Goal: Transaction & Acquisition: Purchase product/service

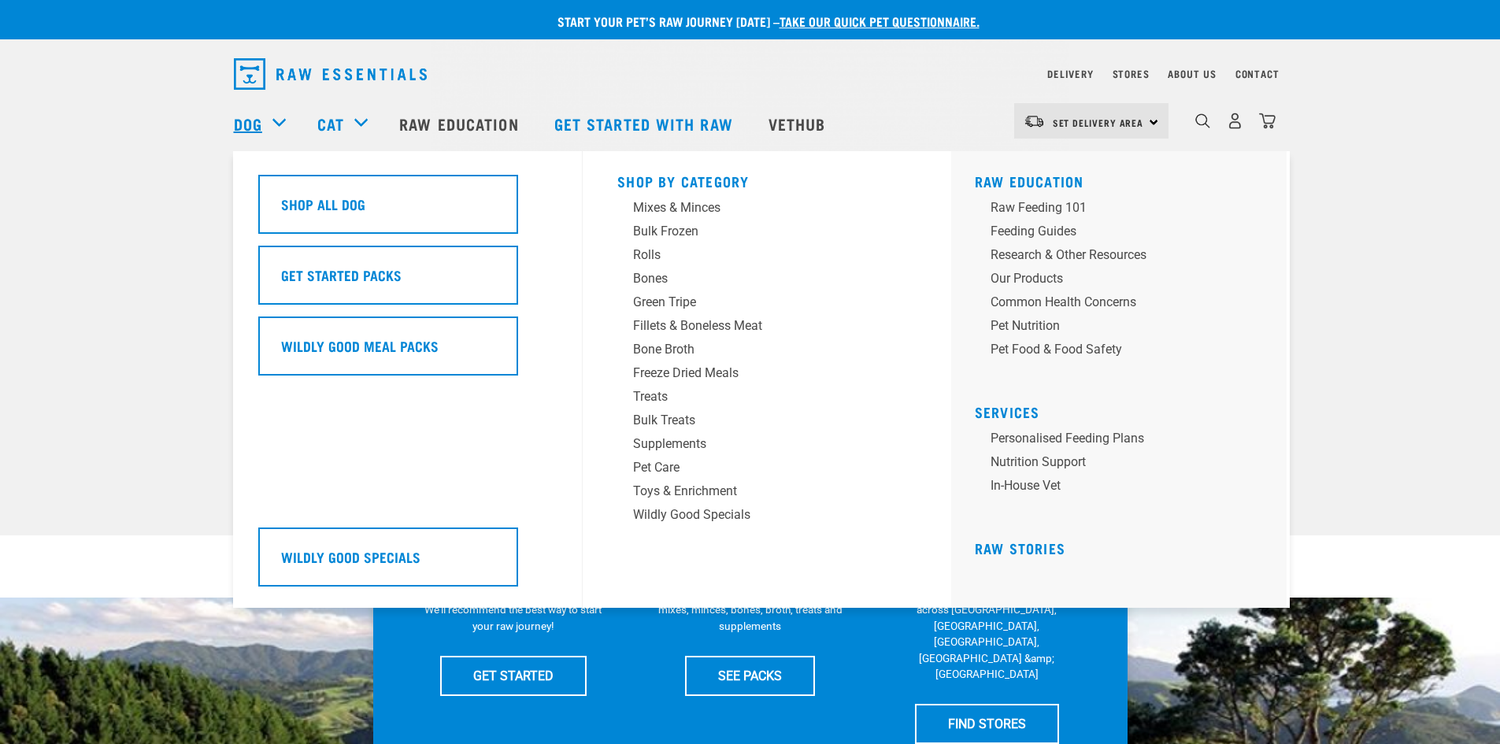
click at [256, 120] on link "Dog" at bounding box center [248, 124] width 28 height 24
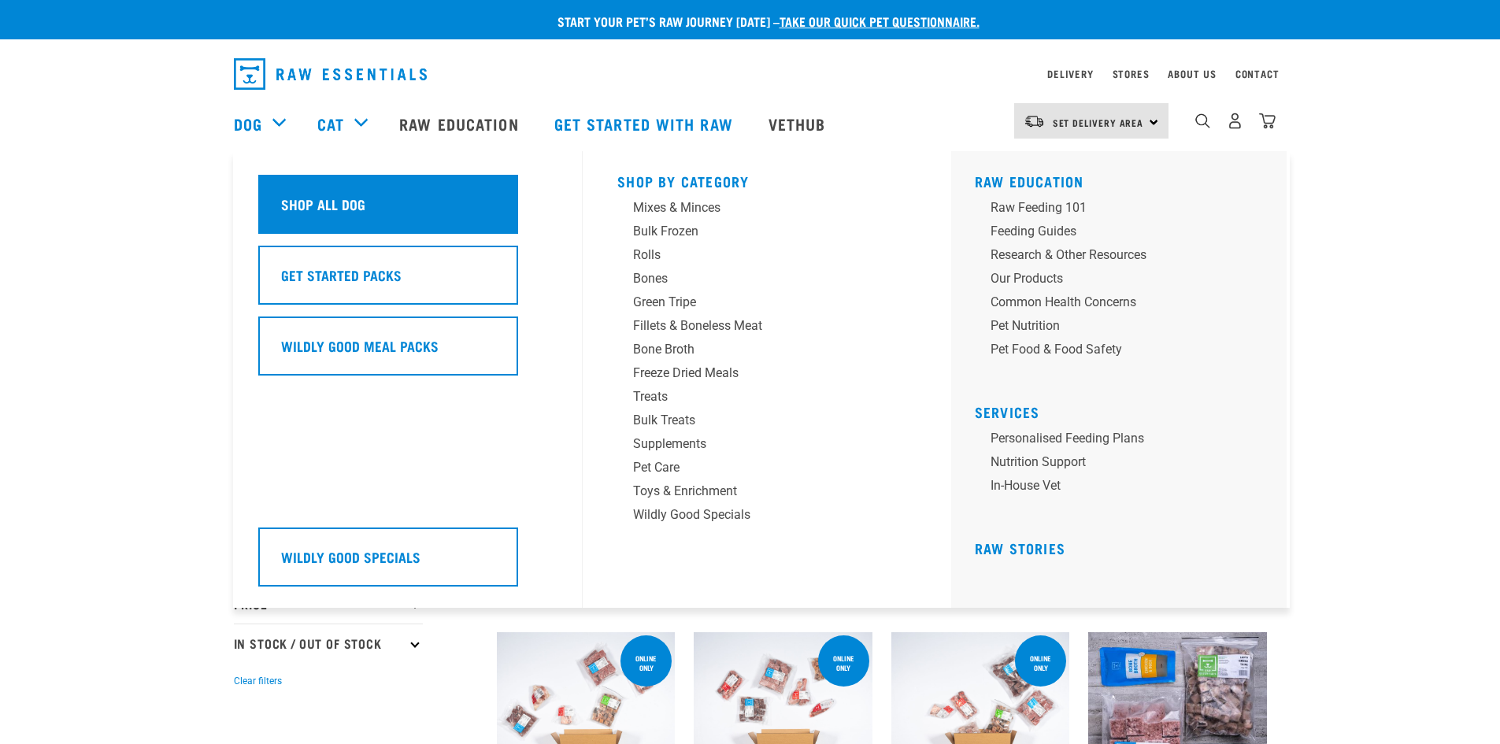
click at [381, 202] on div "Shop All Dog" at bounding box center [388, 204] width 260 height 59
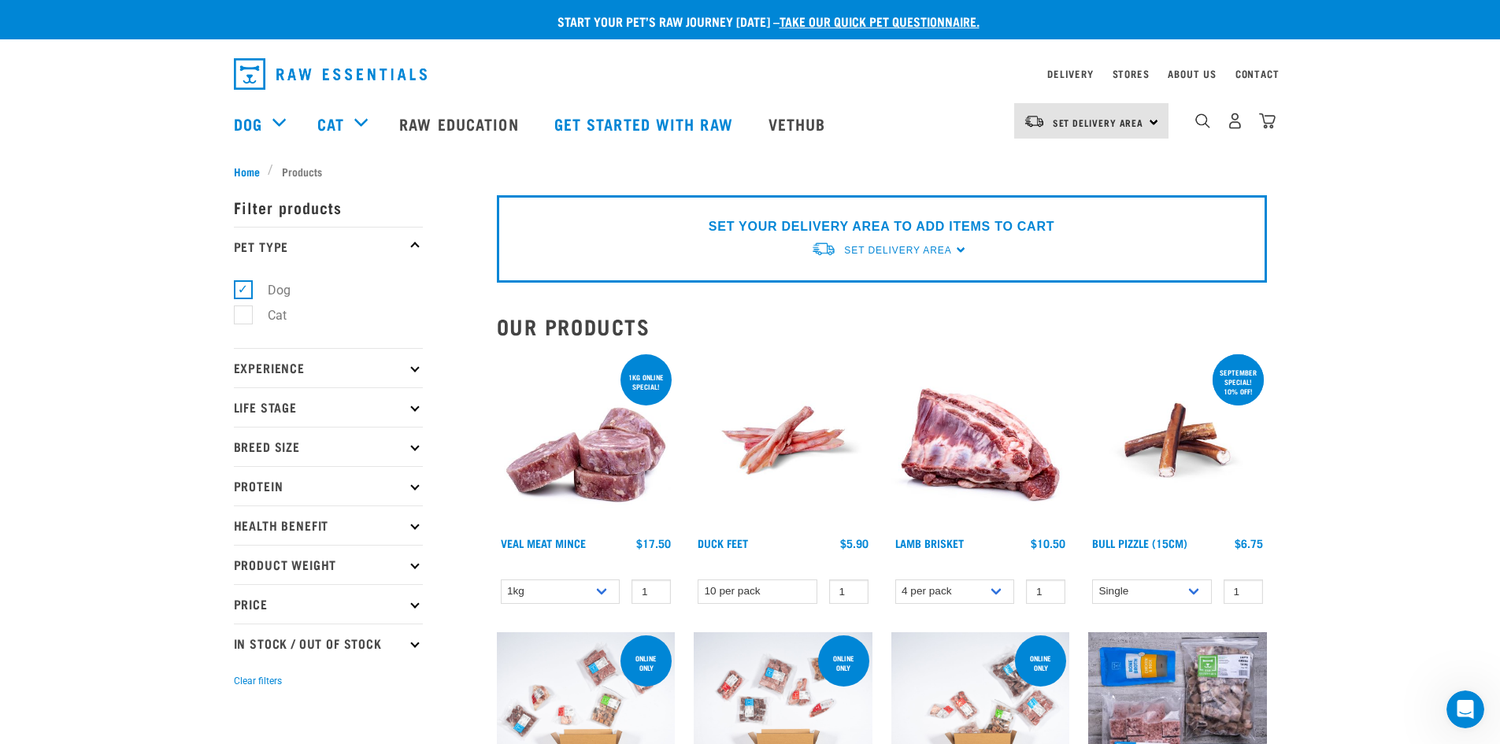
click at [373, 601] on p "Price" at bounding box center [328, 603] width 189 height 39
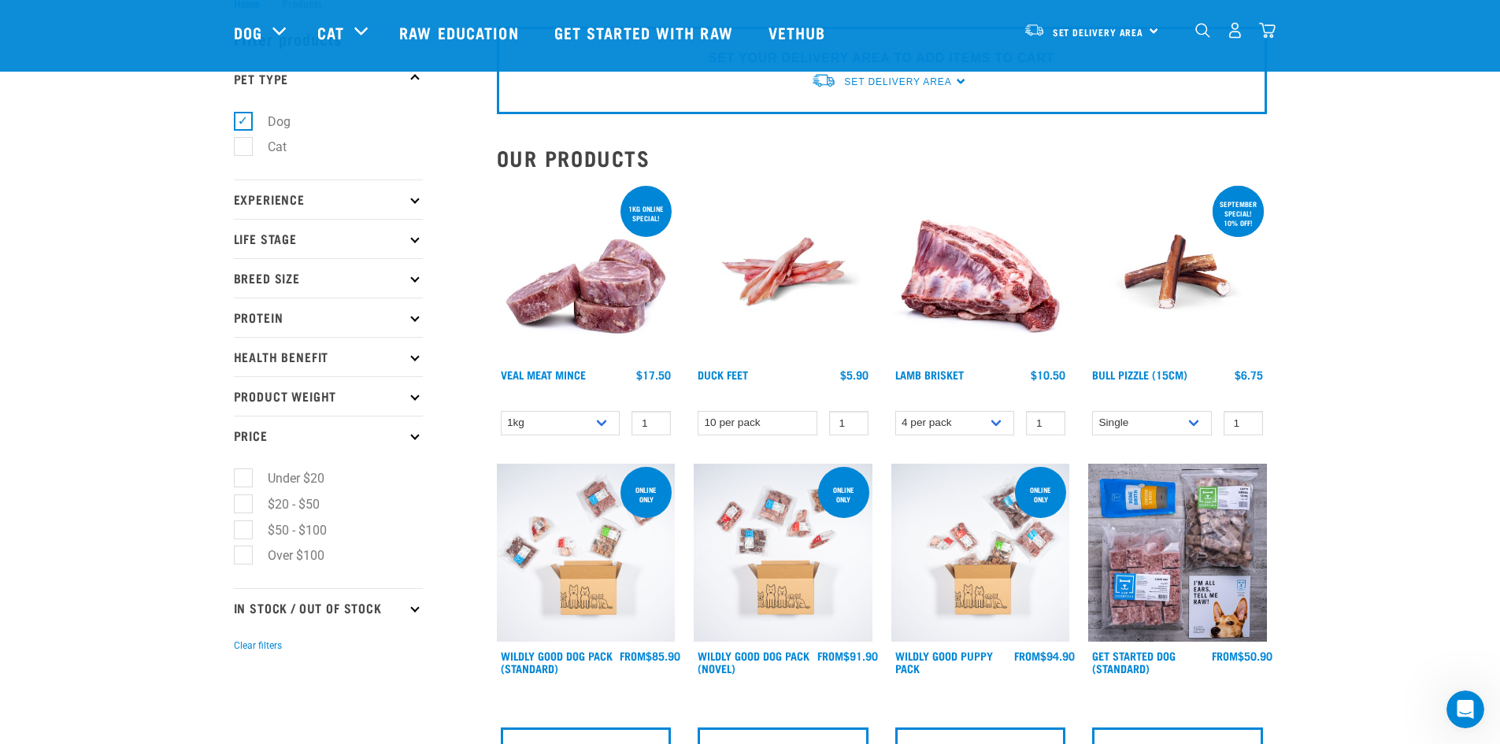
scroll to position [79, 0]
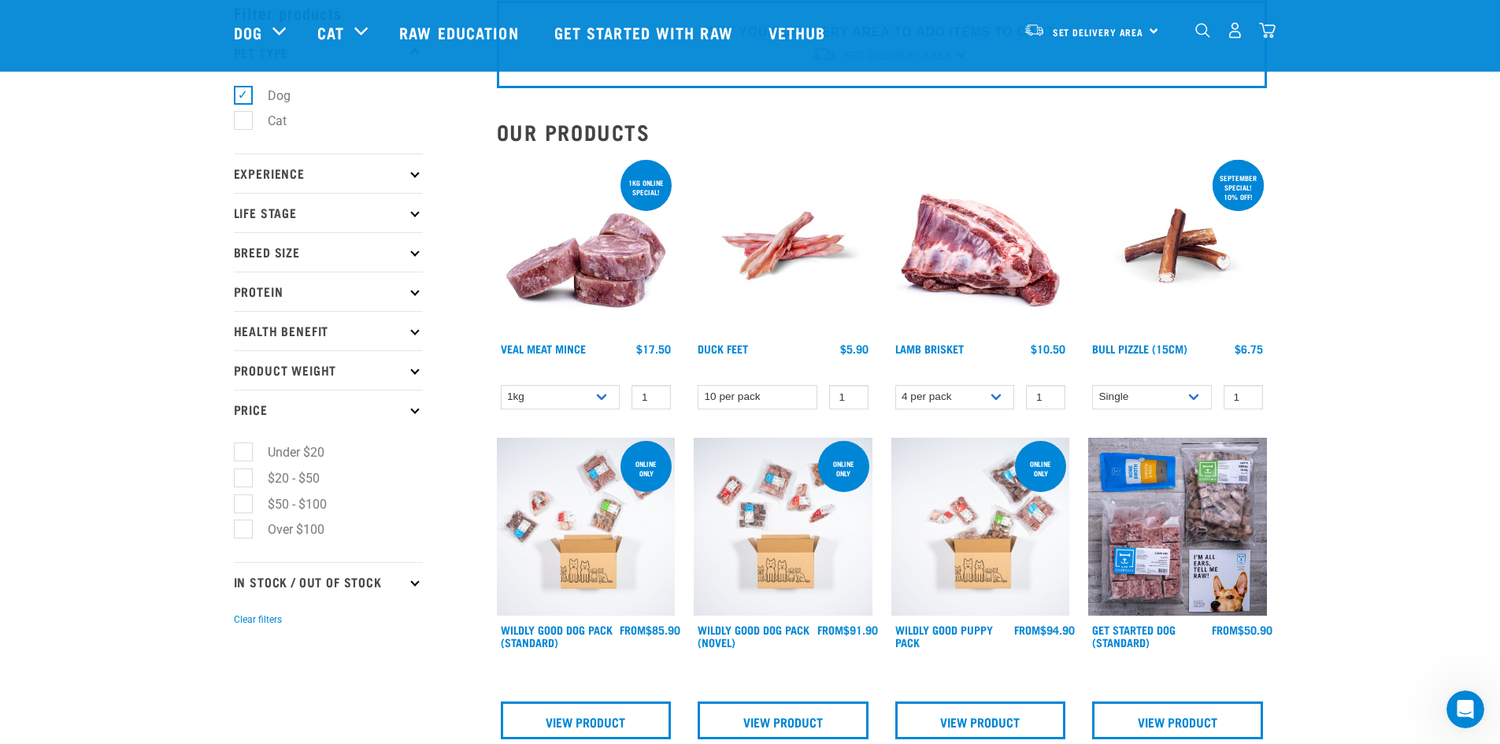
click at [243, 454] on label "Under $20" at bounding box center [287, 453] width 88 height 20
click at [242, 454] on input "Under $20" at bounding box center [239, 450] width 10 height 10
checkbox input "true"
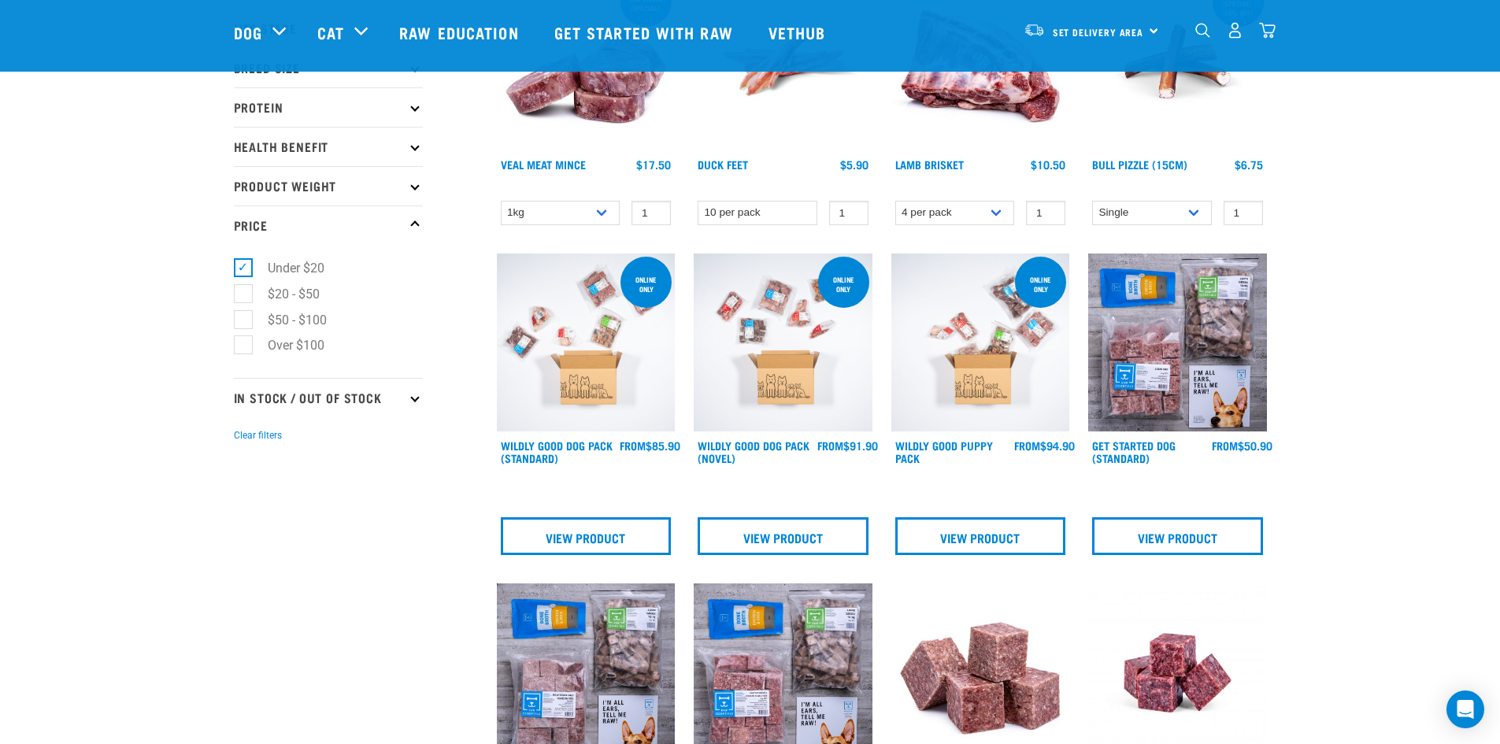
scroll to position [236, 0]
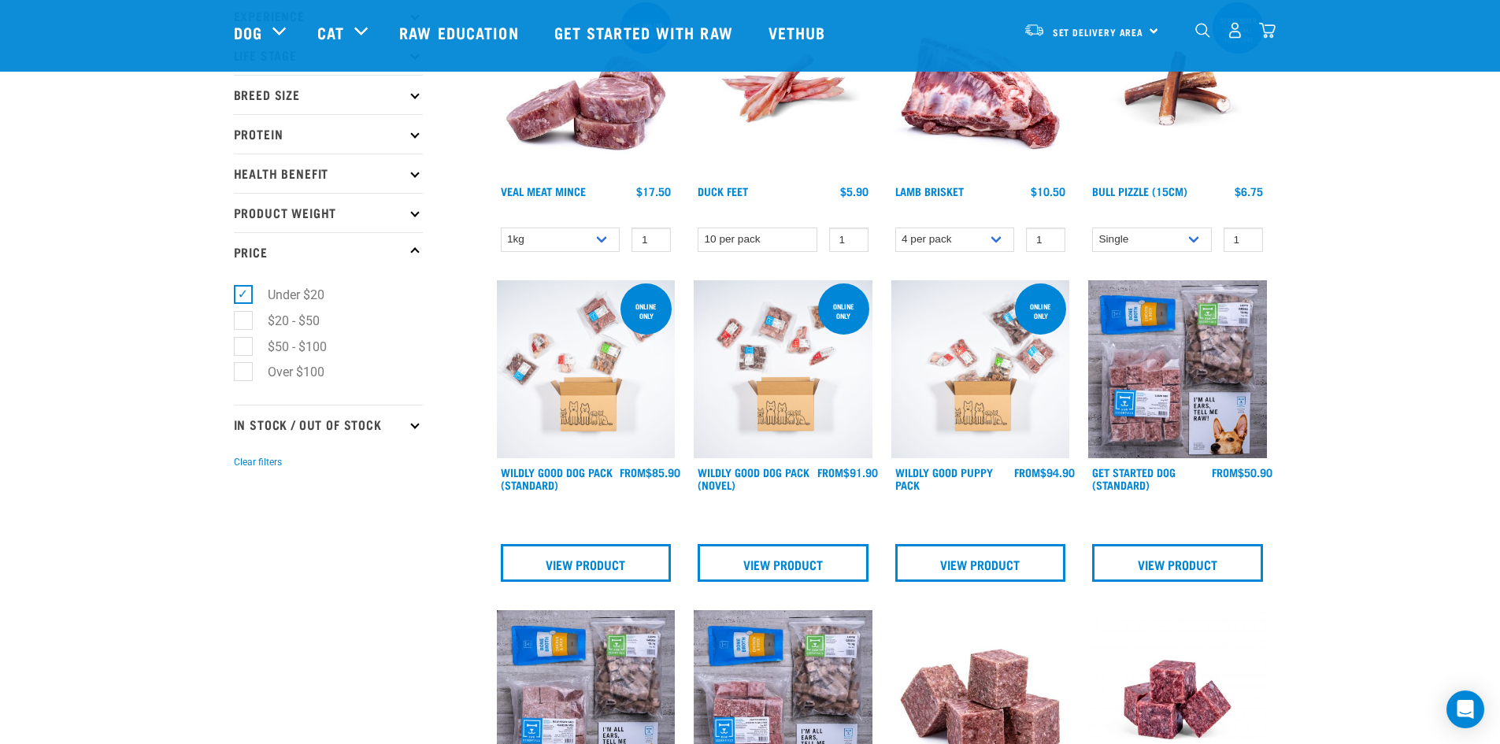
click at [243, 294] on label "Under $20" at bounding box center [287, 295] width 88 height 20
click at [241, 294] on input "Under $20" at bounding box center [239, 292] width 10 height 10
checkbox input "false"
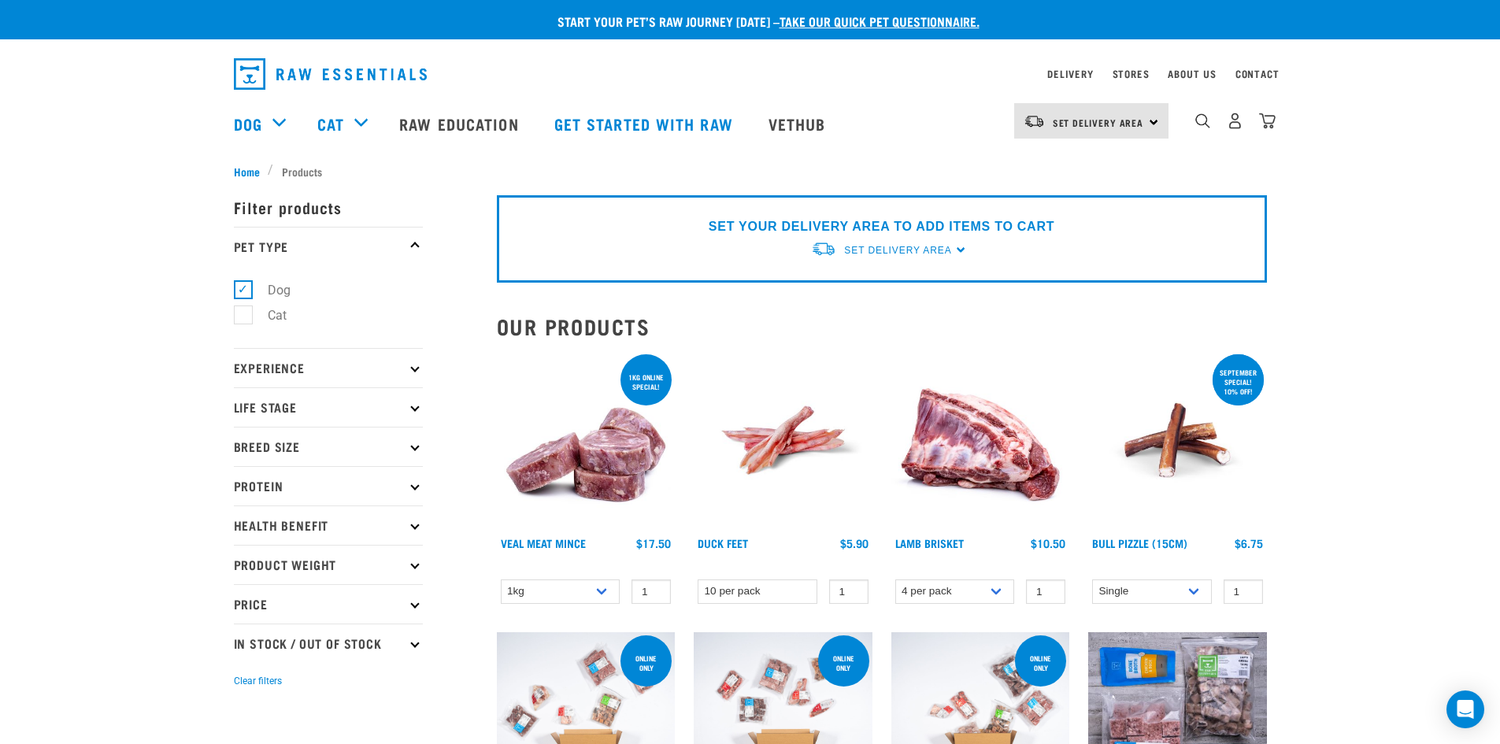
click at [405, 491] on p "Protein" at bounding box center [328, 485] width 189 height 39
click at [402, 562] on p "Product Weight" at bounding box center [328, 564] width 189 height 39
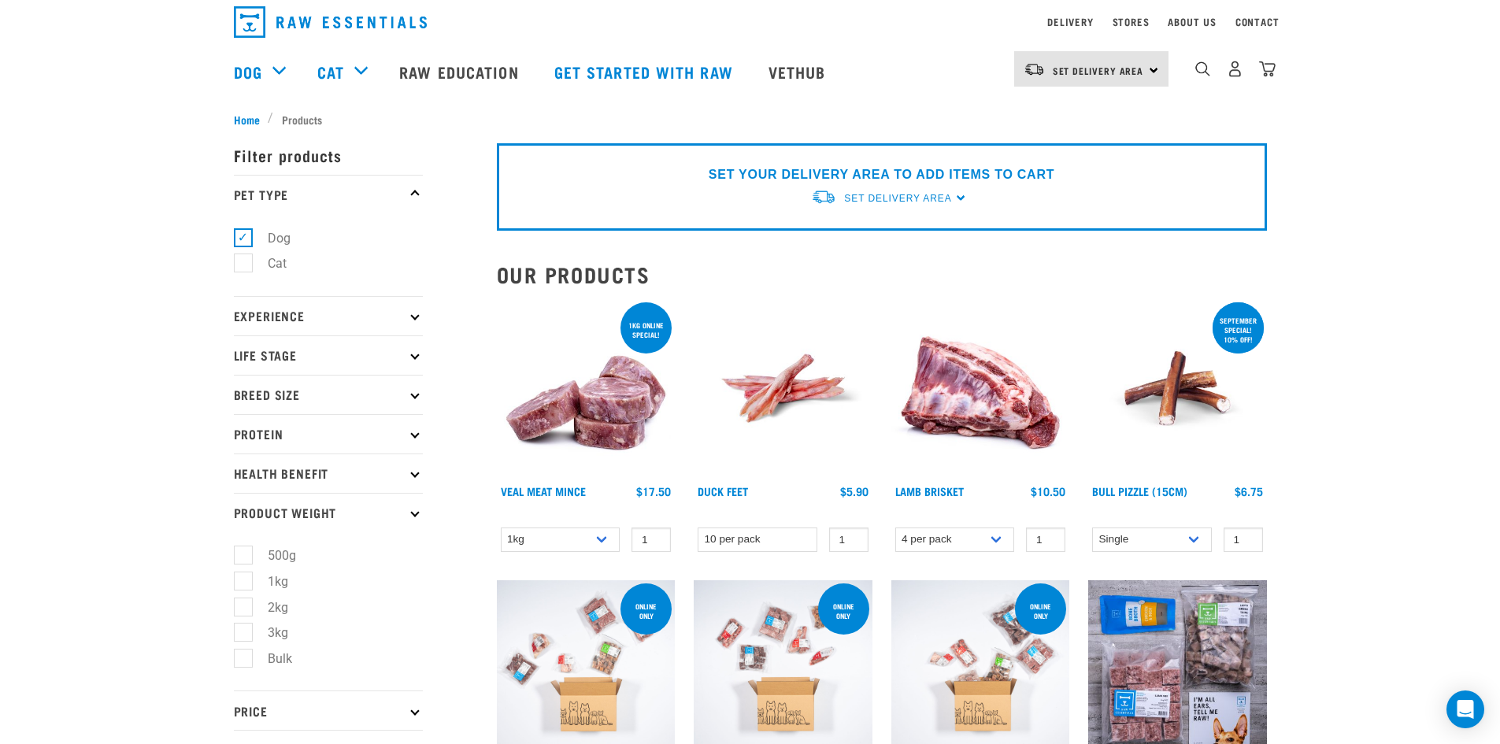
scroll to position [79, 0]
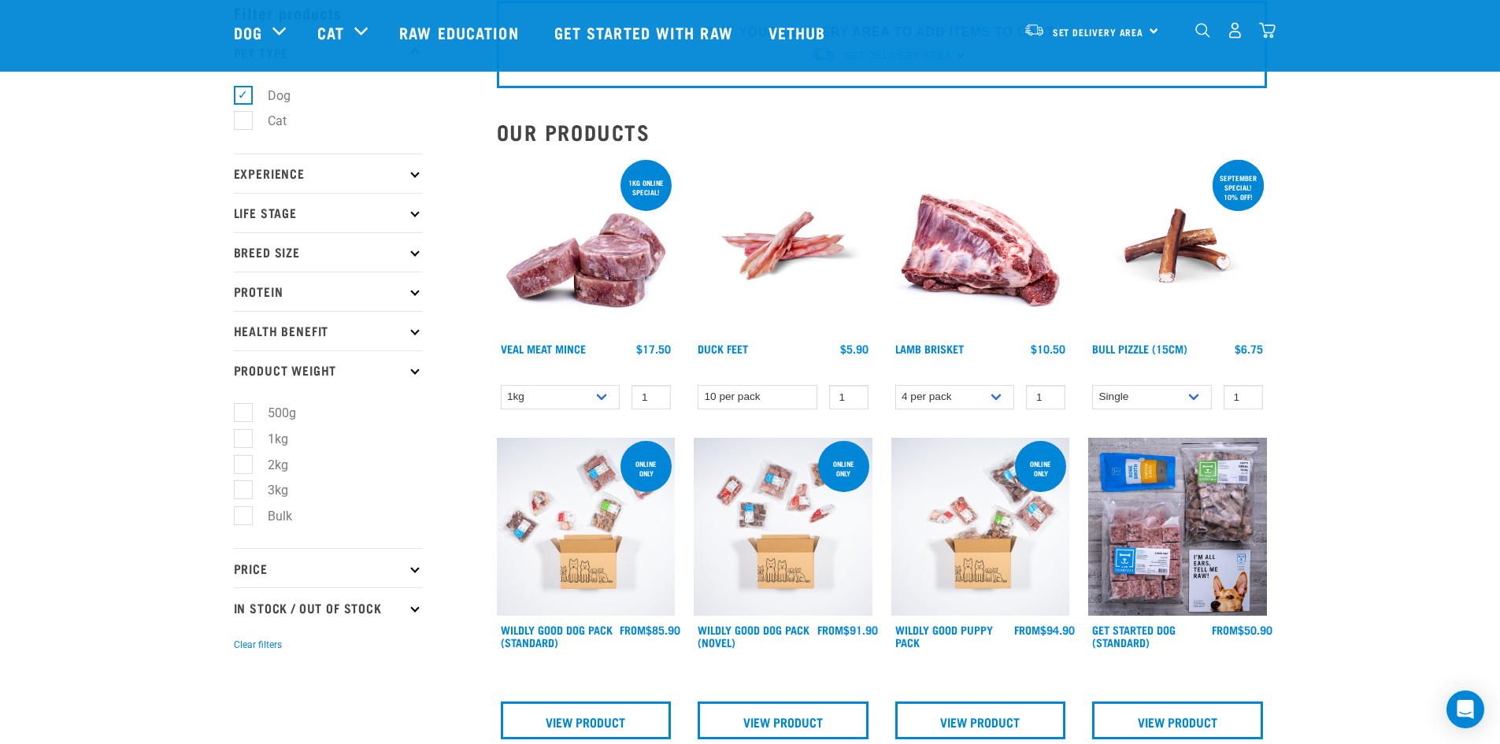
click at [243, 490] on label "3kg" at bounding box center [269, 490] width 52 height 20
click at [243, 490] on input "3kg" at bounding box center [239, 488] width 10 height 10
checkbox input "true"
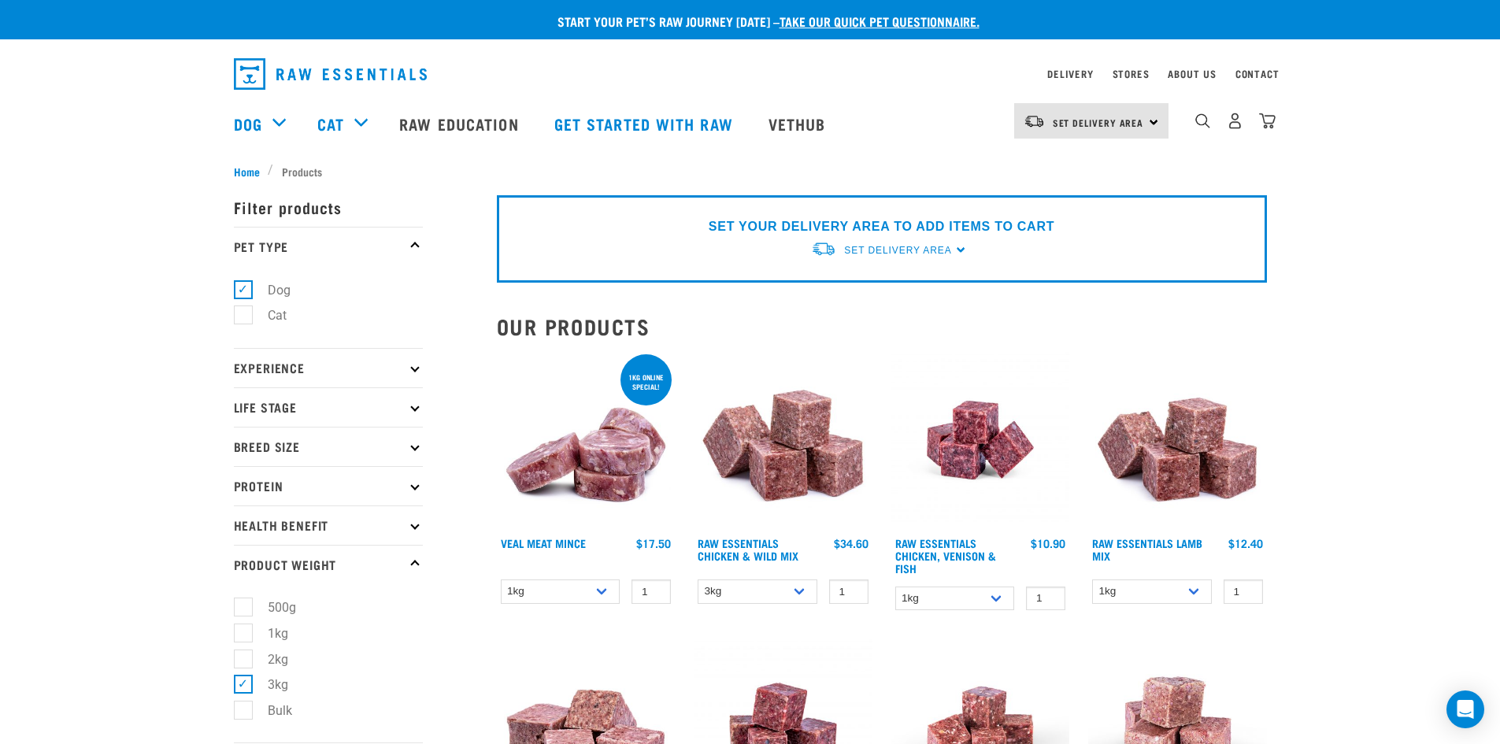
scroll to position [79, 0]
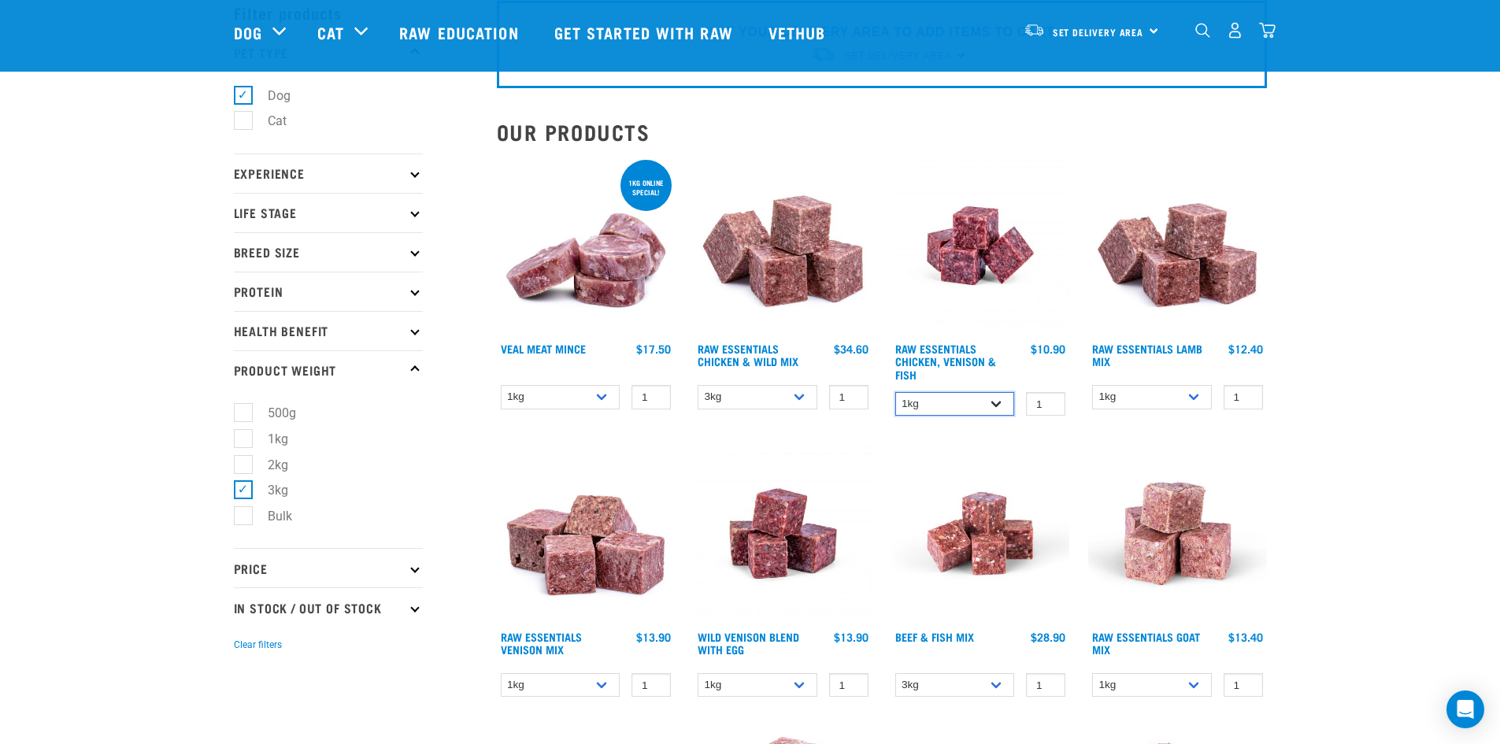
click at [992, 405] on select "1kg 3kg" at bounding box center [955, 404] width 120 height 24
select select "28665"
click at [895, 392] on select "1kg 3kg" at bounding box center [955, 404] width 120 height 24
click at [1191, 402] on select "1kg 3kg Bulk (10kg)" at bounding box center [1152, 397] width 120 height 24
select select "24"
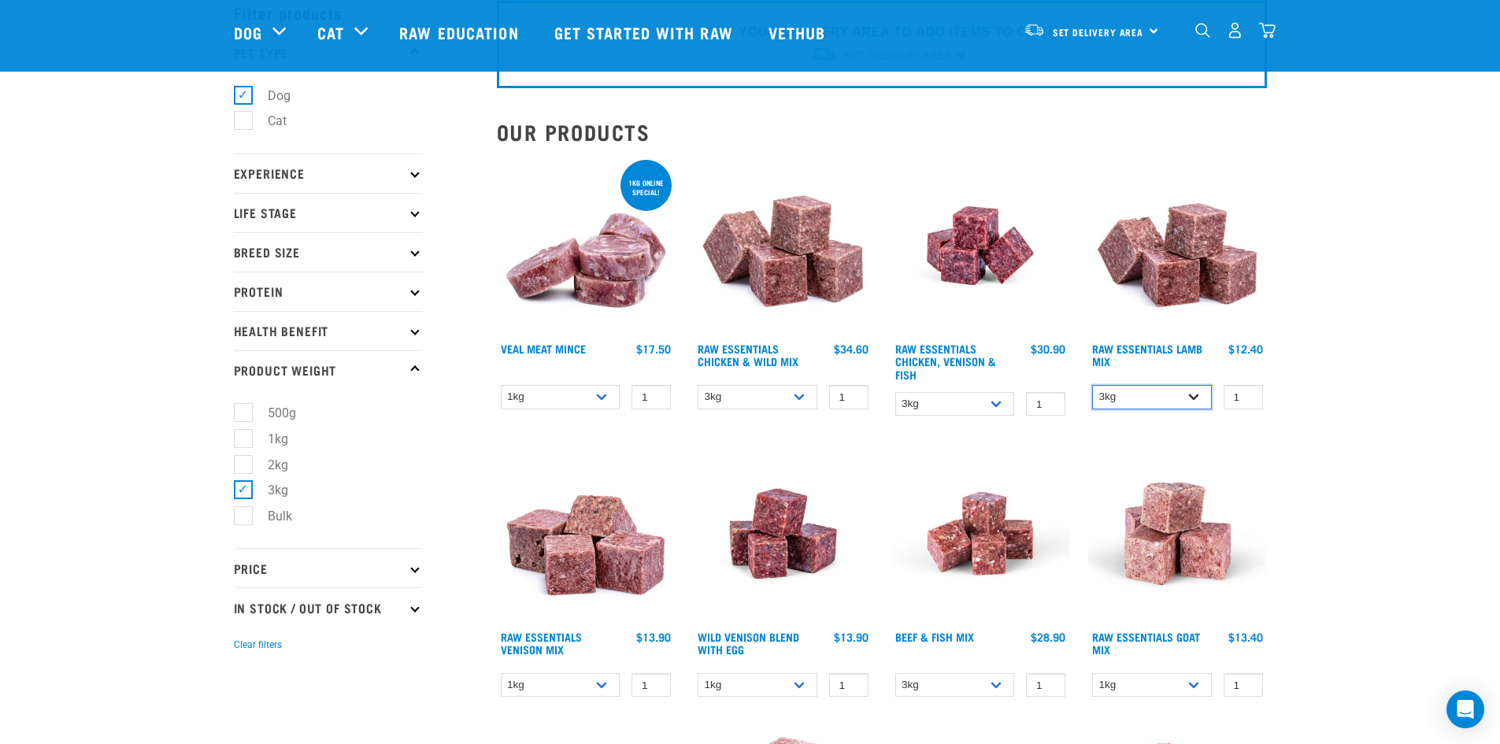
click at [1092, 385] on select "1kg 3kg Bulk (10kg)" at bounding box center [1152, 397] width 120 height 24
click at [588, 398] on select "1kg 3kg" at bounding box center [561, 397] width 120 height 24
select select "703"
click at [501, 385] on select "1kg 3kg" at bounding box center [561, 397] width 120 height 24
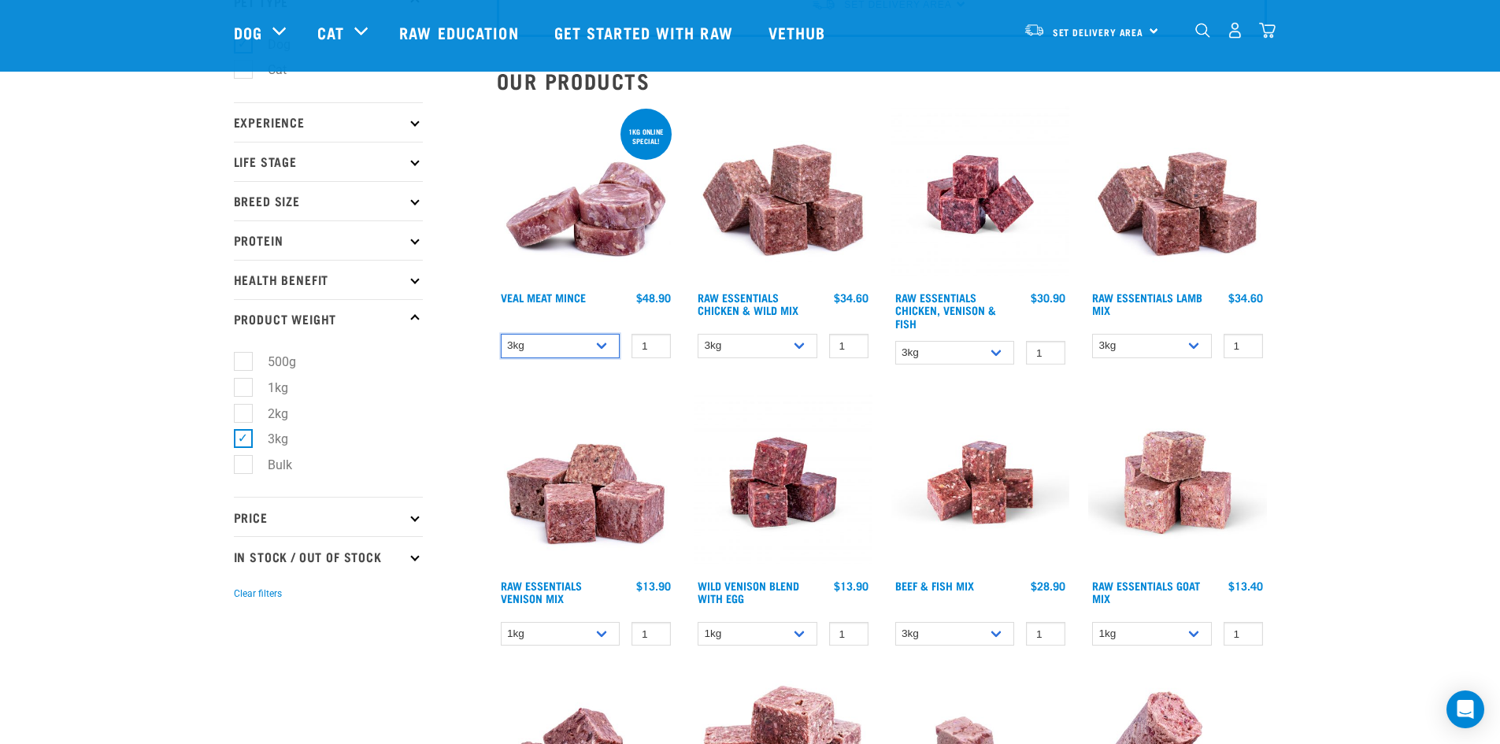
scroll to position [157, 0]
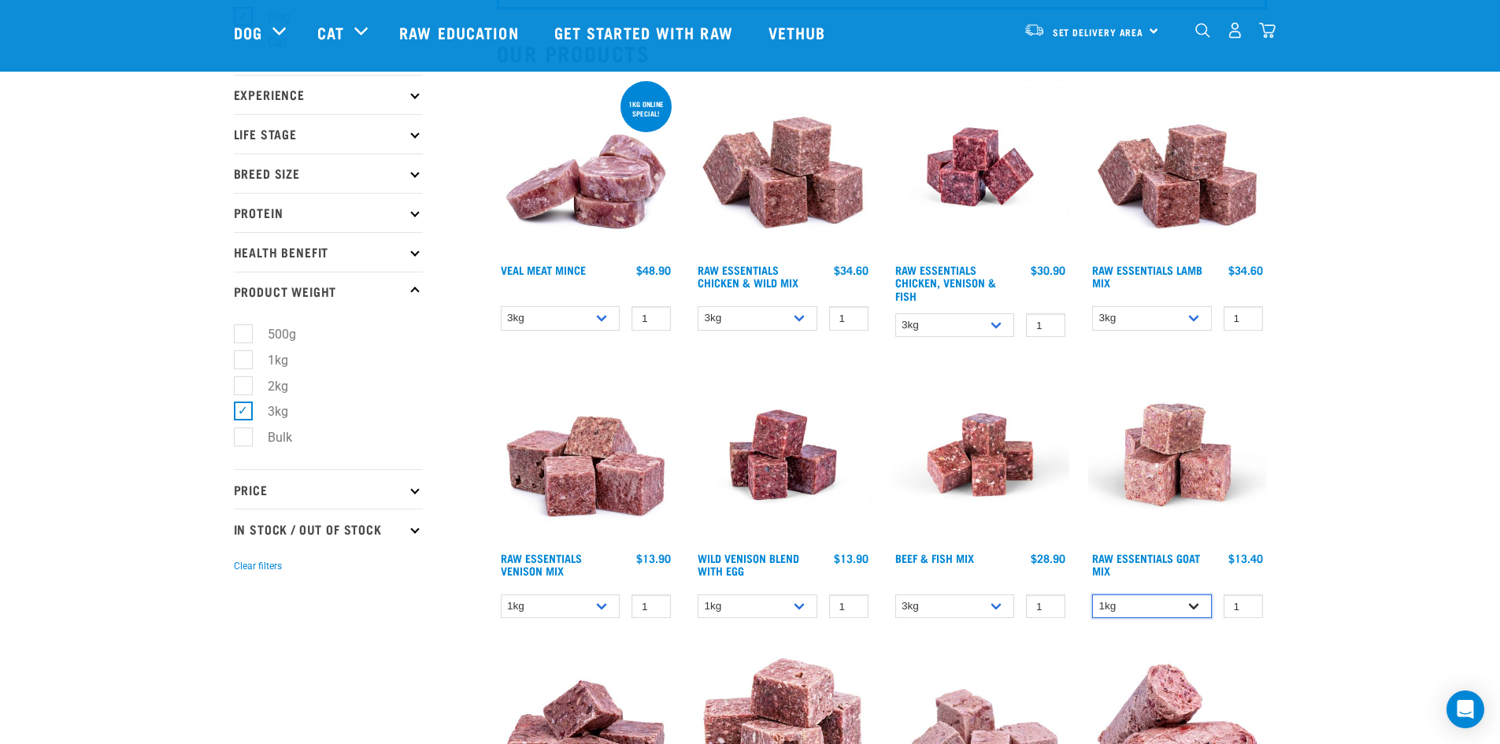
click at [1198, 602] on select "1kg 3kg" at bounding box center [1152, 606] width 120 height 24
select select "337219"
click at [1092, 594] on select "1kg 3kg" at bounding box center [1152, 606] width 120 height 24
click at [983, 602] on select "3kg Bulk (10kg)" at bounding box center [955, 606] width 120 height 24
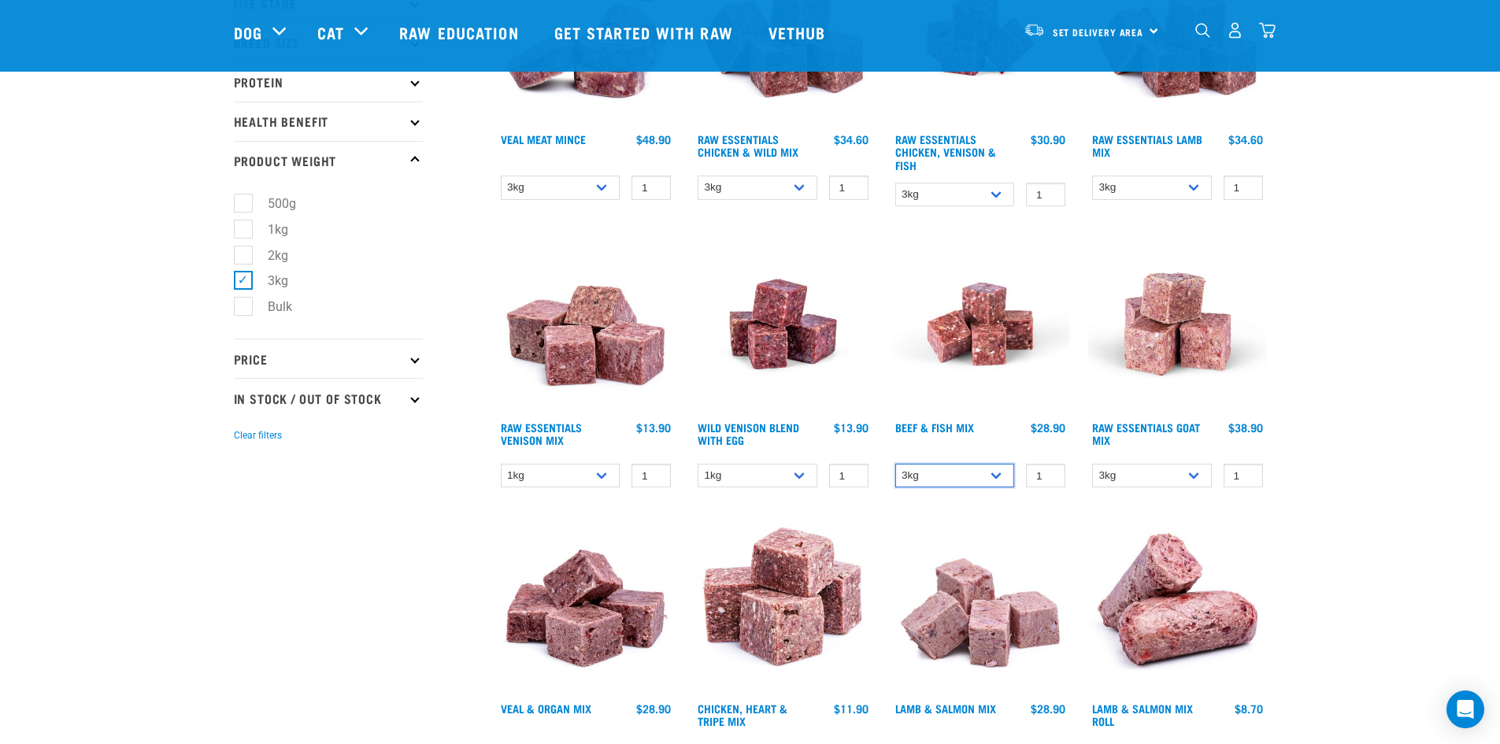
scroll to position [315, 0]
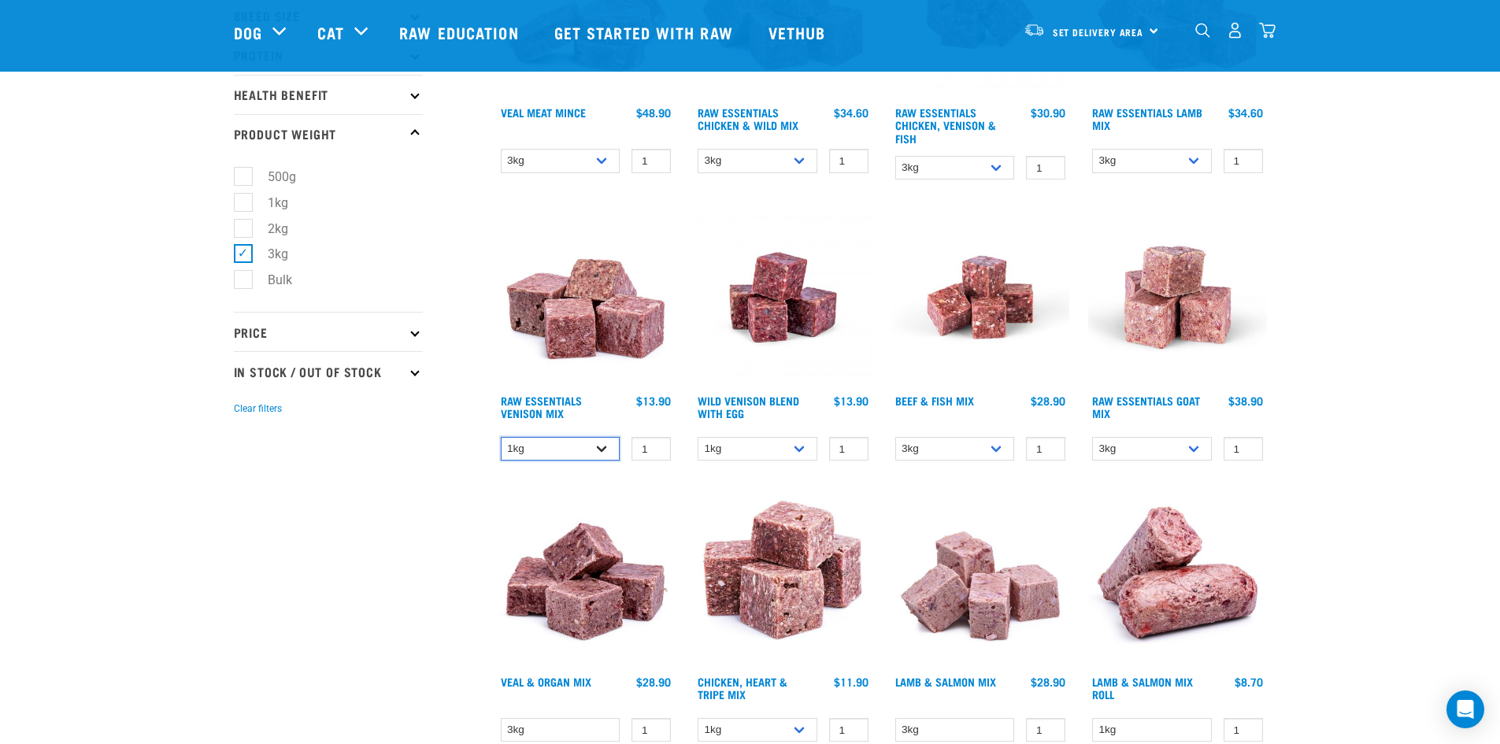
click at [598, 454] on select "1kg 3kg" at bounding box center [561, 449] width 120 height 24
select select "712"
click at [501, 437] on select "1kg 3kg" at bounding box center [561, 449] width 120 height 24
click at [805, 448] on select "1kg 3kg Bulk (10kg)" at bounding box center [758, 449] width 120 height 24
select select "34496"
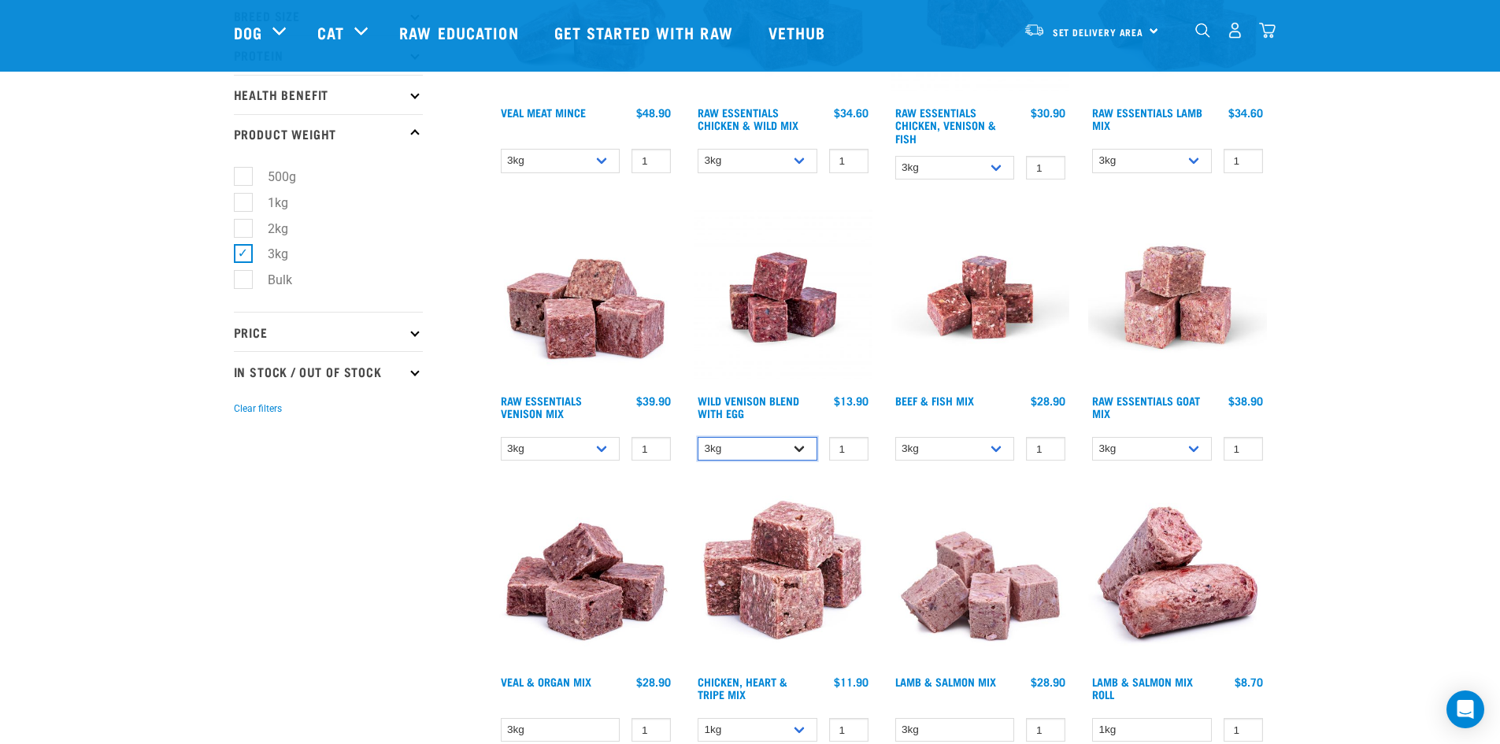
click at [698, 437] on select "1kg 3kg Bulk (10kg)" at bounding box center [758, 449] width 120 height 24
click at [1037, 450] on input "1" at bounding box center [1045, 449] width 39 height 24
click at [997, 454] on select "3kg Bulk (10kg)" at bounding box center [955, 449] width 120 height 24
click at [994, 450] on select "3kg Bulk (10kg)" at bounding box center [955, 449] width 120 height 24
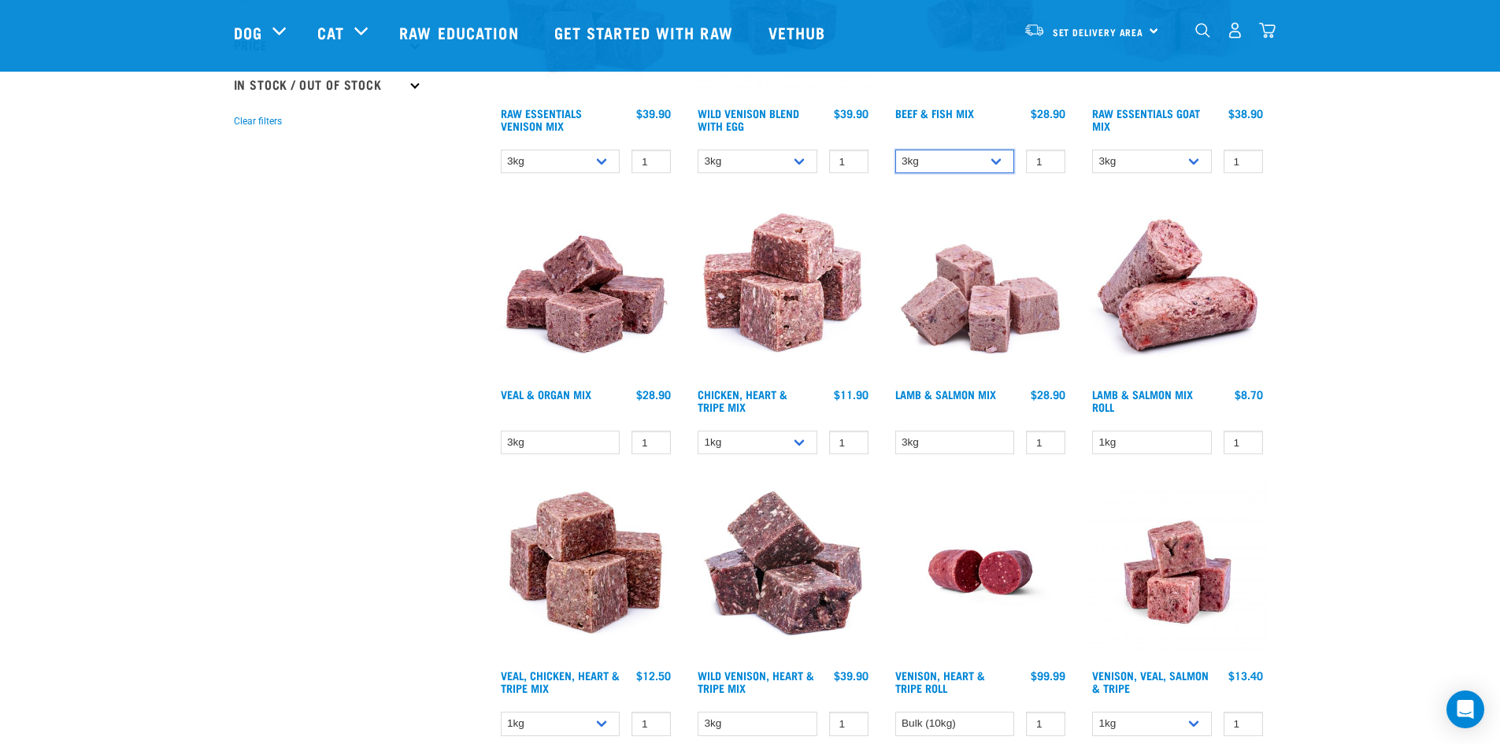
scroll to position [630, 0]
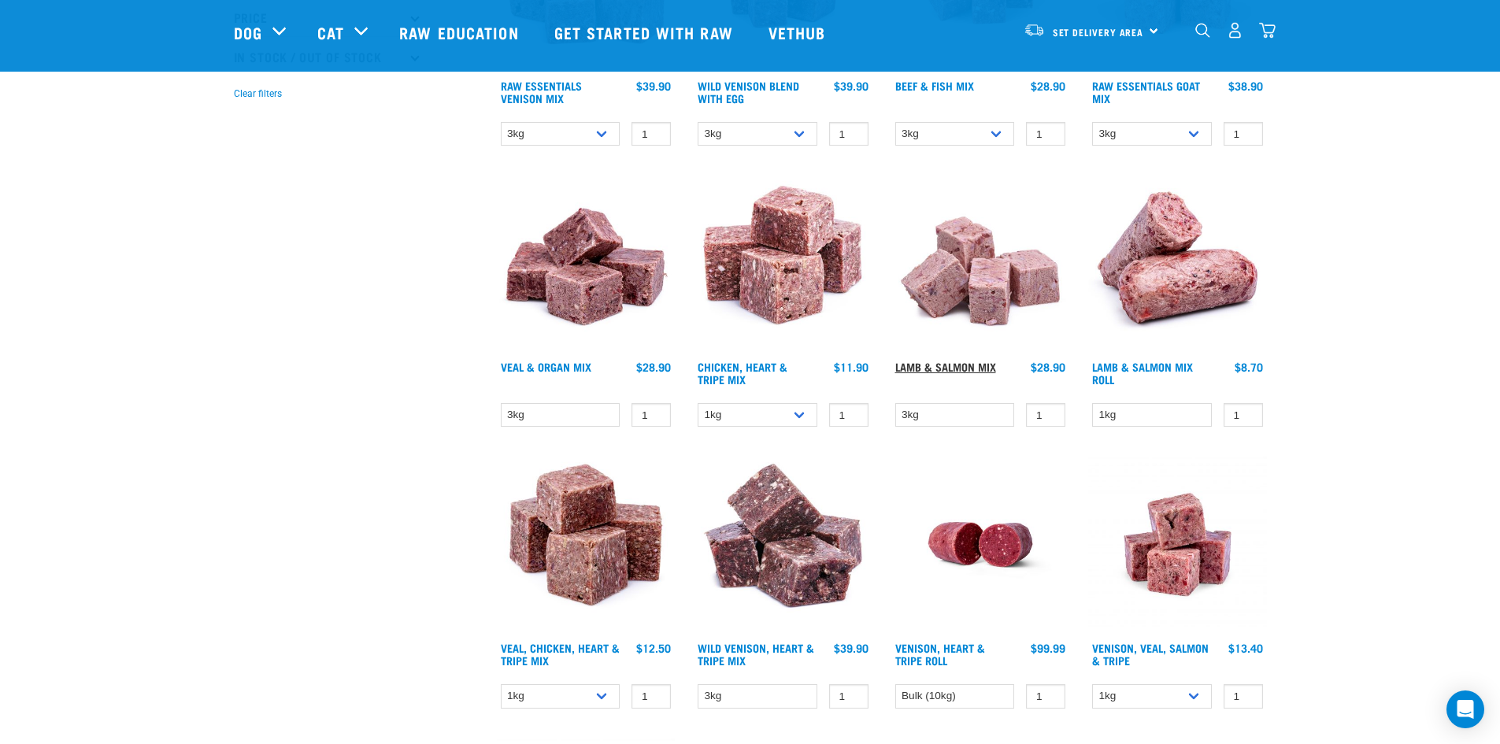
click at [985, 364] on link "Lamb & Salmon Mix" at bounding box center [945, 367] width 101 height 6
click at [570, 368] on link "Veal & Organ Mix" at bounding box center [546, 367] width 91 height 6
click at [573, 698] on select "1kg 3kg" at bounding box center [561, 696] width 120 height 24
select select "752"
click at [501, 684] on select "1kg 3kg" at bounding box center [561, 696] width 120 height 24
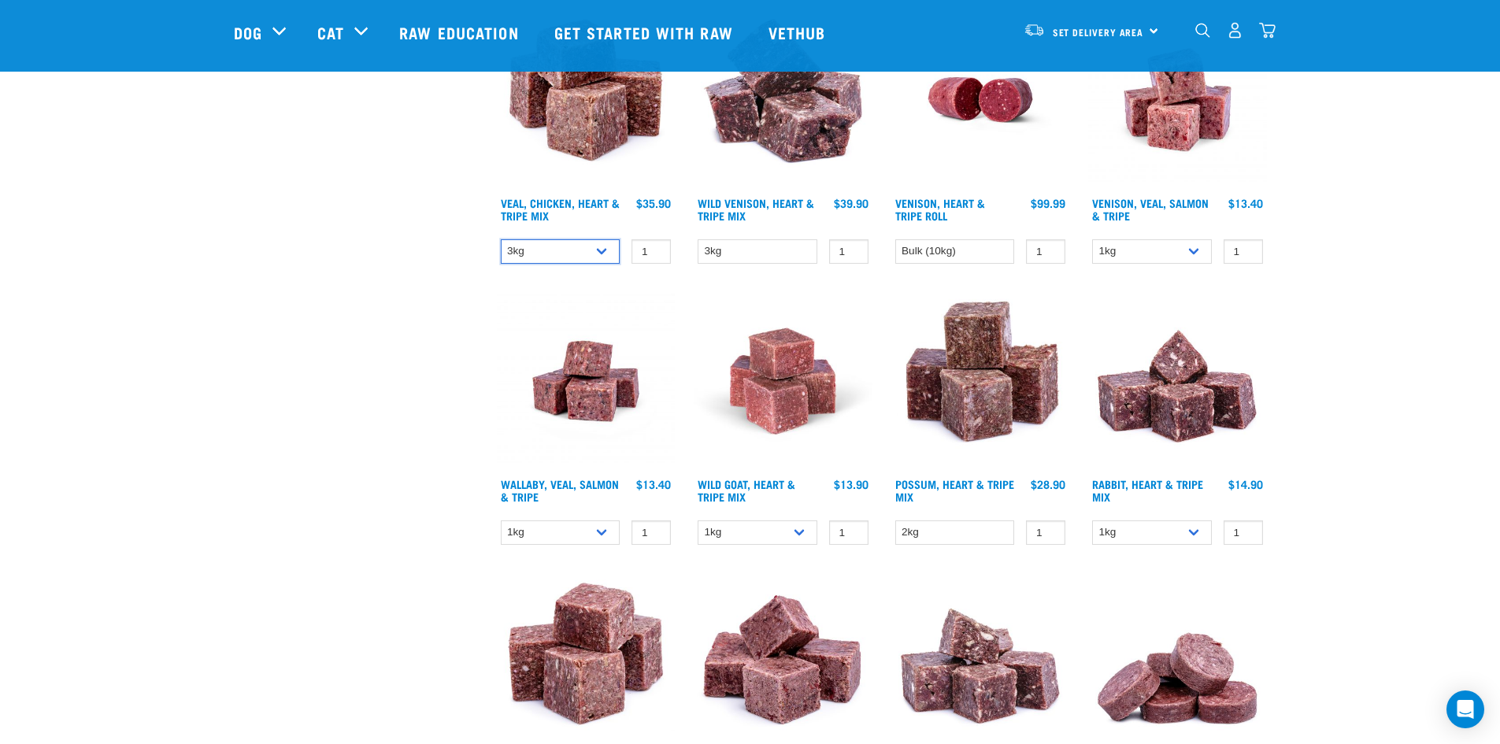
scroll to position [1102, 0]
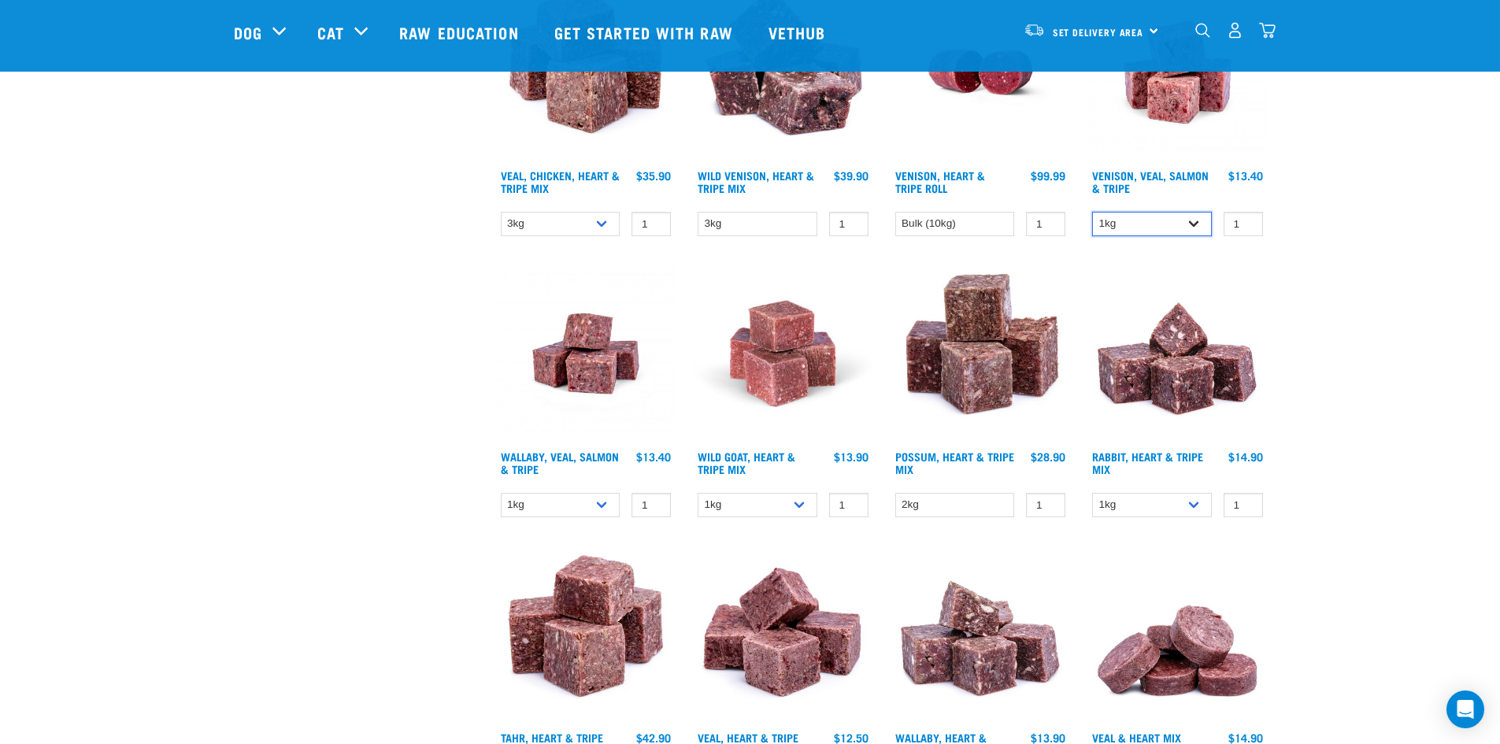
click at [1191, 220] on select "1kg 3kg" at bounding box center [1152, 224] width 120 height 24
select select "62284"
click at [1092, 212] on select "1kg 3kg" at bounding box center [1152, 224] width 120 height 24
click at [1372, 425] on div "Start your pet’s raw journey today – take our quick pet questionnaire. Delivery…" at bounding box center [750, 385] width 1500 height 2975
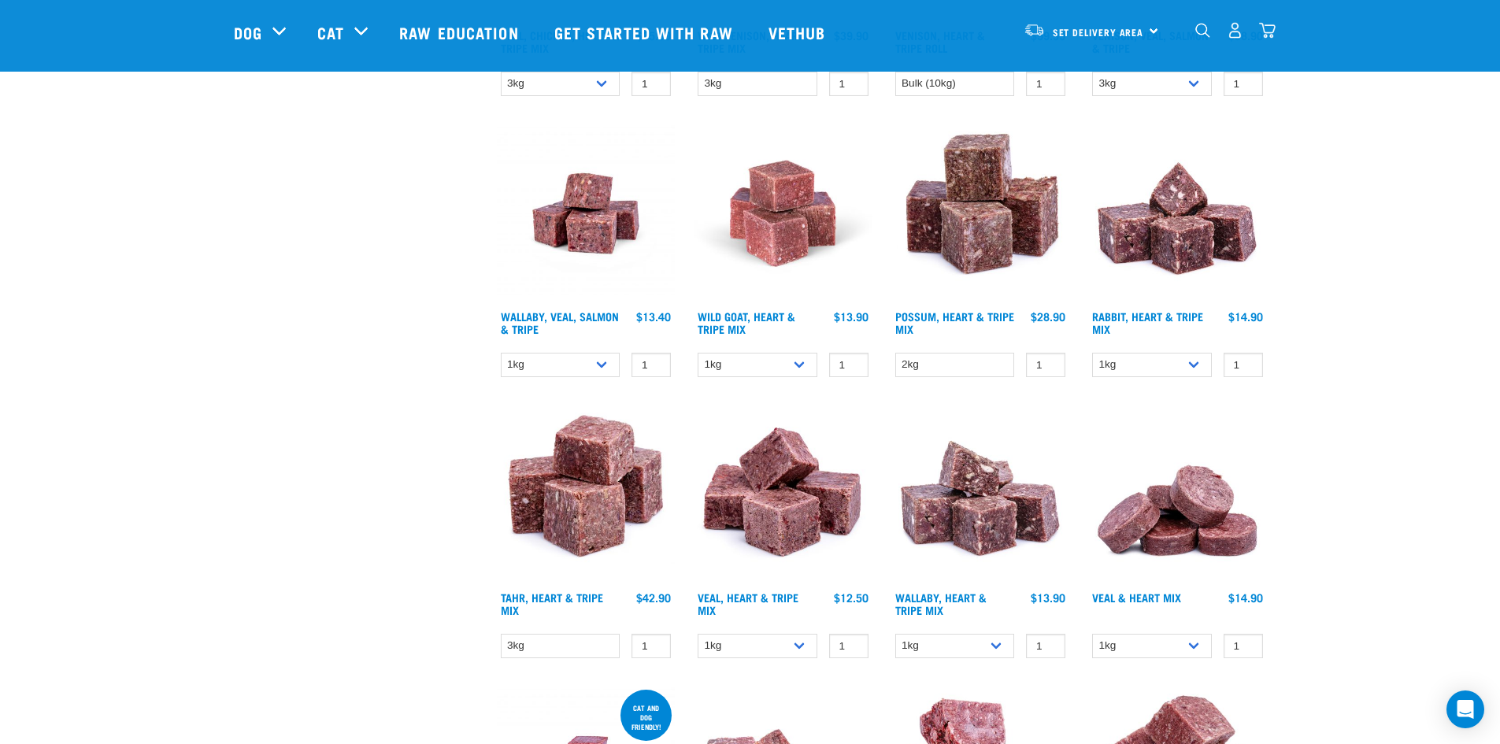
scroll to position [1260, 0]
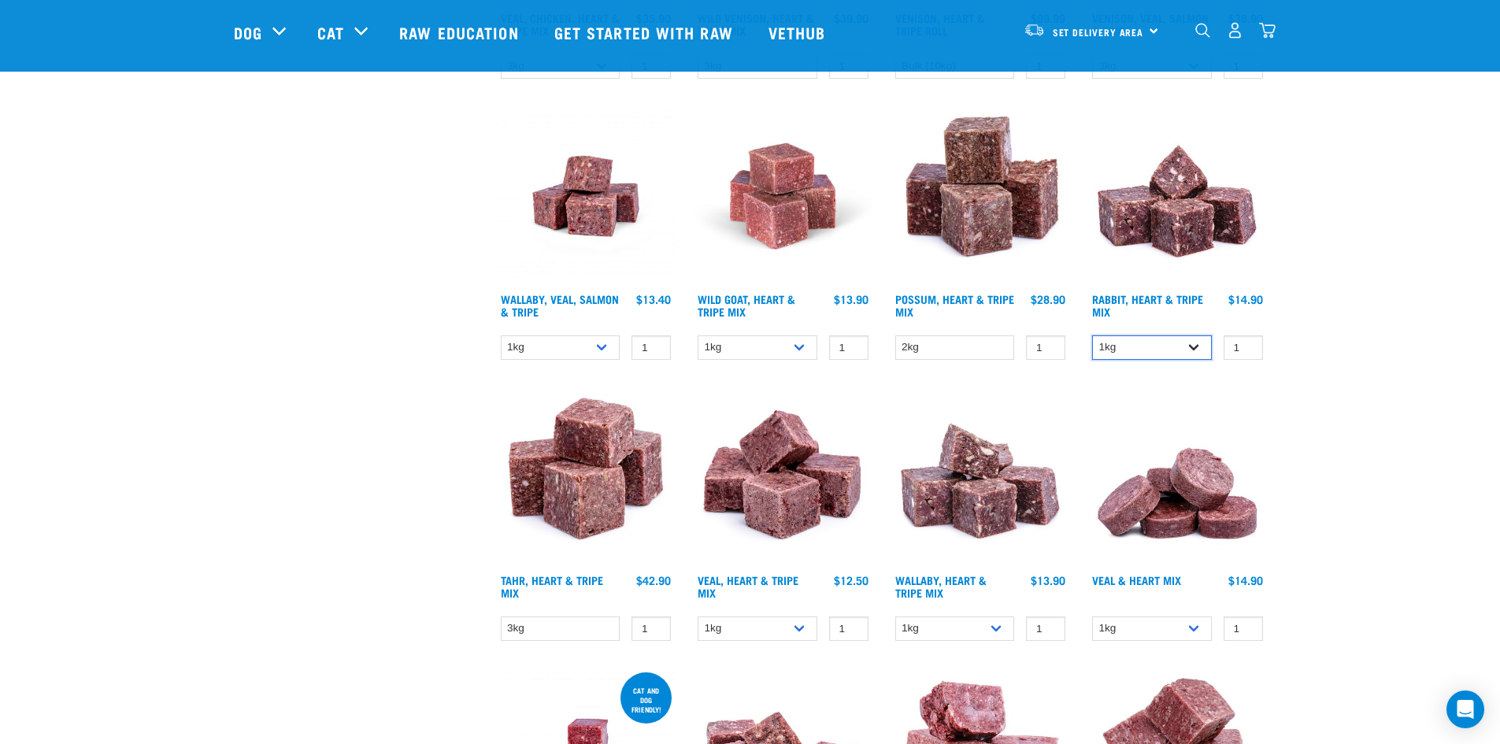
click at [1195, 343] on select "1kg 3kg" at bounding box center [1152, 347] width 120 height 24
select select "706"
click at [1092, 335] on select "1kg 3kg" at bounding box center [1152, 347] width 120 height 24
click at [605, 350] on select "1kg 3kg" at bounding box center [561, 347] width 120 height 24
select select "45457"
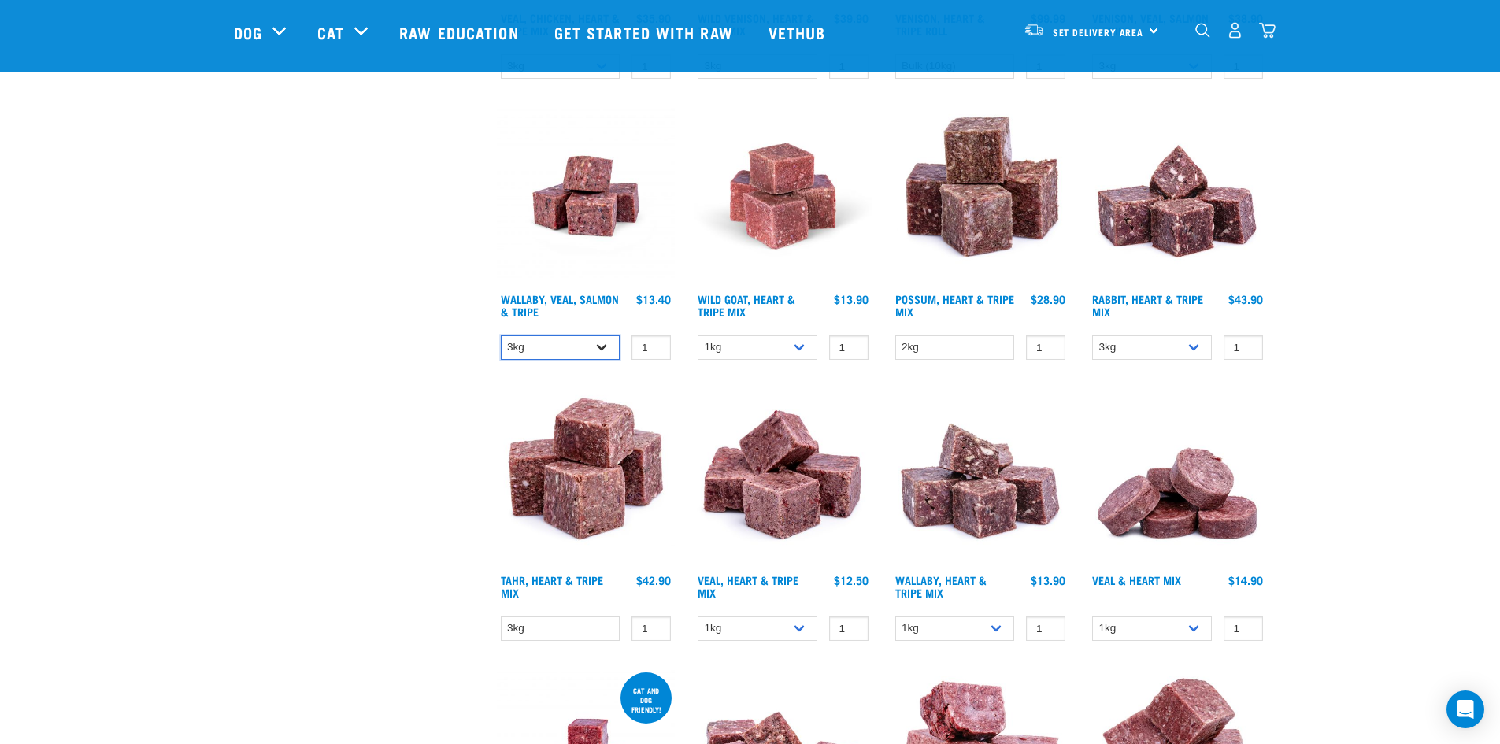
click at [501, 335] on select "1kg 3kg" at bounding box center [561, 347] width 120 height 24
click at [609, 298] on link "Wallaby, Veal, Salmon & Tripe" at bounding box center [560, 305] width 118 height 18
click at [802, 629] on select "1kg 3kg" at bounding box center [758, 629] width 120 height 24
select select "755"
click at [698, 617] on select "1kg 3kg" at bounding box center [758, 629] width 120 height 24
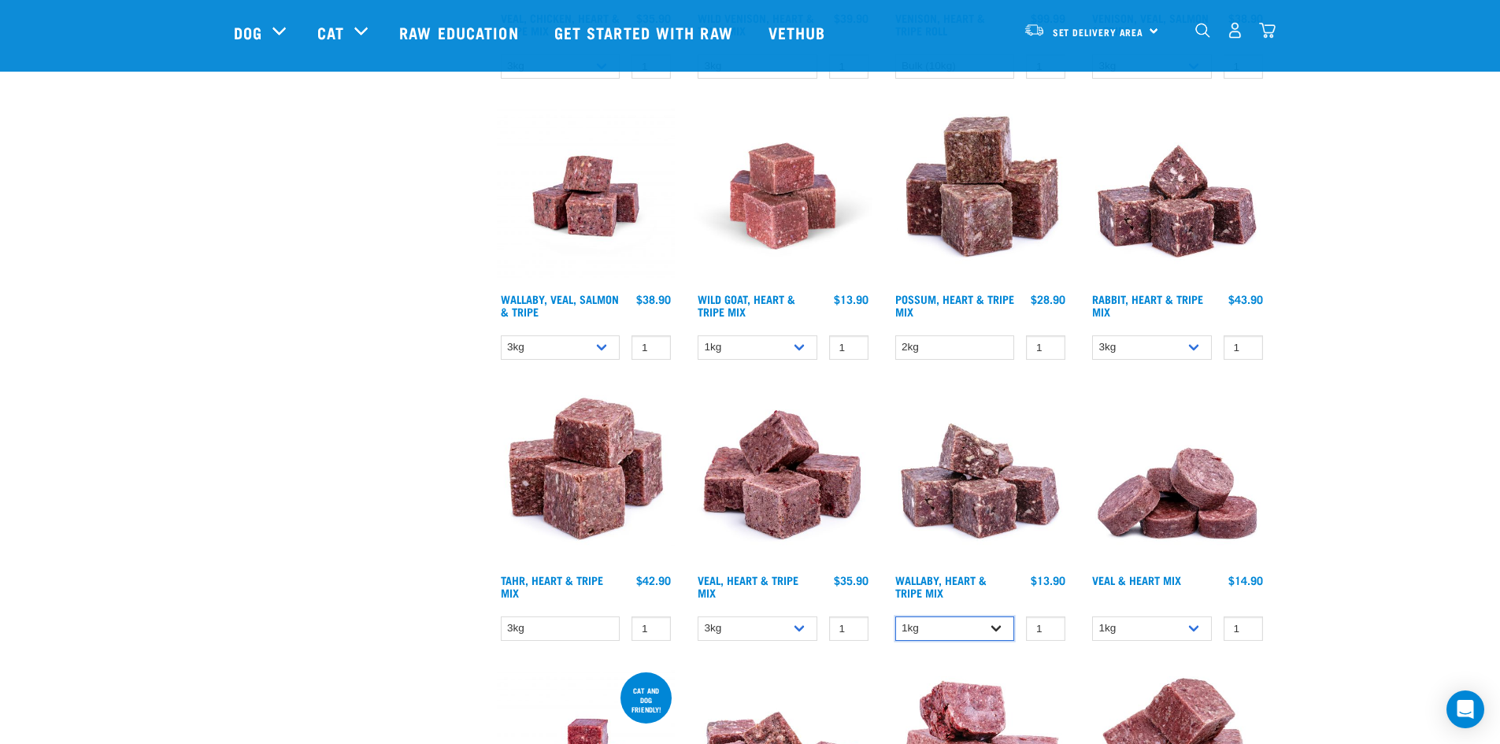
click at [978, 632] on select "1kg 3kg" at bounding box center [955, 629] width 120 height 24
select select "776"
click at [895, 617] on select "1kg 3kg" at bounding box center [955, 629] width 120 height 24
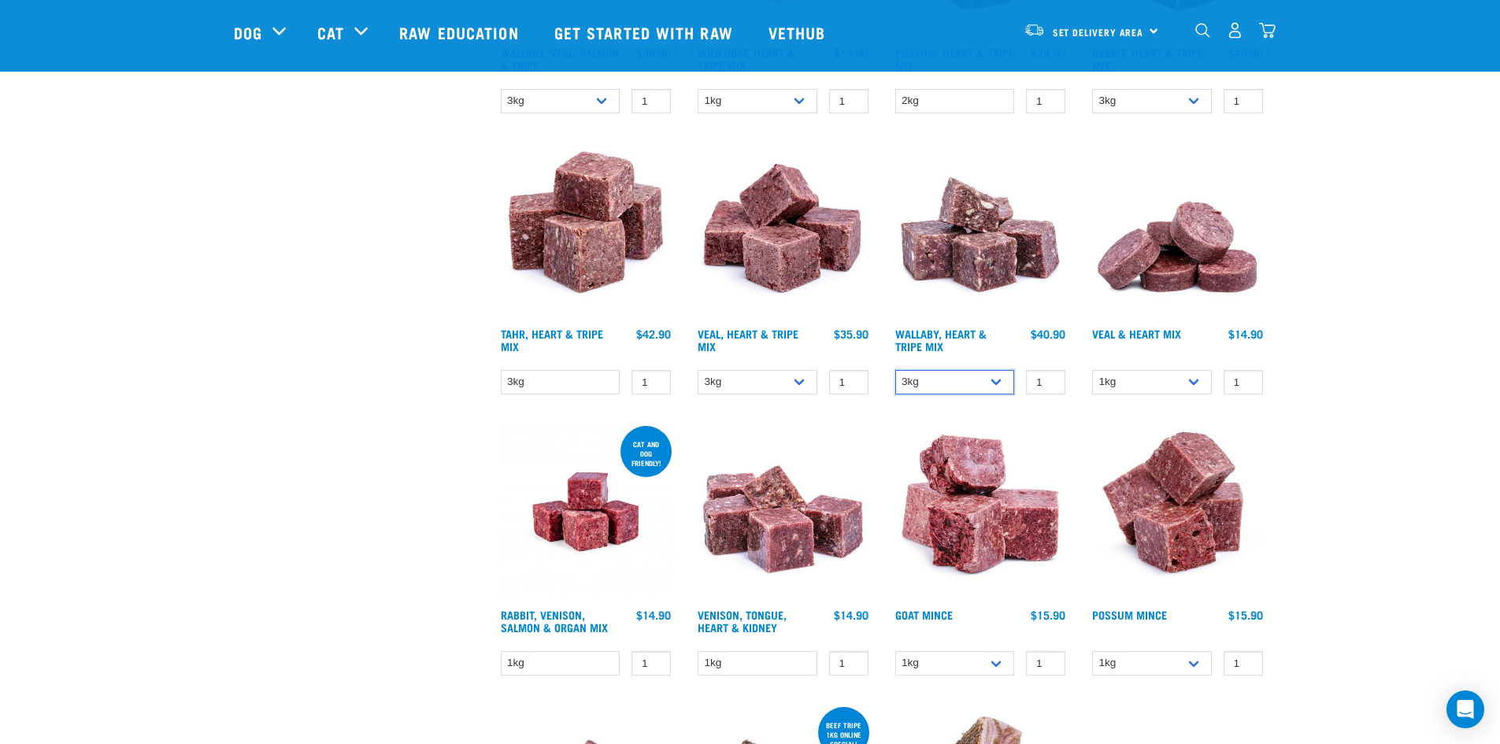
scroll to position [1653, 0]
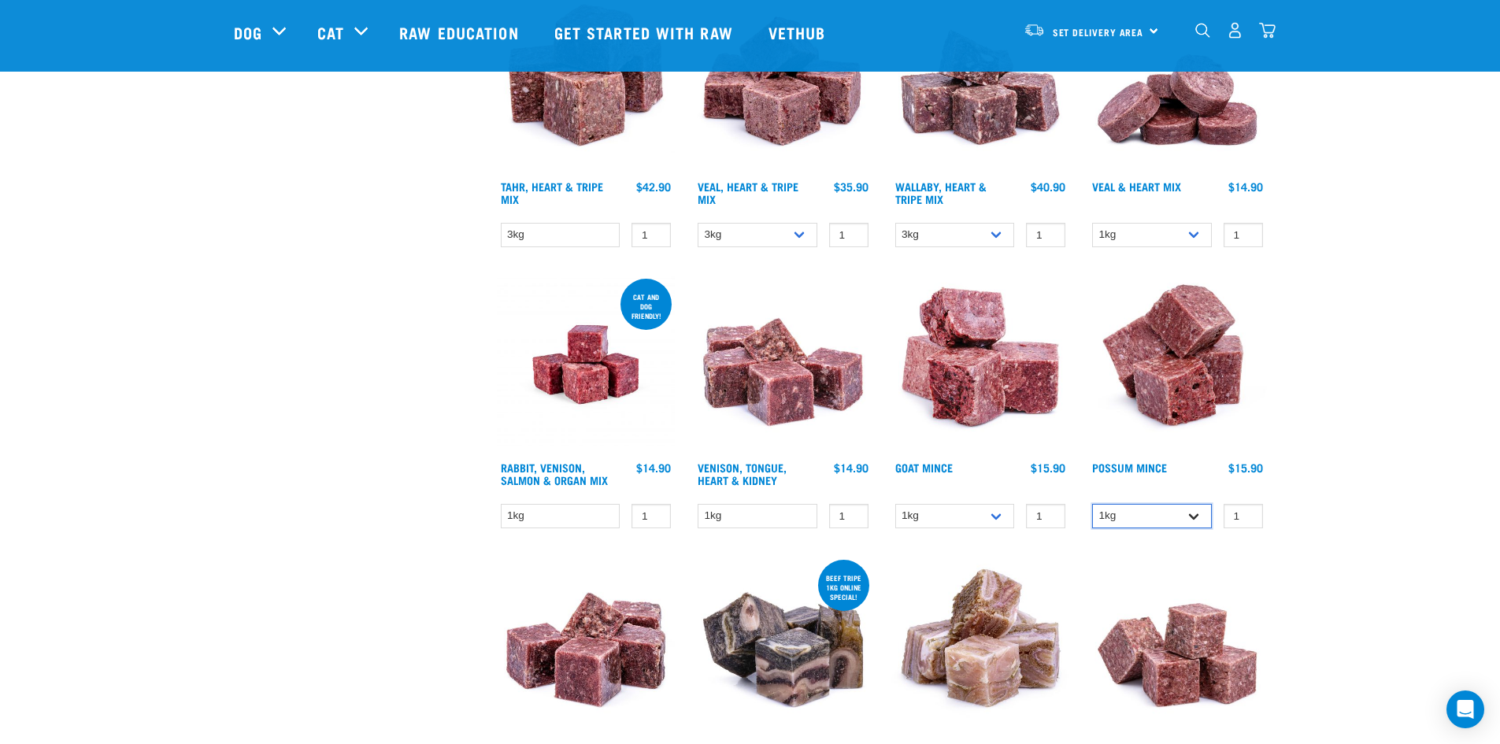
click at [1196, 514] on select "1kg 3kg" at bounding box center [1152, 516] width 120 height 24
click at [1169, 520] on select "1kg 3kg" at bounding box center [1152, 516] width 120 height 24
select select "457"
click at [1092, 504] on select "1kg 3kg" at bounding box center [1152, 516] width 120 height 24
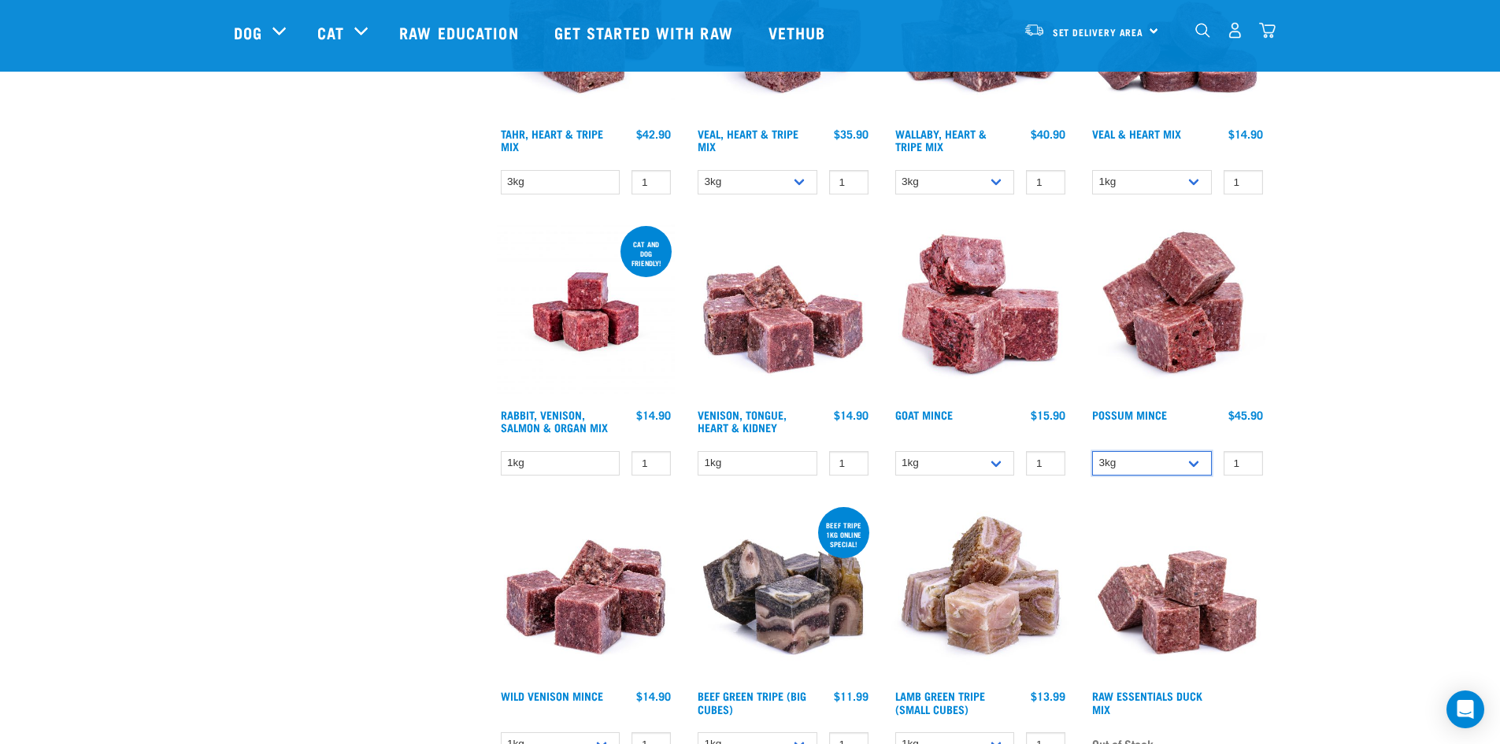
scroll to position [1732, 0]
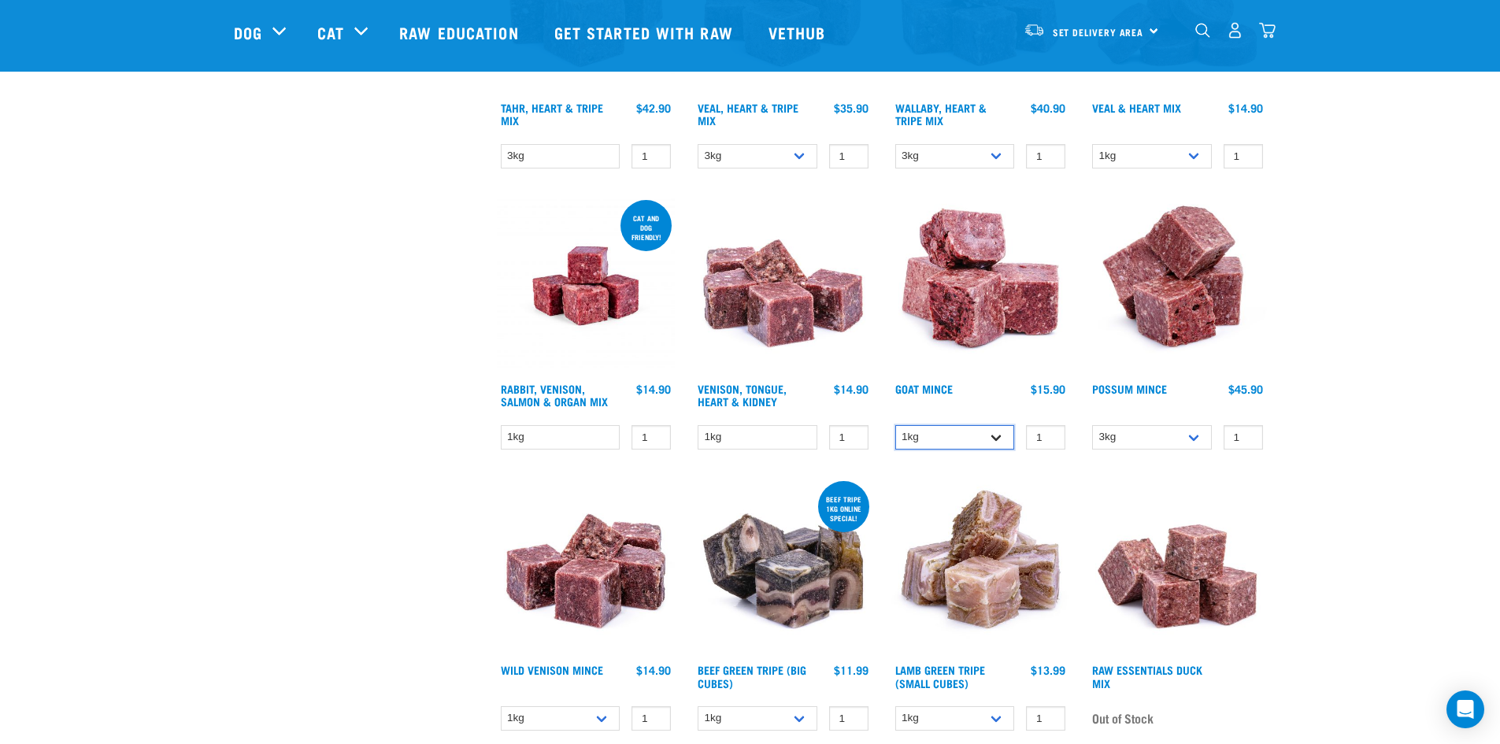
click at [994, 444] on select "1kg 3kg" at bounding box center [955, 437] width 120 height 24
select select "432"
click at [895, 425] on select "1kg 3kg" at bounding box center [955, 437] width 120 height 24
click at [775, 439] on select "1kg" at bounding box center [758, 437] width 120 height 24
click at [756, 438] on select "1kg" at bounding box center [758, 437] width 120 height 24
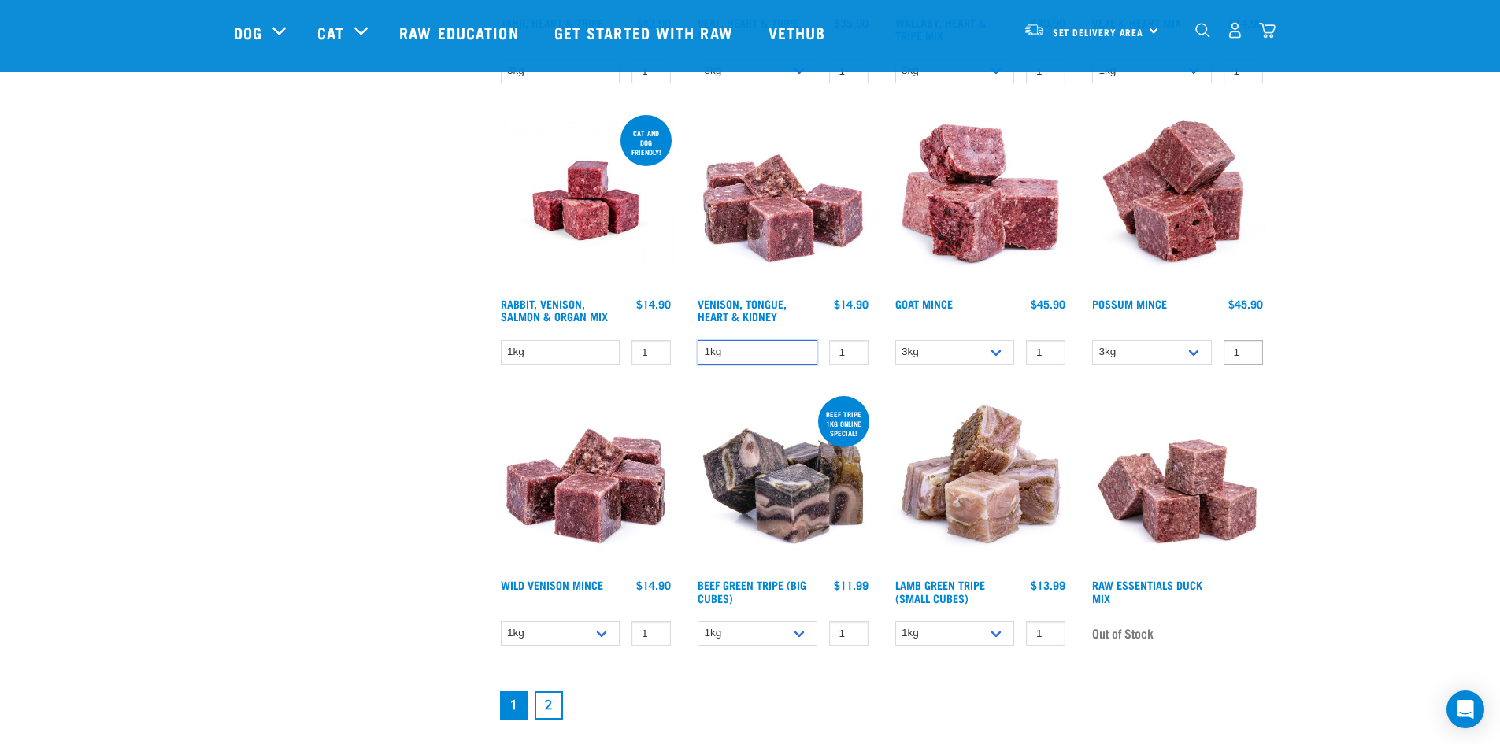
scroll to position [1890, 0]
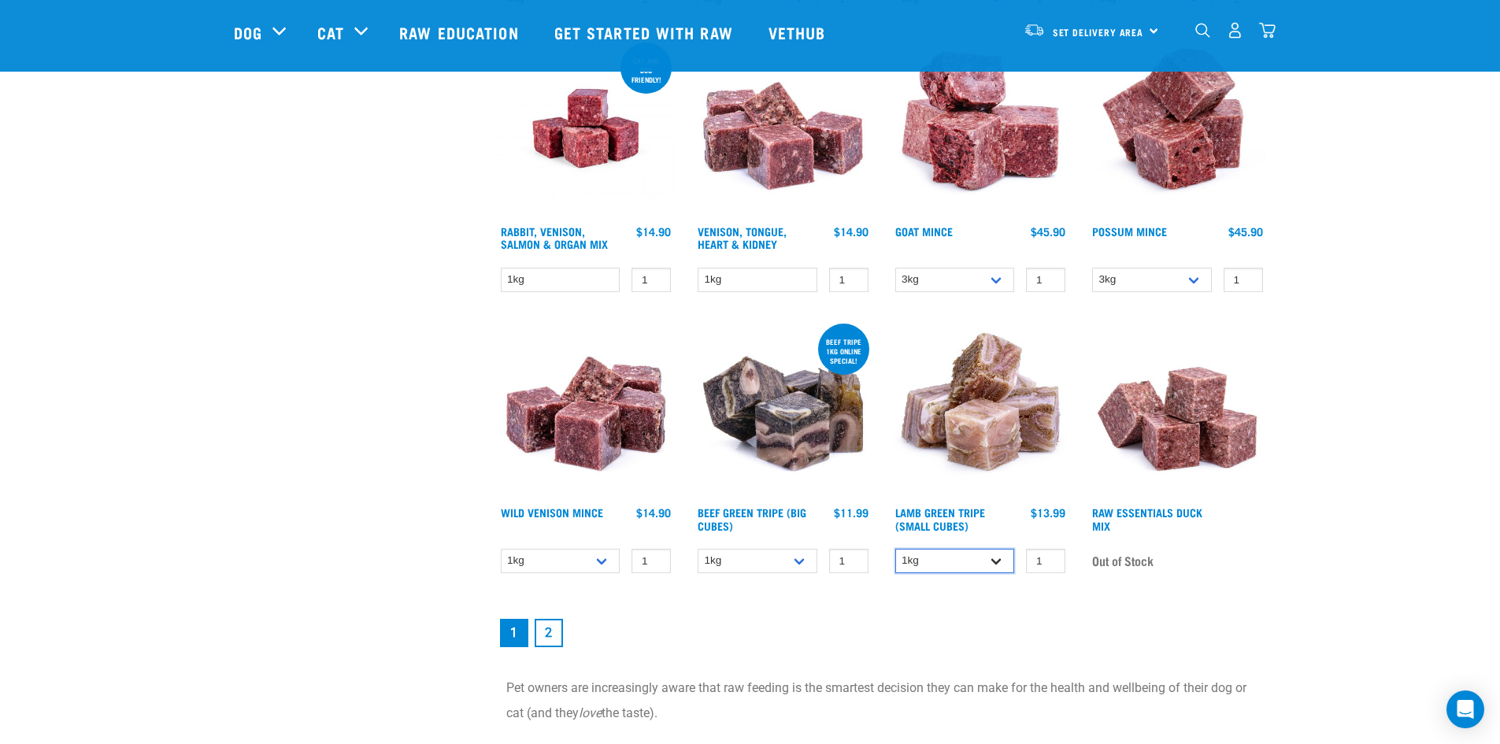
click at [1001, 554] on select "1kg 3kg" at bounding box center [955, 561] width 120 height 24
click at [895, 549] on select "1kg 3kg" at bounding box center [955, 561] width 120 height 24
drag, startPoint x: 987, startPoint y: 561, endPoint x: 983, endPoint y: 571, distance: 10.6
click at [987, 561] on select "1kg 3kg" at bounding box center [955, 561] width 120 height 24
click at [895, 549] on select "1kg 3kg" at bounding box center [955, 561] width 120 height 24
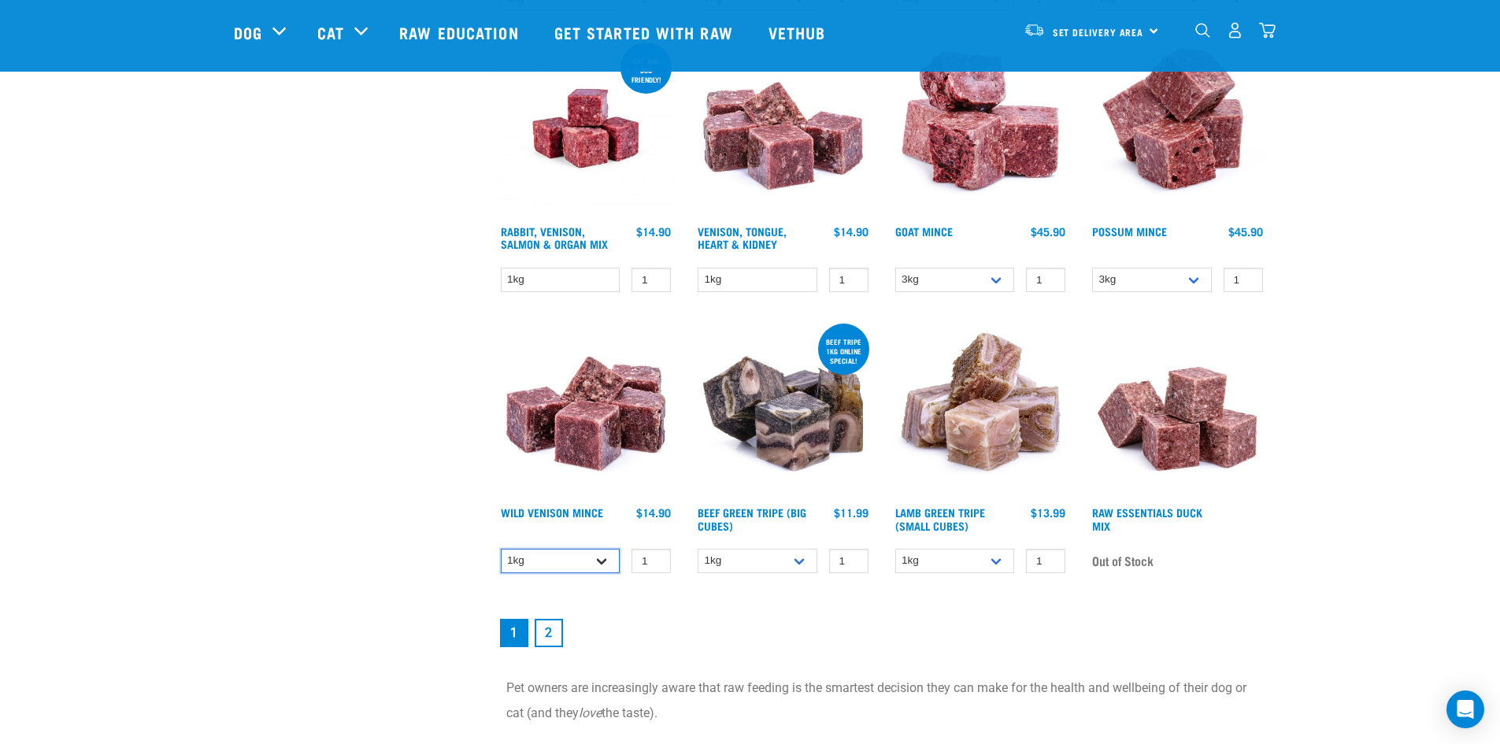
click at [605, 561] on select "1kg 3kg" at bounding box center [561, 561] width 120 height 24
click at [774, 512] on link "Beef Green Tripe (Big Cubes)" at bounding box center [752, 518] width 109 height 18
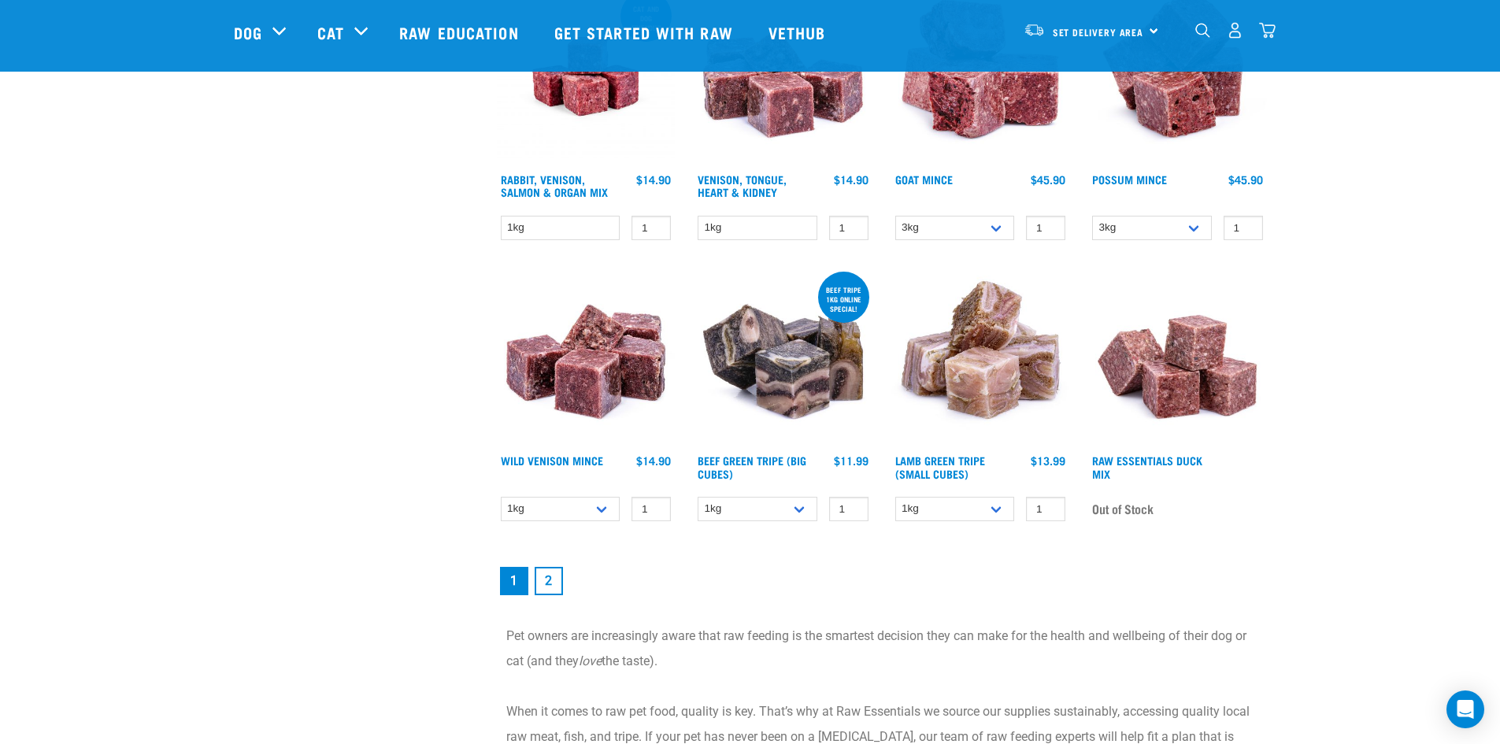
scroll to position [1968, 0]
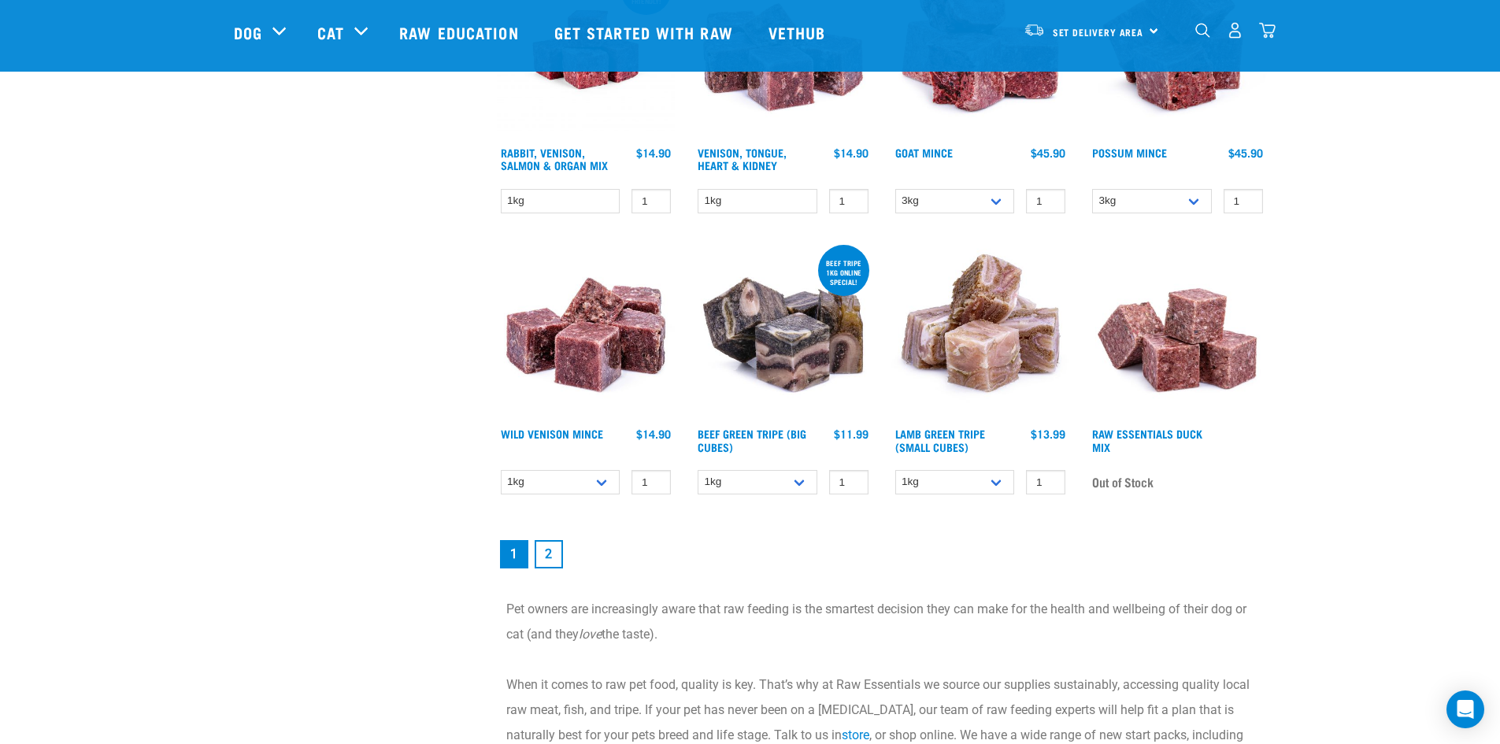
click at [552, 552] on link "2" at bounding box center [549, 554] width 28 height 28
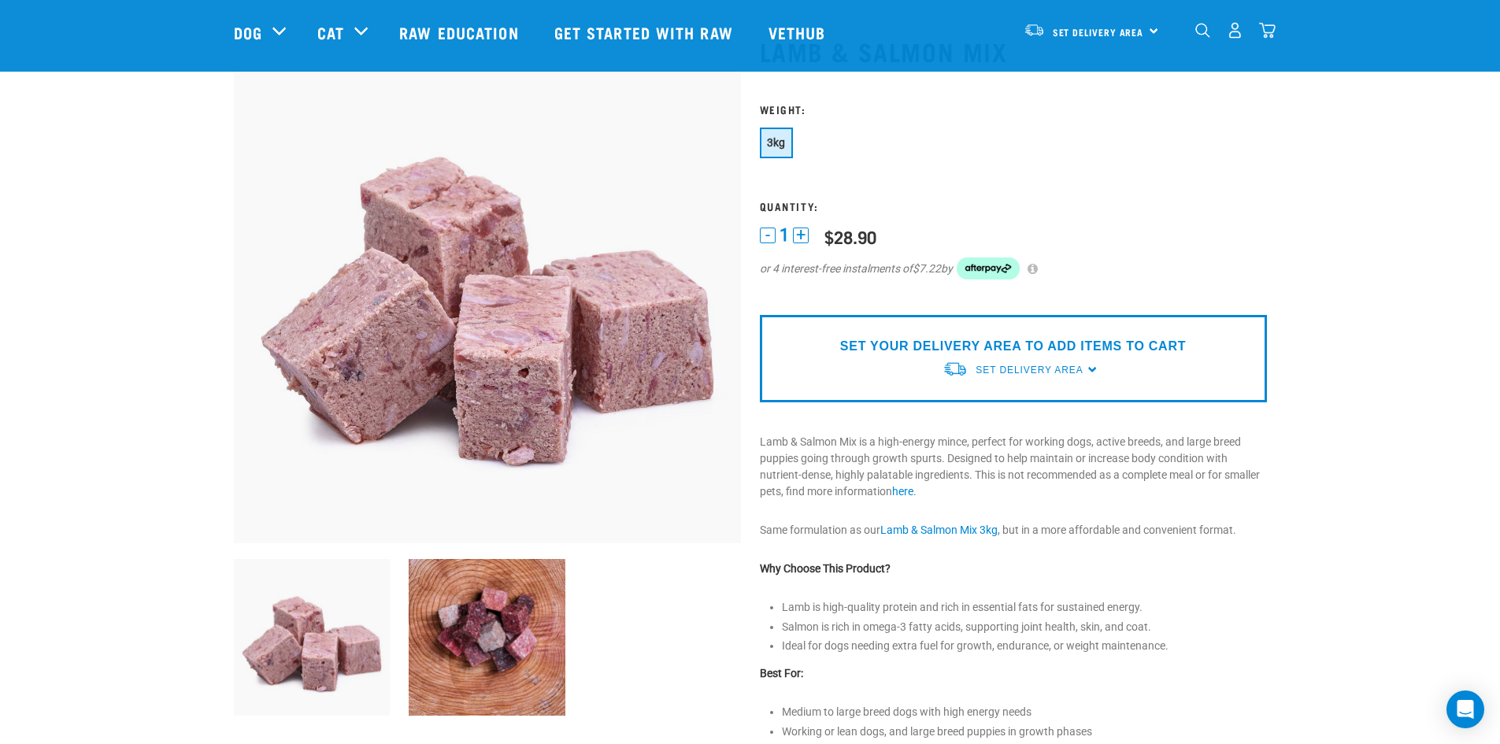
scroll to position [157, 0]
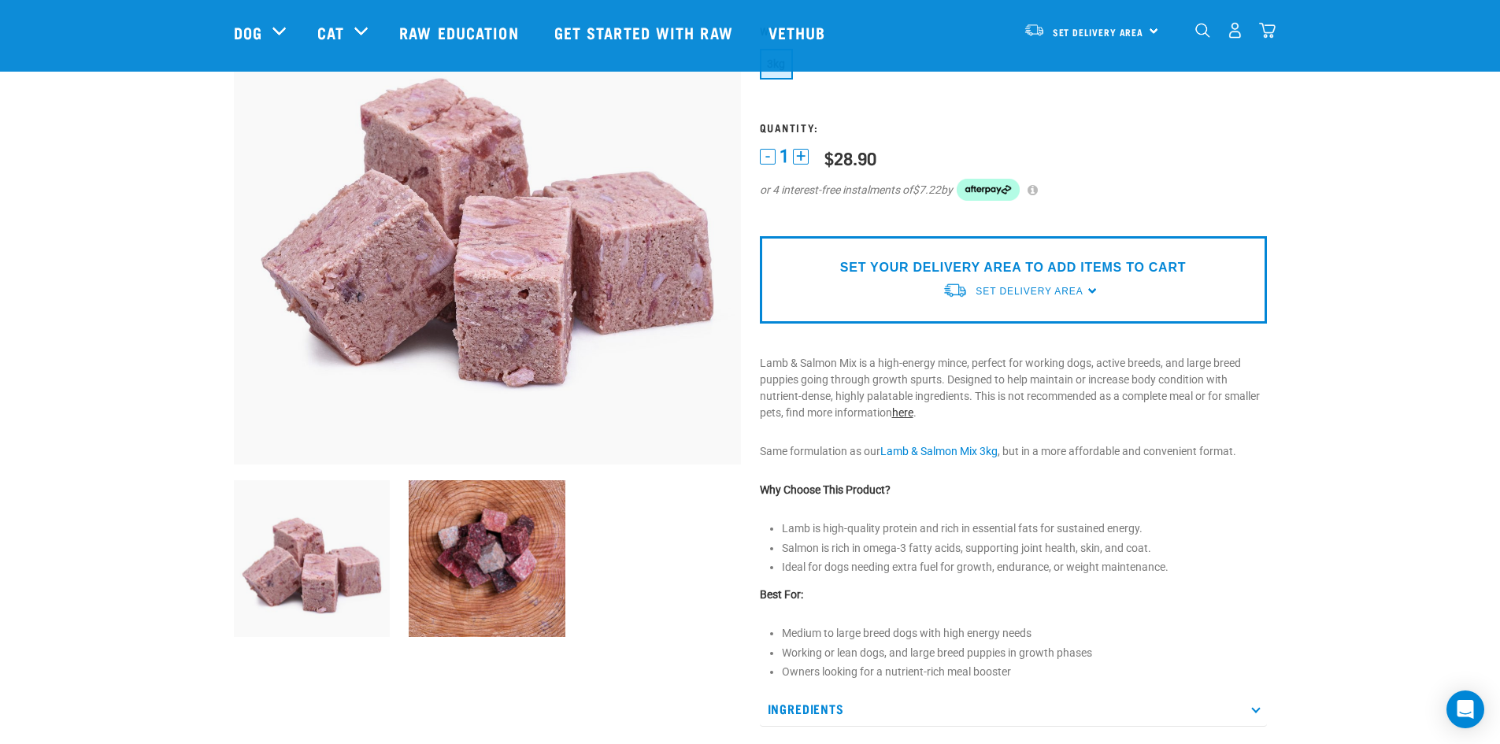
click at [912, 411] on link "here" at bounding box center [902, 412] width 21 height 13
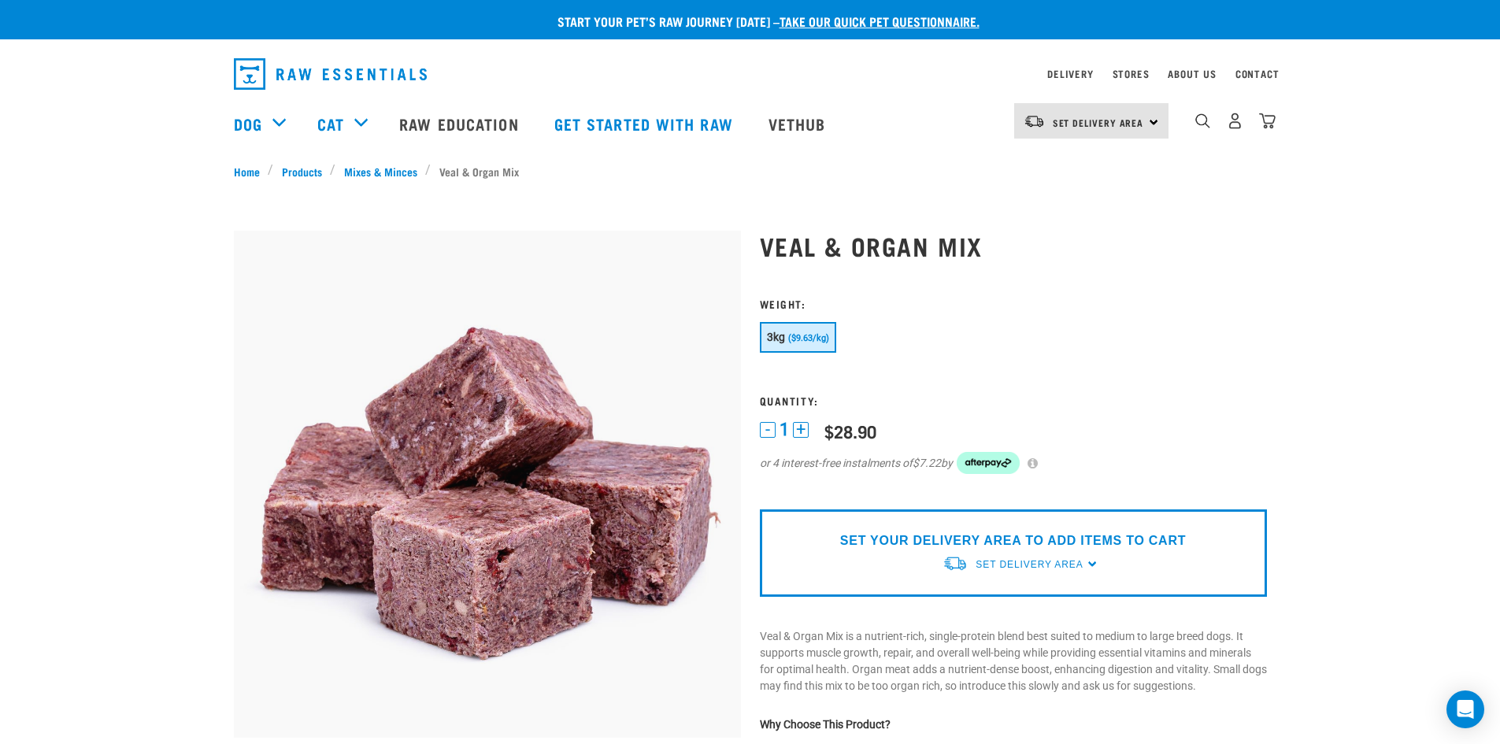
click at [1154, 124] on div "Set Delivery Area [GEOGRAPHIC_DATA]" at bounding box center [1091, 120] width 154 height 35
click at [1079, 197] on link "[GEOGRAPHIC_DATA]" at bounding box center [1089, 200] width 151 height 35
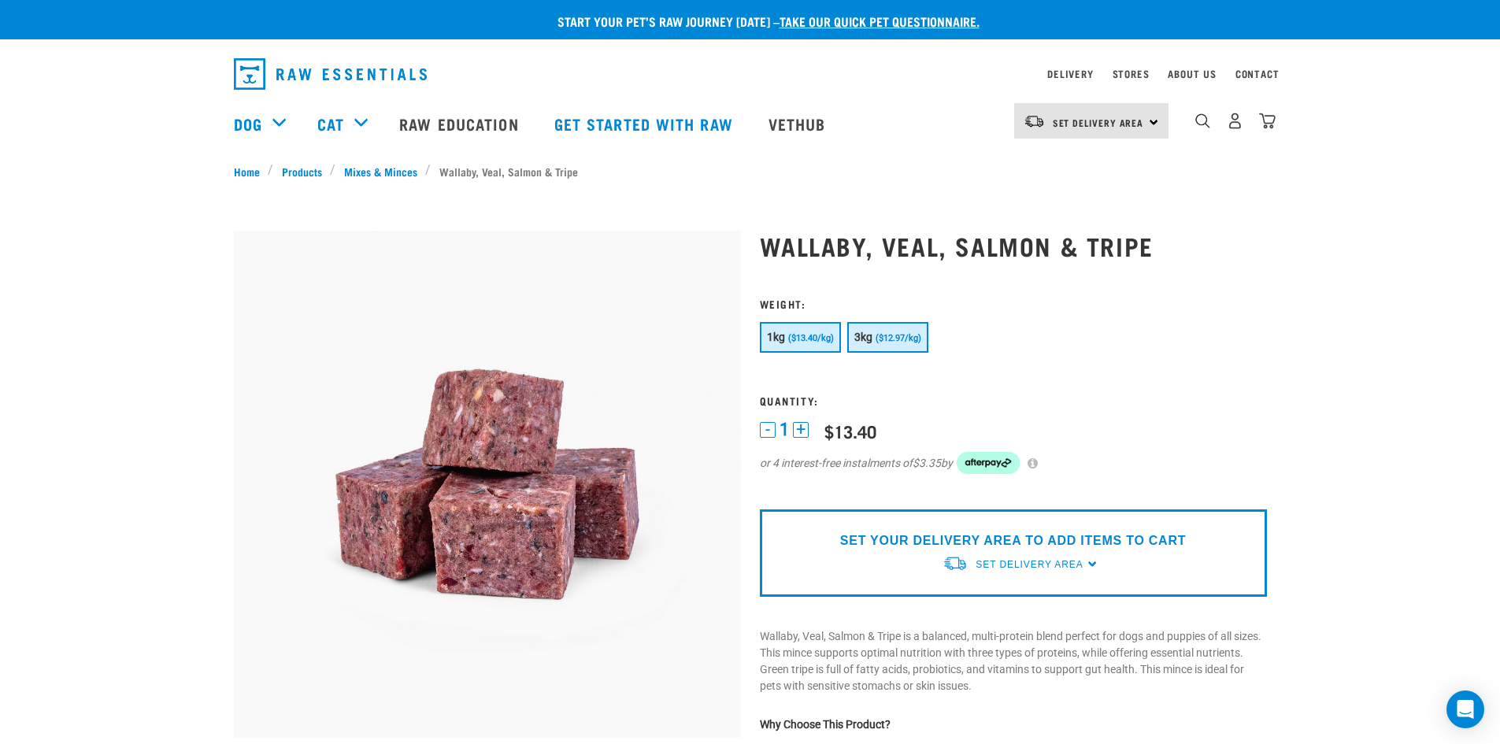
click at [920, 337] on span "($12.97/kg)" at bounding box center [899, 338] width 46 height 10
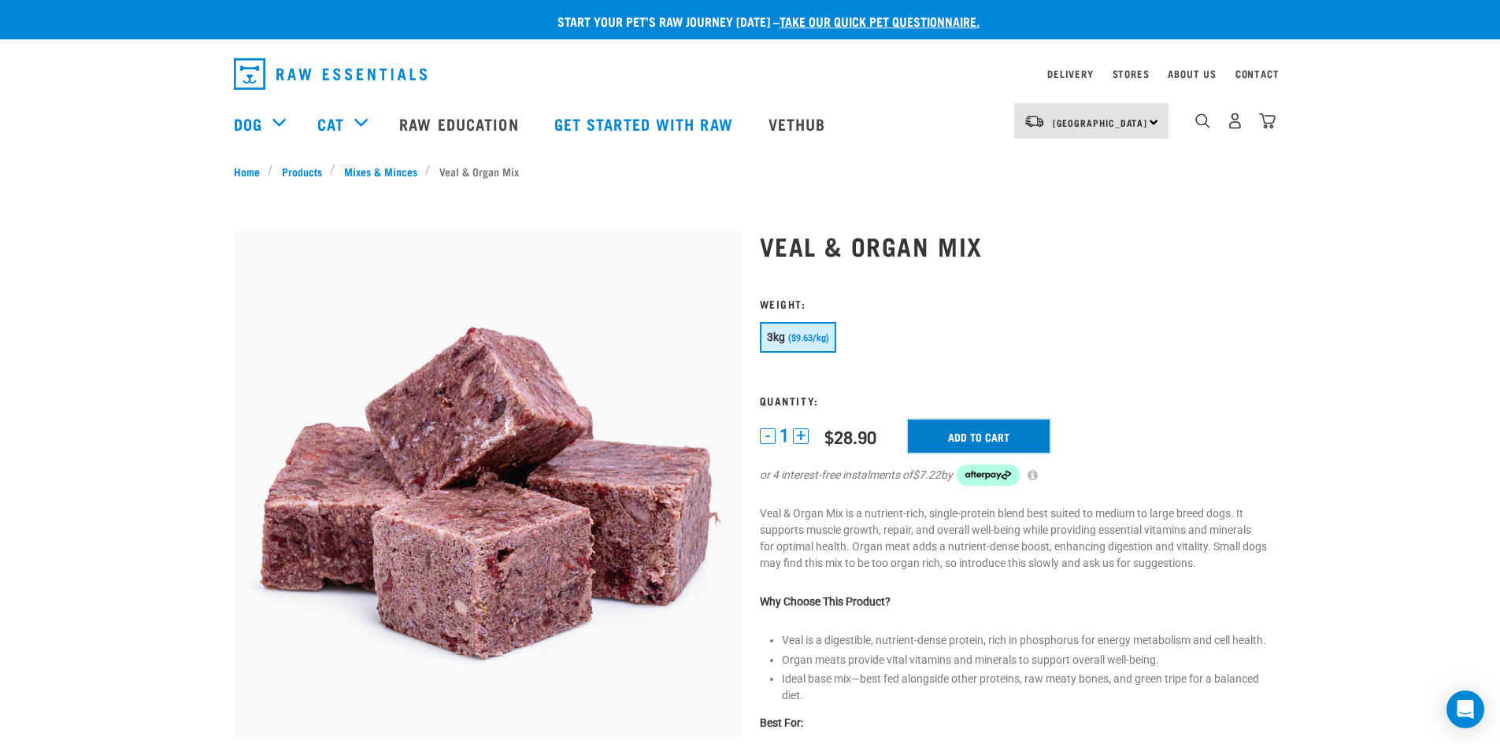
click at [957, 437] on input "Add to cart" at bounding box center [979, 436] width 142 height 33
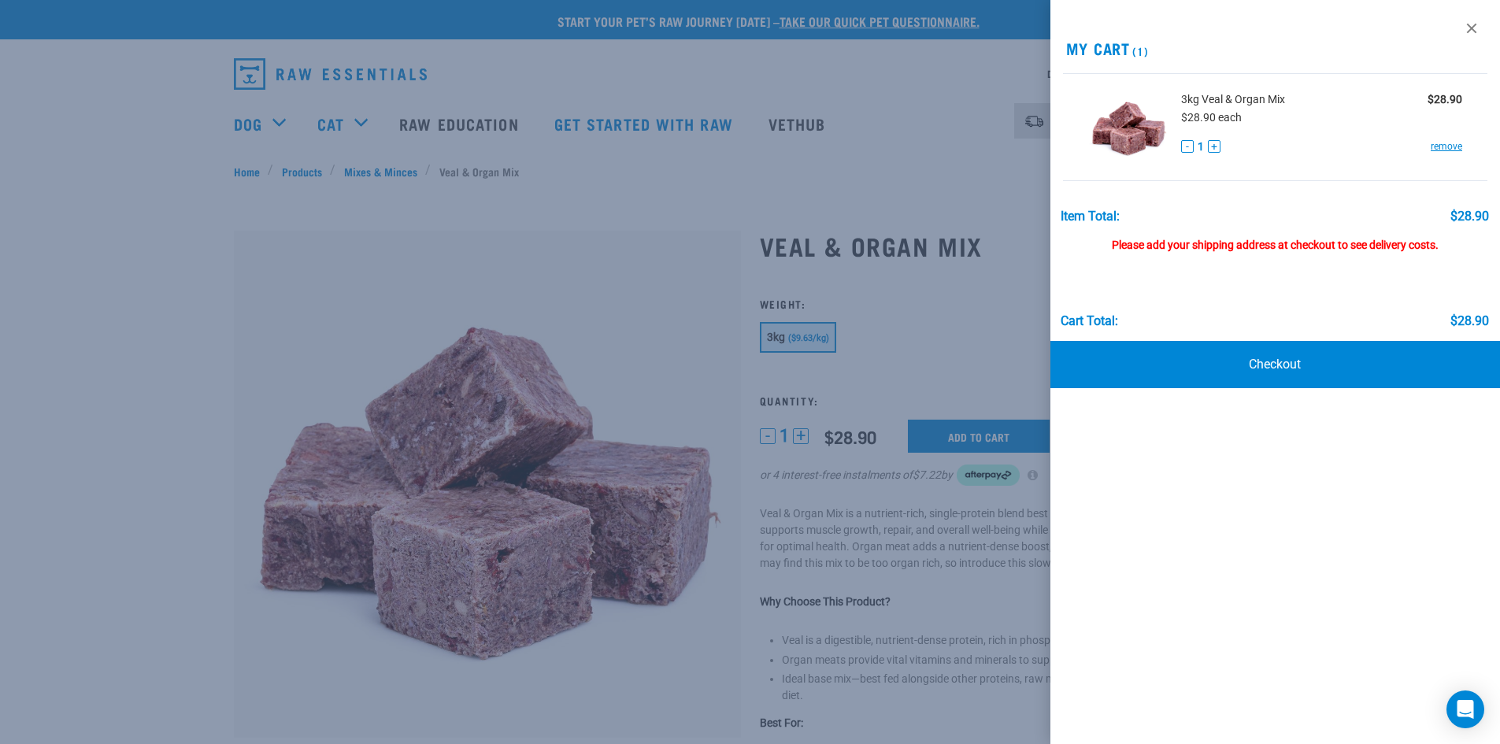
click at [1333, 245] on div "Please add your shipping address at checkout to see delivery costs." at bounding box center [1275, 238] width 428 height 28
click at [1257, 368] on link "Checkout" at bounding box center [1275, 364] width 450 height 47
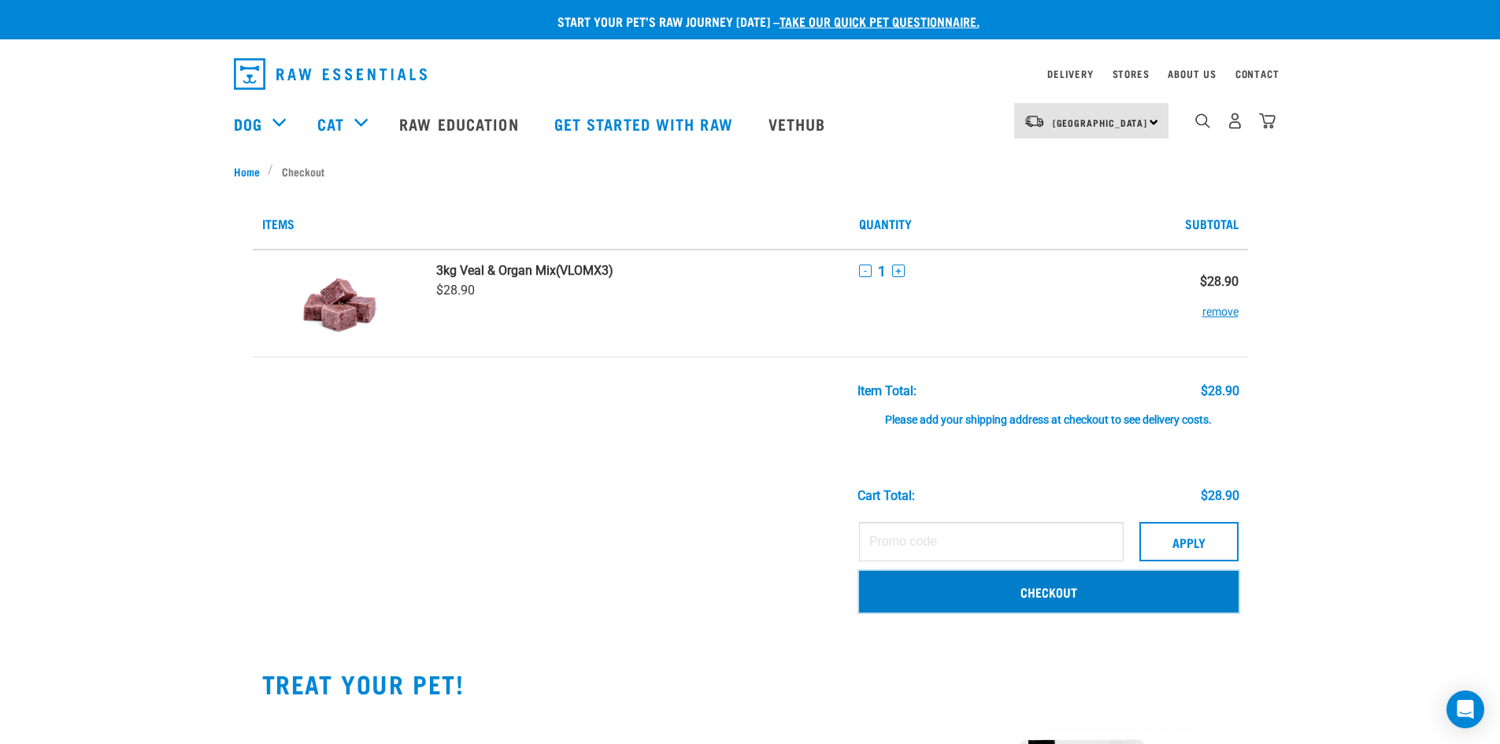
click at [1079, 588] on link "Checkout" at bounding box center [1049, 591] width 380 height 41
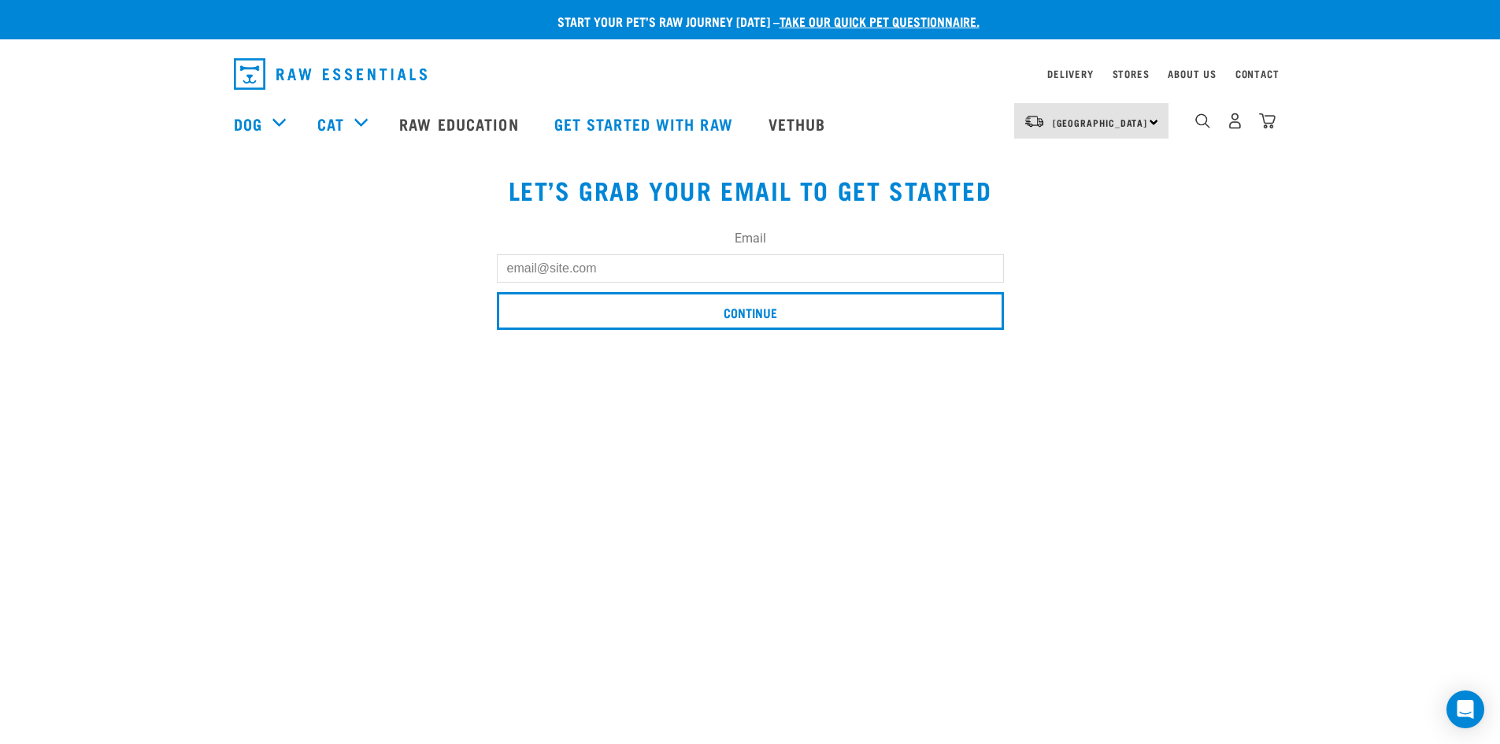
click at [669, 257] on input "Email" at bounding box center [750, 268] width 507 height 28
type input "[PERSON_NAME][EMAIL_ADDRESS][PERSON_NAME][DOMAIN_NAME]"
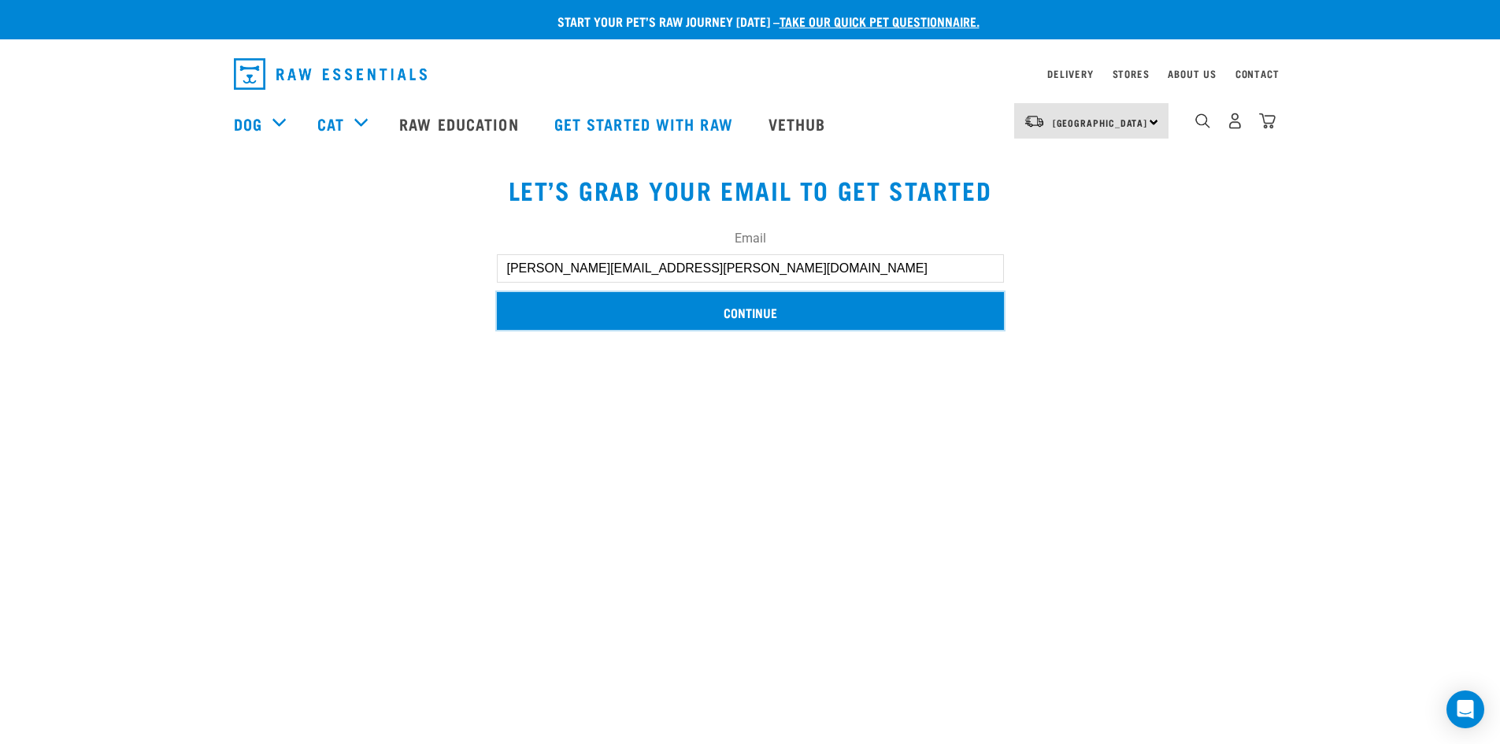
click at [791, 308] on input "Continue" at bounding box center [750, 311] width 507 height 38
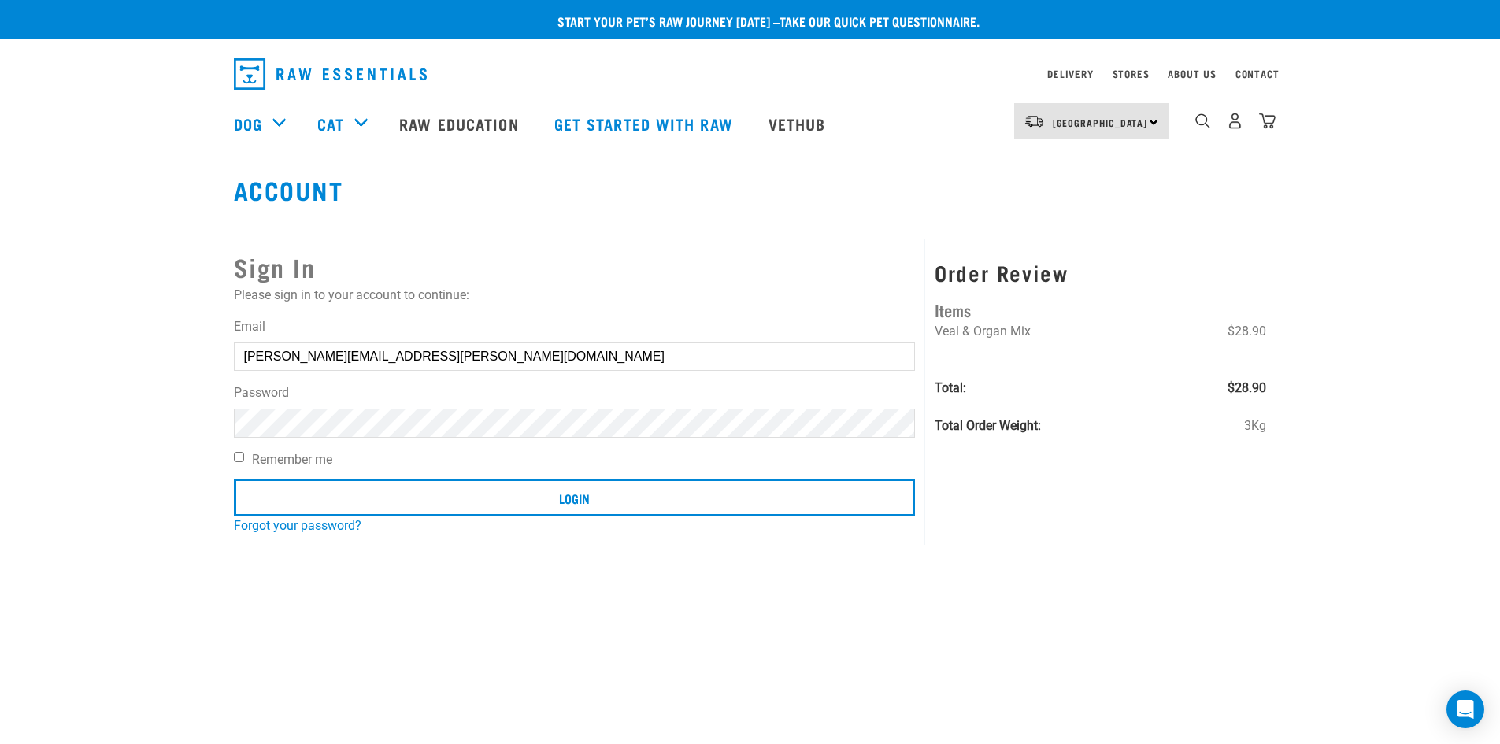
click at [304, 461] on label "Remember me" at bounding box center [575, 459] width 682 height 19
click at [244, 461] on input "Remember me" at bounding box center [239, 457] width 10 height 10
checkbox input "true"
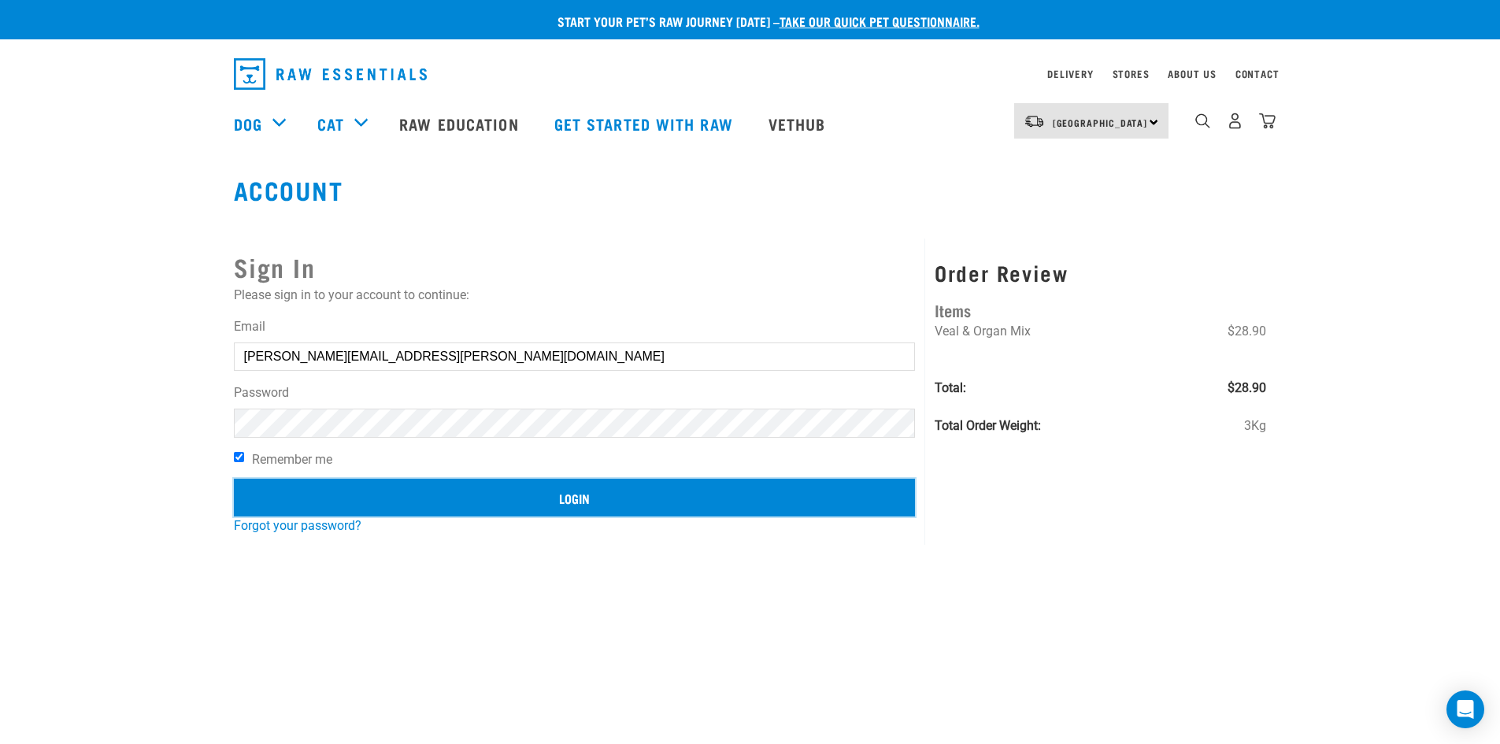
click at [568, 480] on input "Login" at bounding box center [575, 498] width 682 height 38
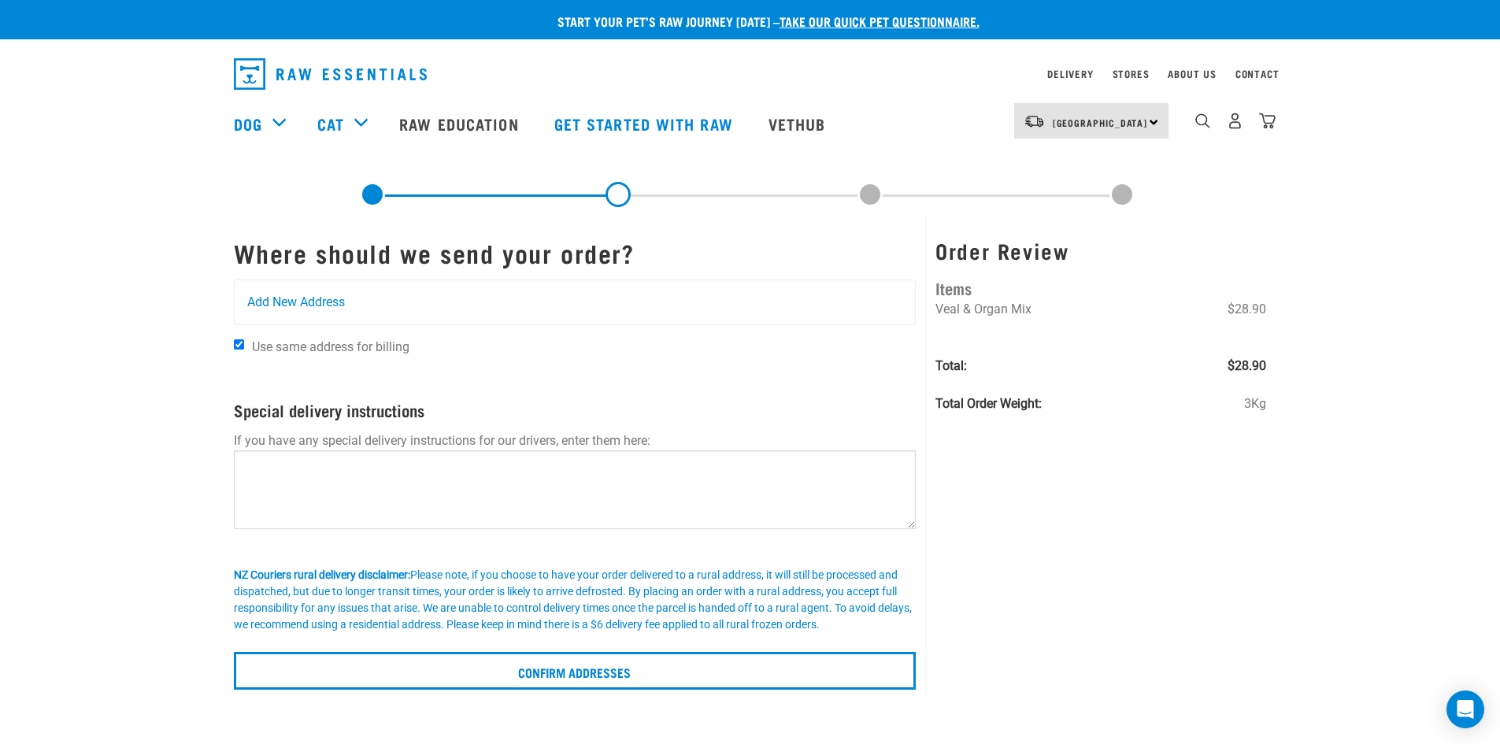
click at [372, 346] on span "Use same address for billing" at bounding box center [330, 346] width 157 height 15
click at [244, 346] on input "Use same address for billing" at bounding box center [239, 344] width 10 height 10
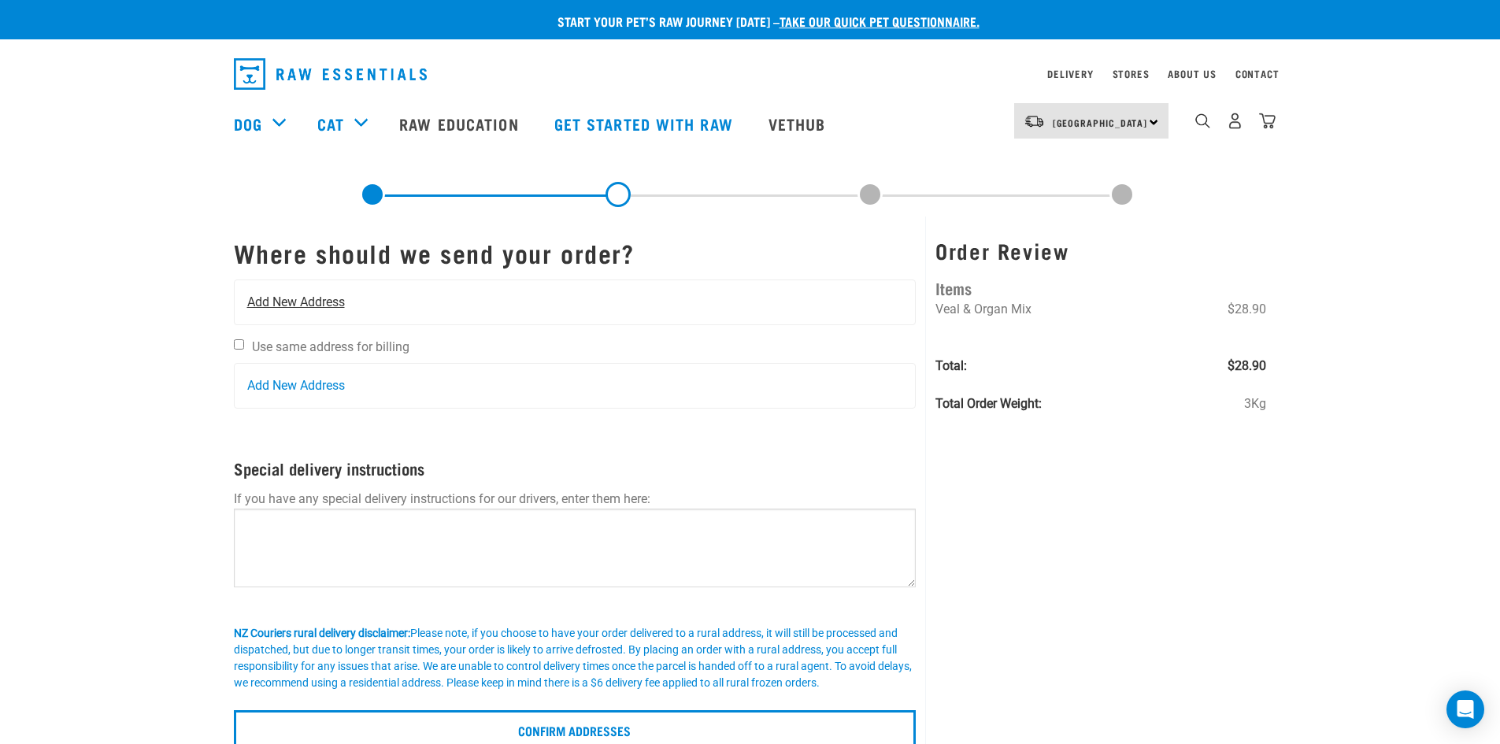
click at [847, 298] on div "Add New Address" at bounding box center [575, 302] width 681 height 44
click at [308, 343] on span "Use same address for billing" at bounding box center [330, 346] width 157 height 15
click at [244, 343] on input "Use same address for billing" at bounding box center [239, 344] width 10 height 10
checkbox input "true"
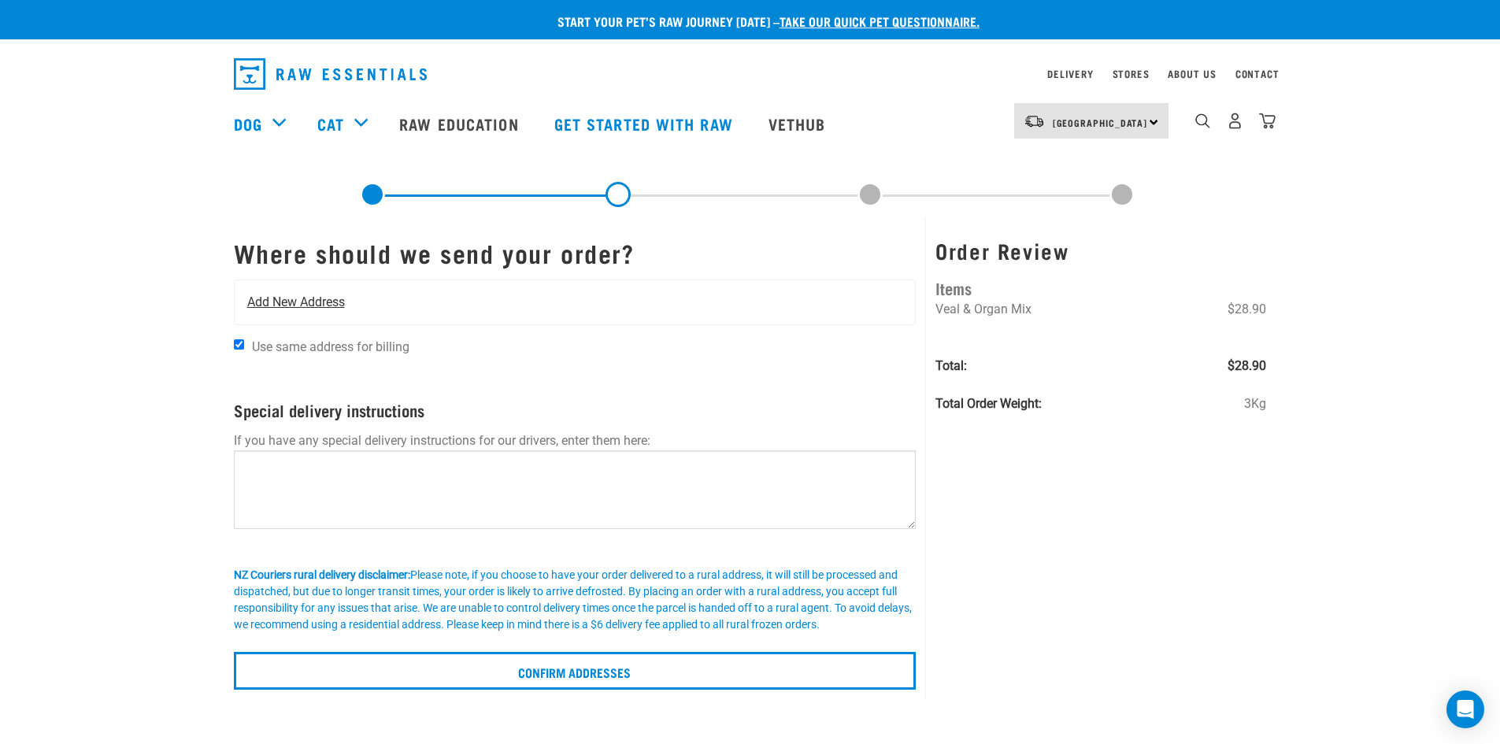
click at [539, 307] on div "Add New Address" at bounding box center [575, 302] width 681 height 44
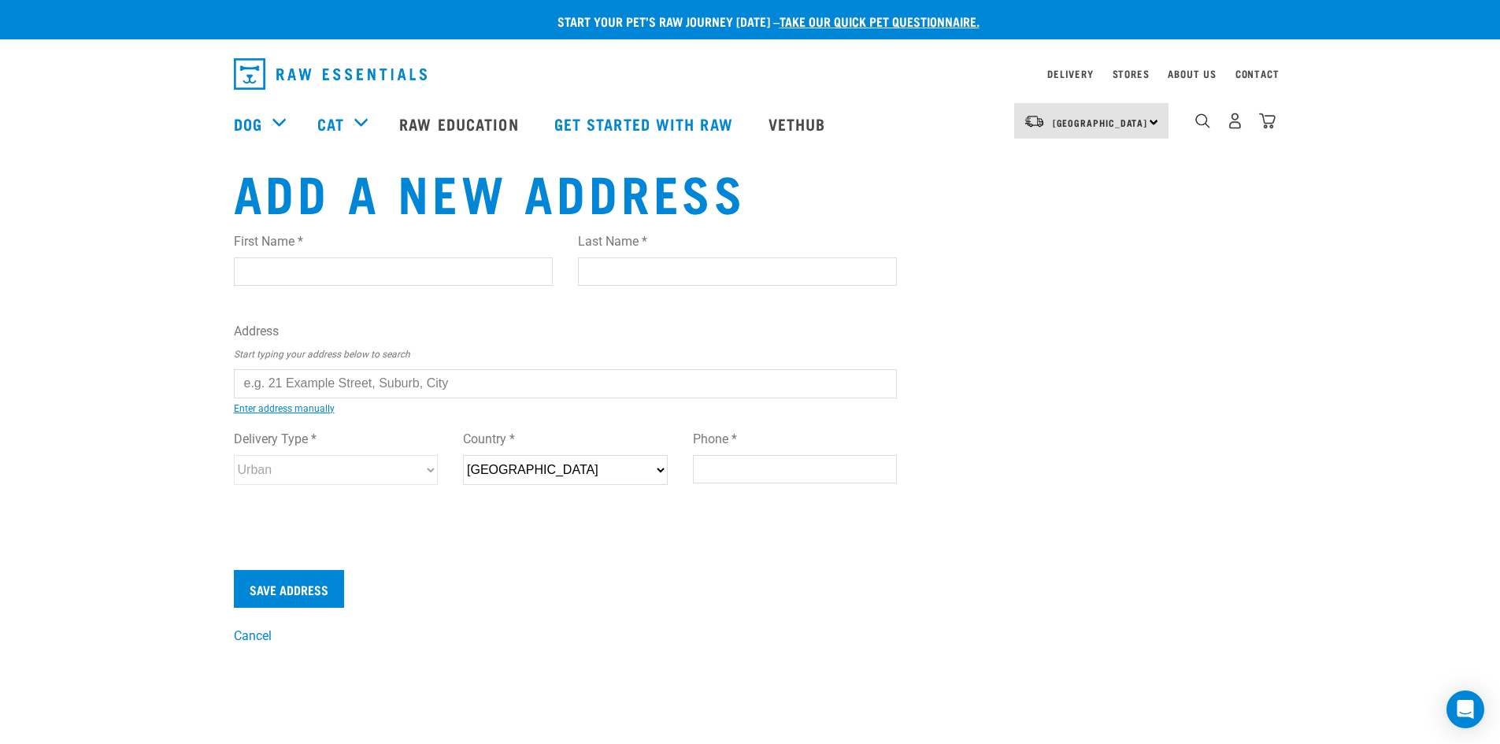
click at [336, 268] on input "First Name *" at bounding box center [393, 271] width 319 height 28
type input "Tara"
type input "Forstner"
type input "36 Flinders"
type input "[GEOGRAPHIC_DATA]"
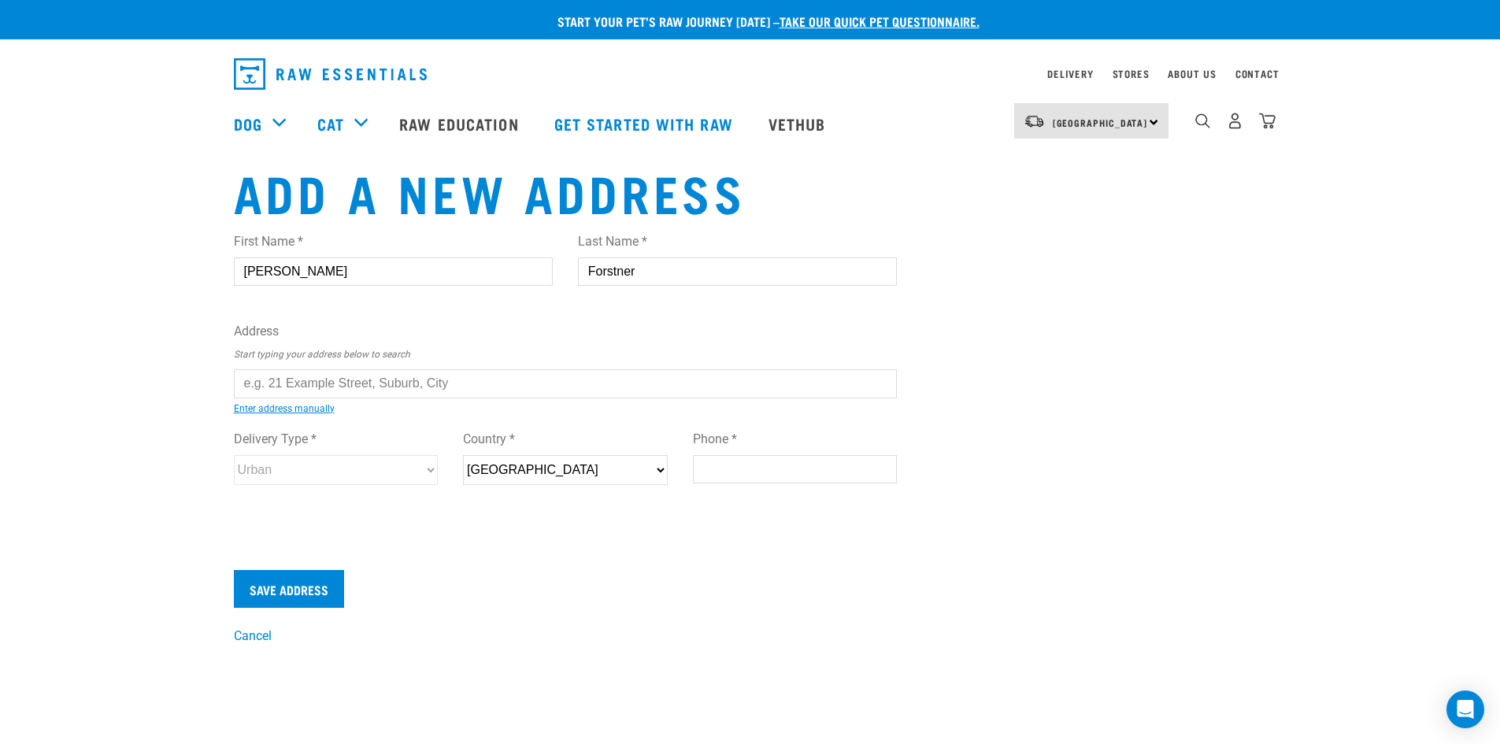
type input "8022"
type input "02041752630"
click at [269, 381] on input "text" at bounding box center [566, 383] width 664 height 28
click at [251, 395] on ul "37 Flinders Road, Heathcote Valley, Christchurch 8022 10 Flinders Place, Johnso…" at bounding box center [251, 395] width 0 height 0
type input "37 Flinders Road, Heathcote Valley, Christchurch 8022"
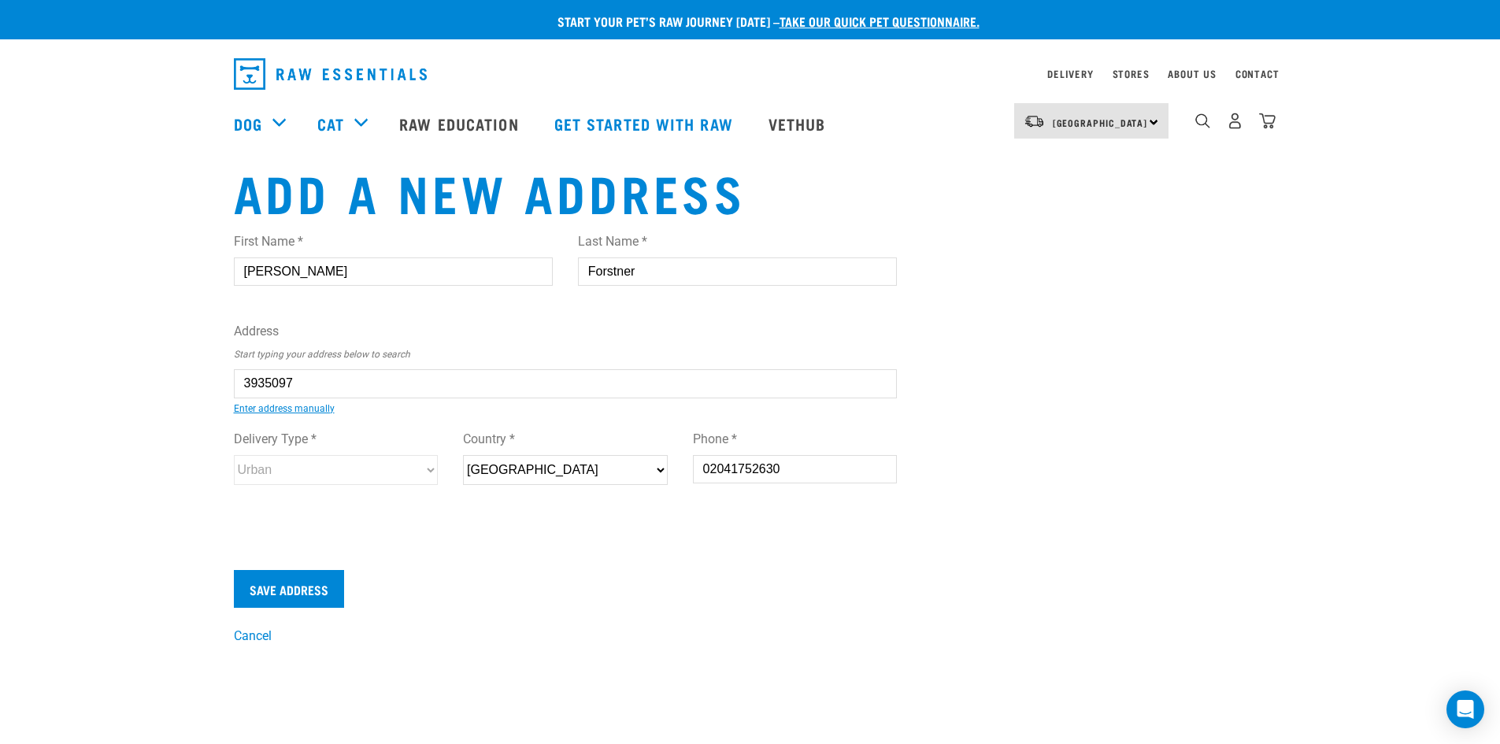
type input "37 Flinders Road"
type input "Heathcote Valley"
type input "Canterbury"
select select "CAN"
select select "Urban"
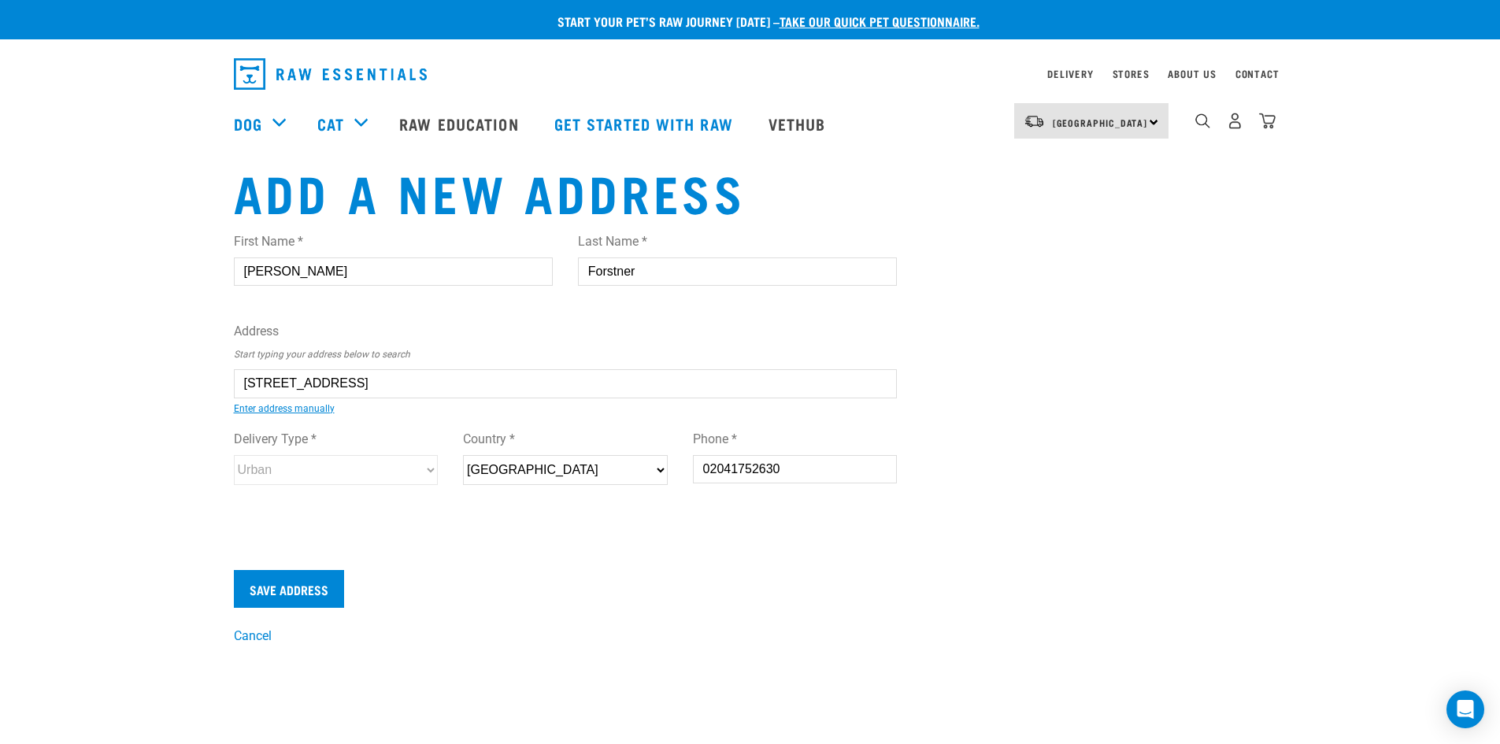
type input "37 Flinders Road, Heathcote Valley, Christchurch 8022"
click at [521, 549] on div "First Name * Tara Last Name * Forstner Address Start typing your address below …" at bounding box center [565, 385] width 689 height 331
click at [309, 592] on input "Save Address" at bounding box center [289, 589] width 110 height 38
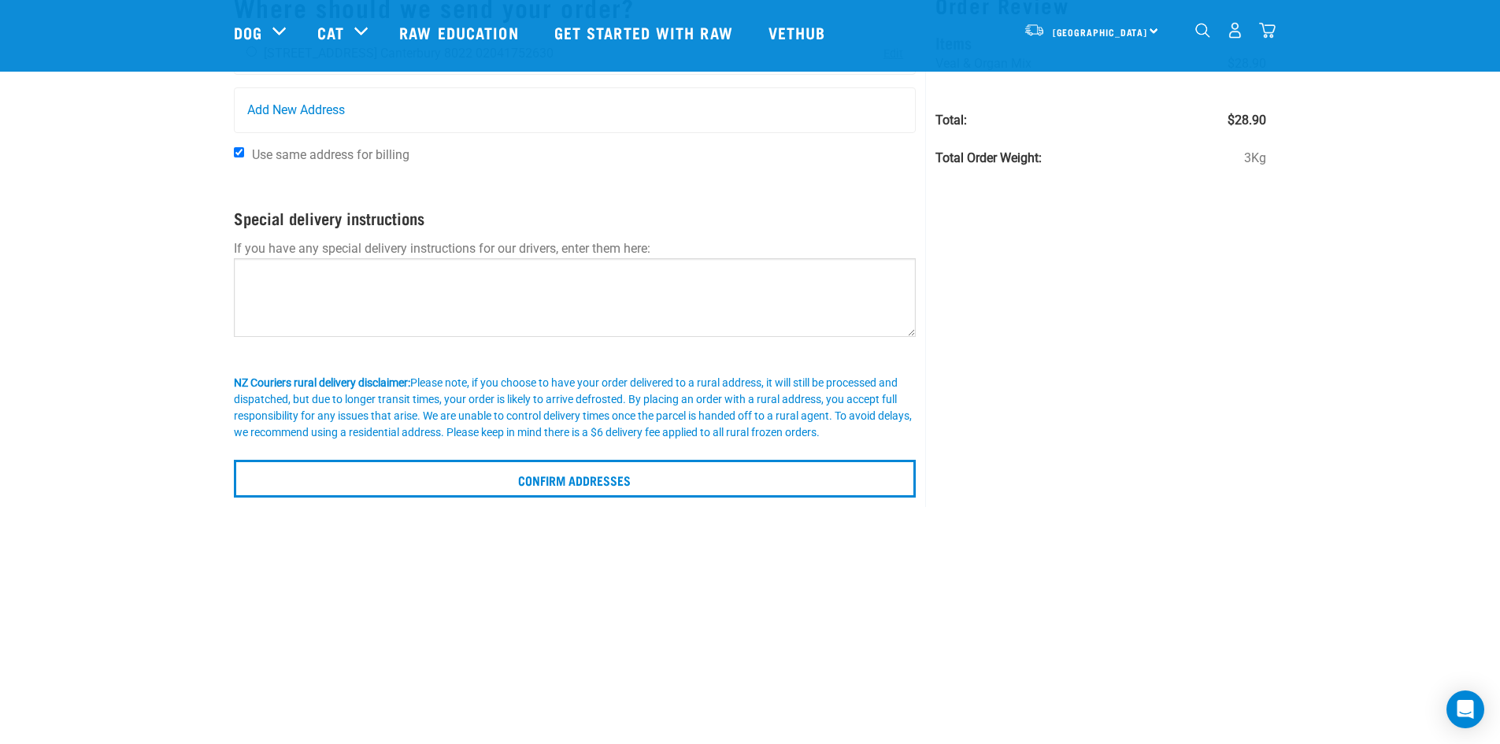
scroll to position [157, 0]
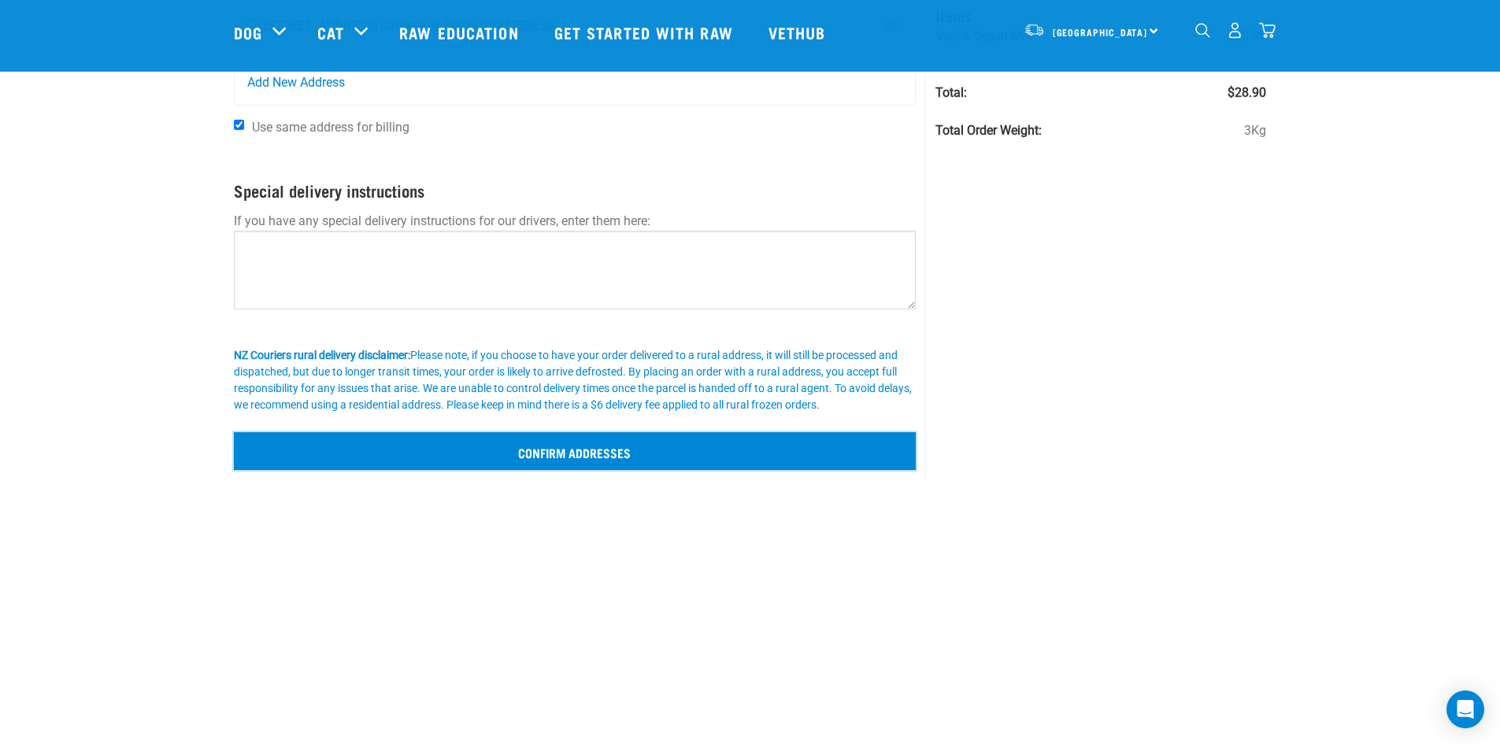
click at [625, 453] on input "Confirm addresses" at bounding box center [575, 451] width 683 height 38
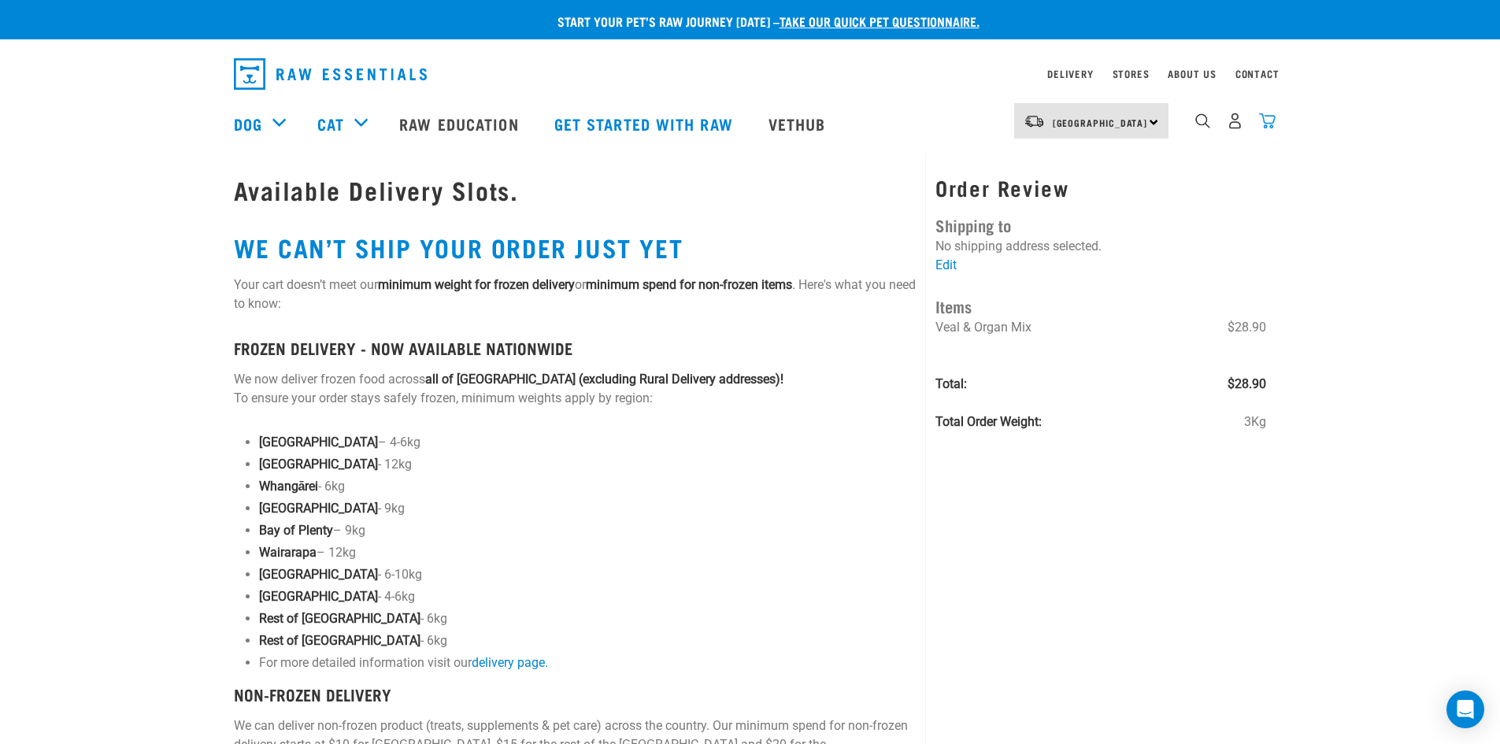
click at [1267, 124] on img "dropdown navigation" at bounding box center [1267, 121] width 17 height 17
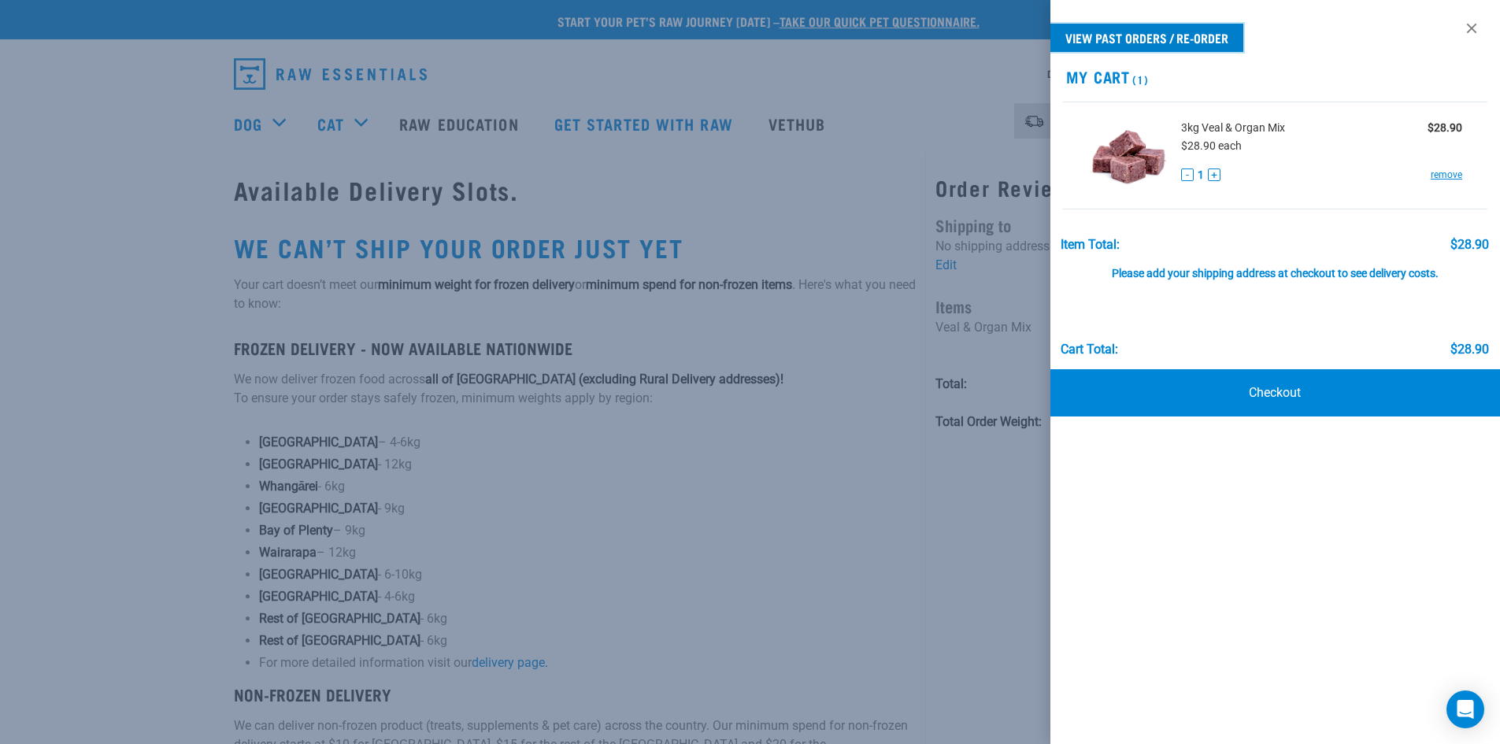
click at [1105, 38] on link "View past orders / re-order" at bounding box center [1146, 38] width 193 height 28
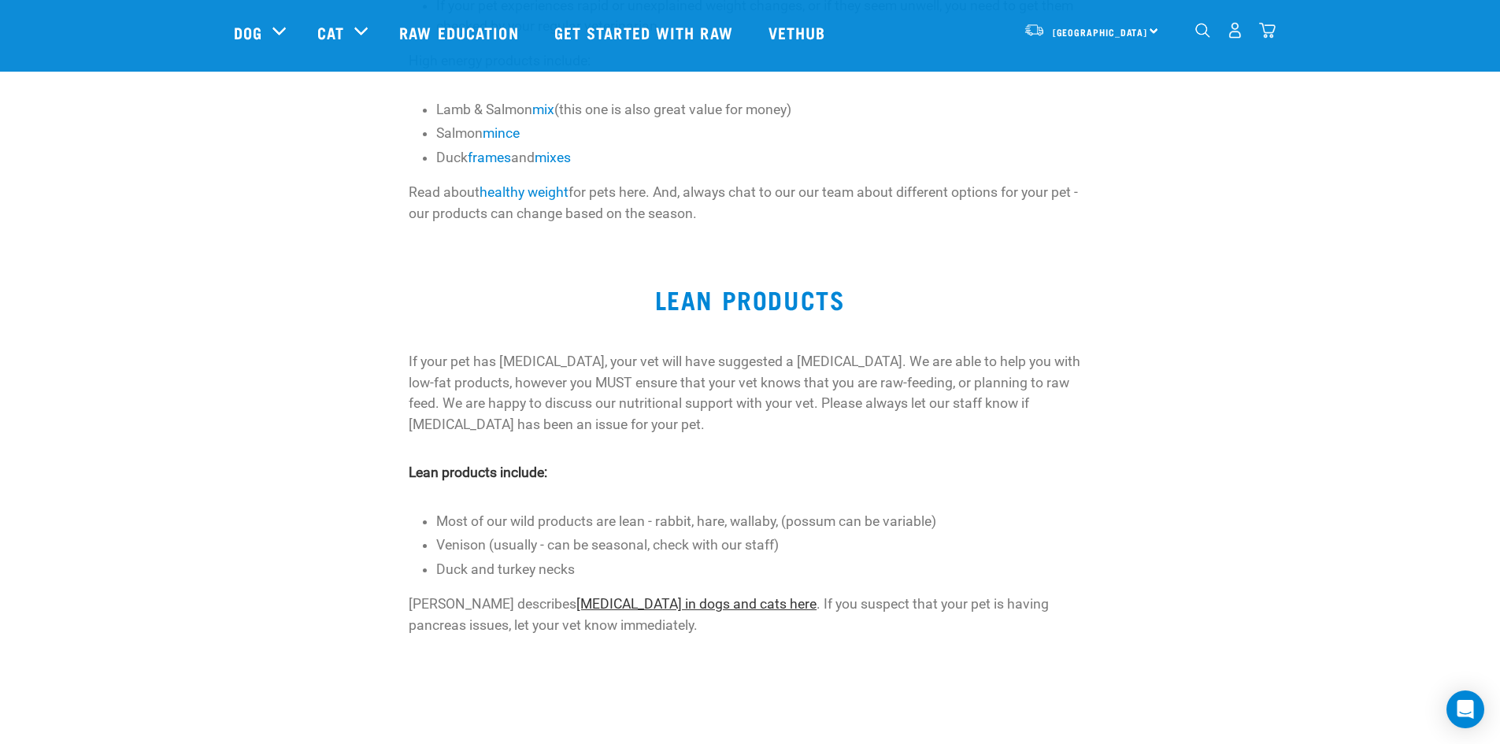
scroll to position [551, 0]
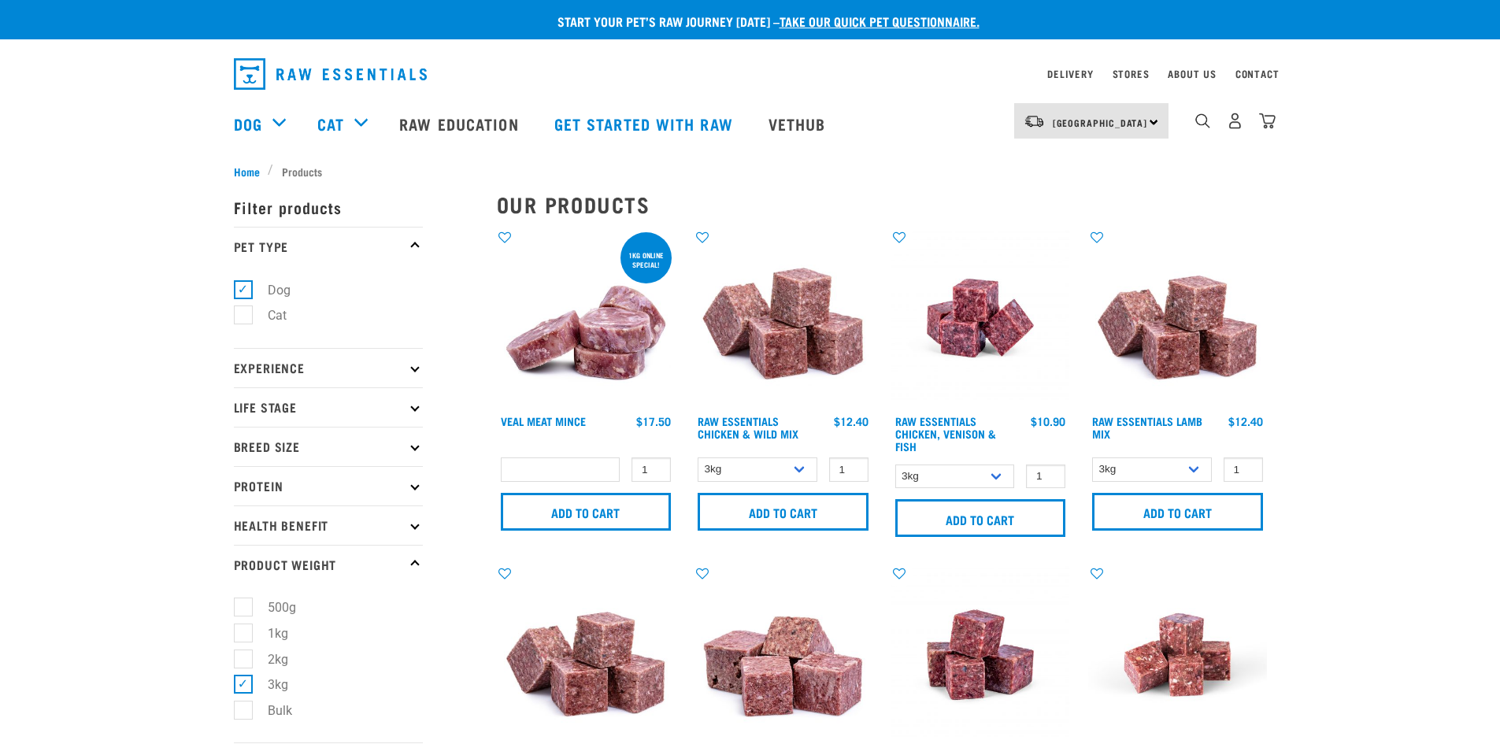
select select
select select "709"
select select "28665"
select select "24"
select select
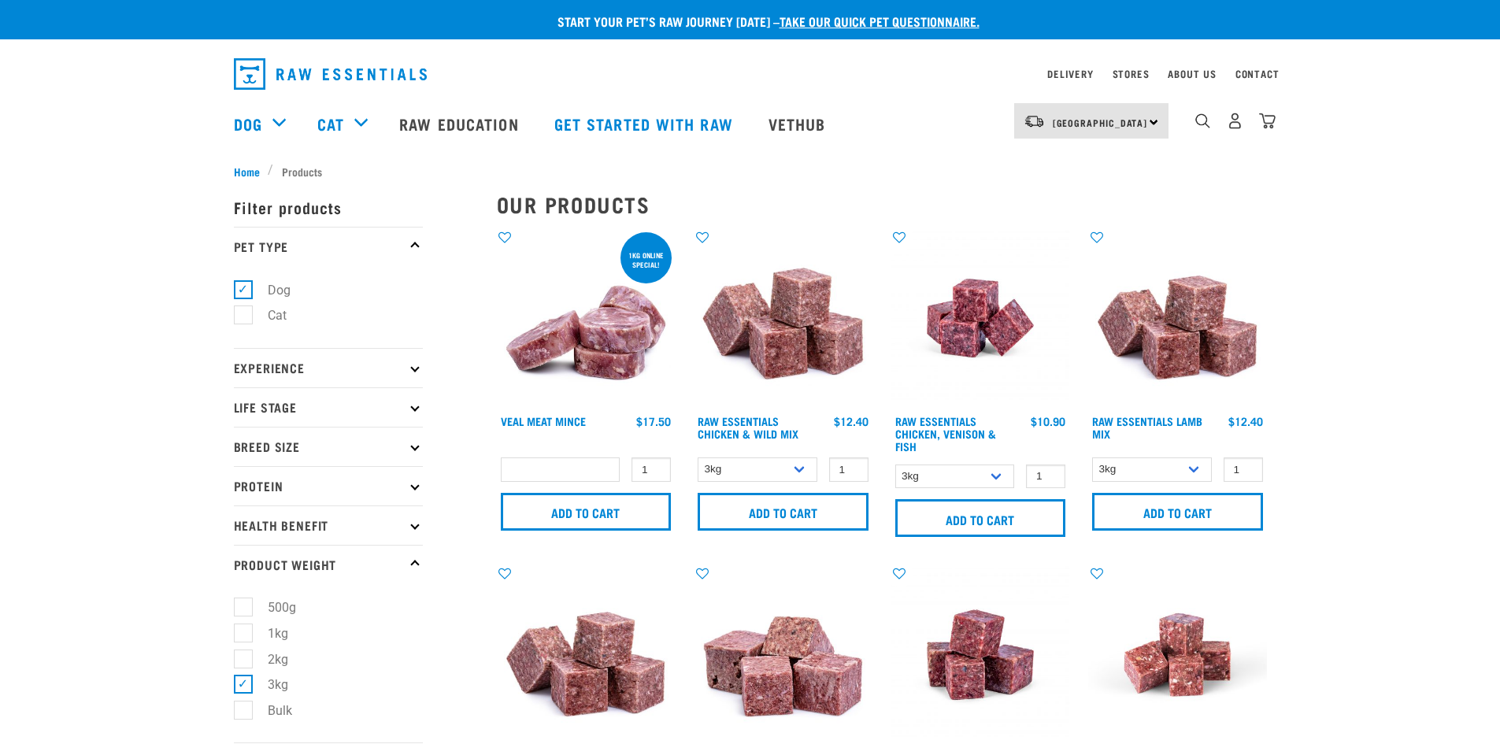
select select
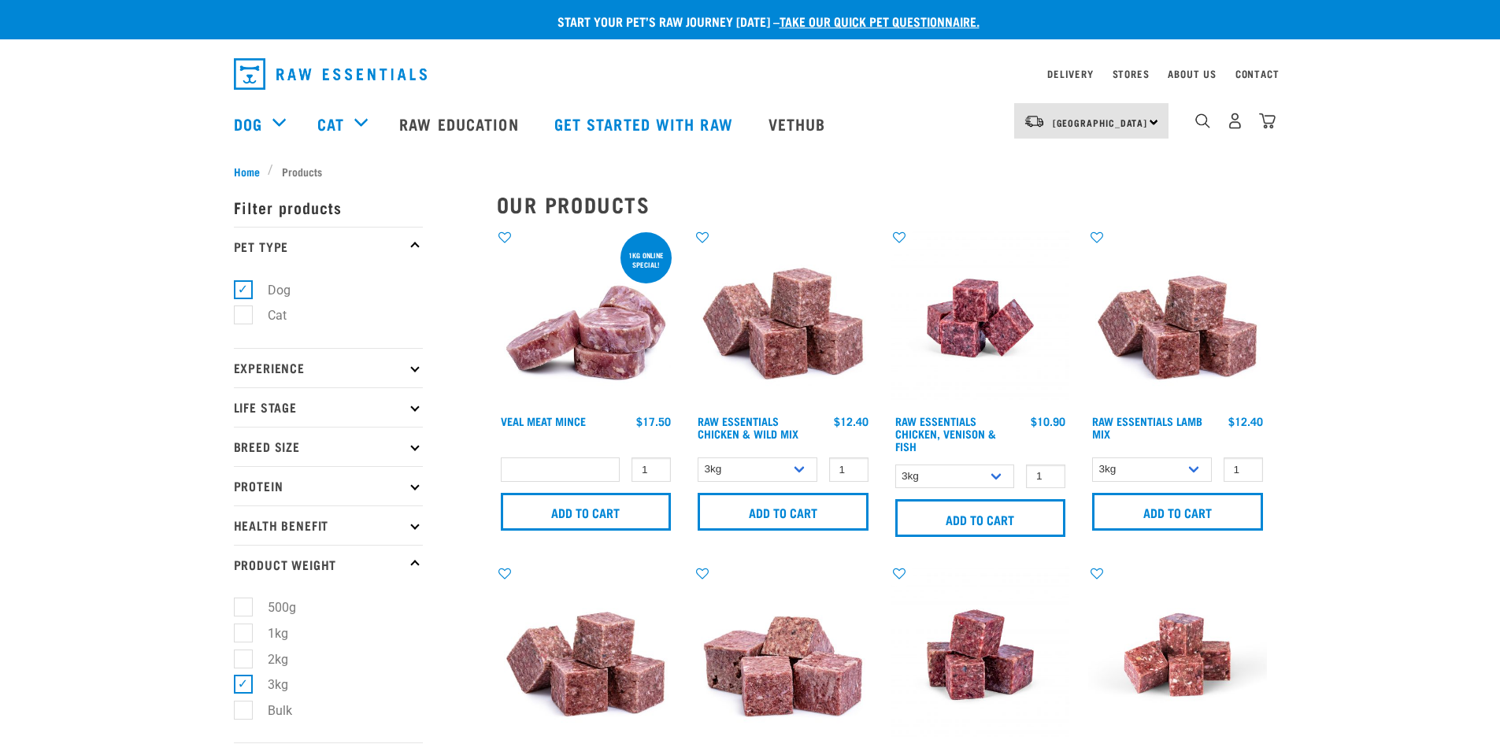
select select
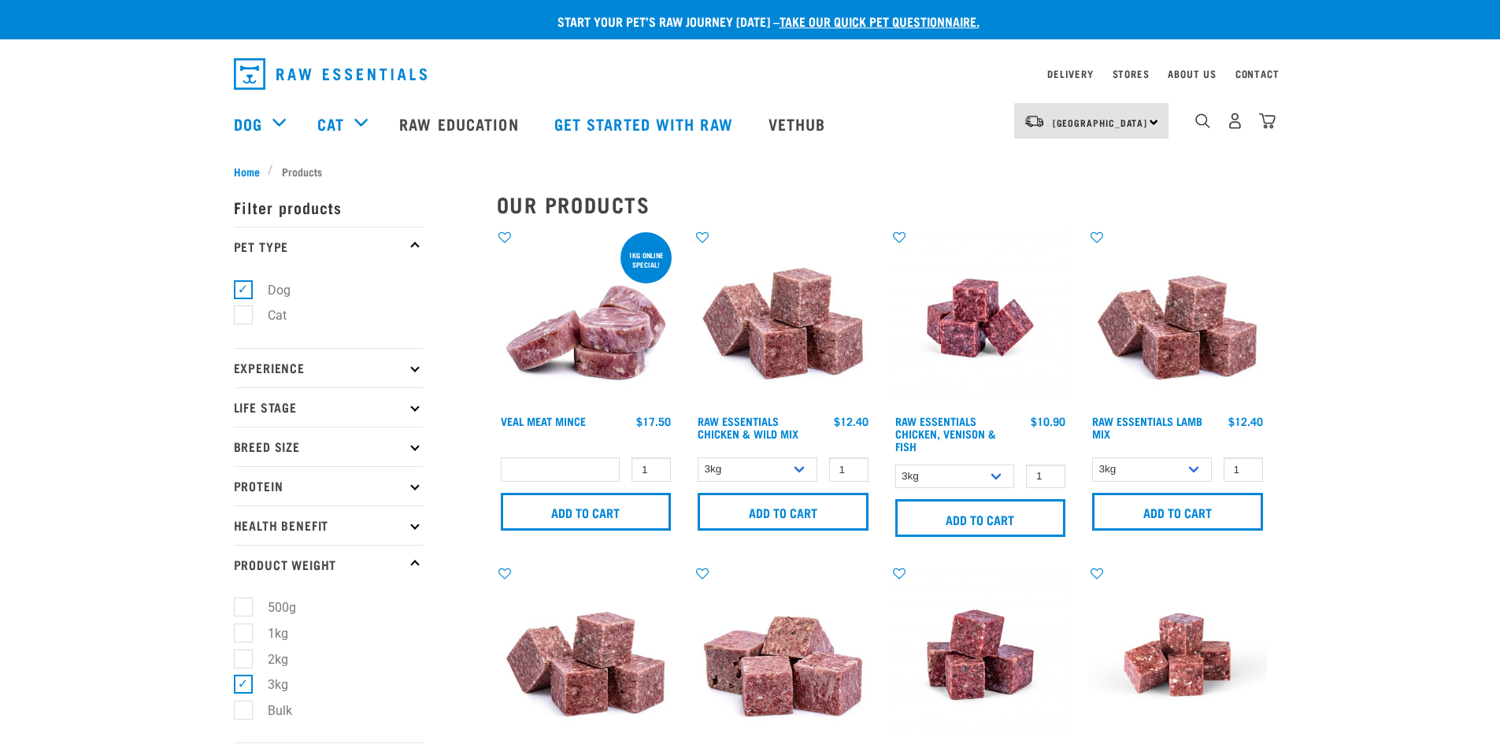
select select
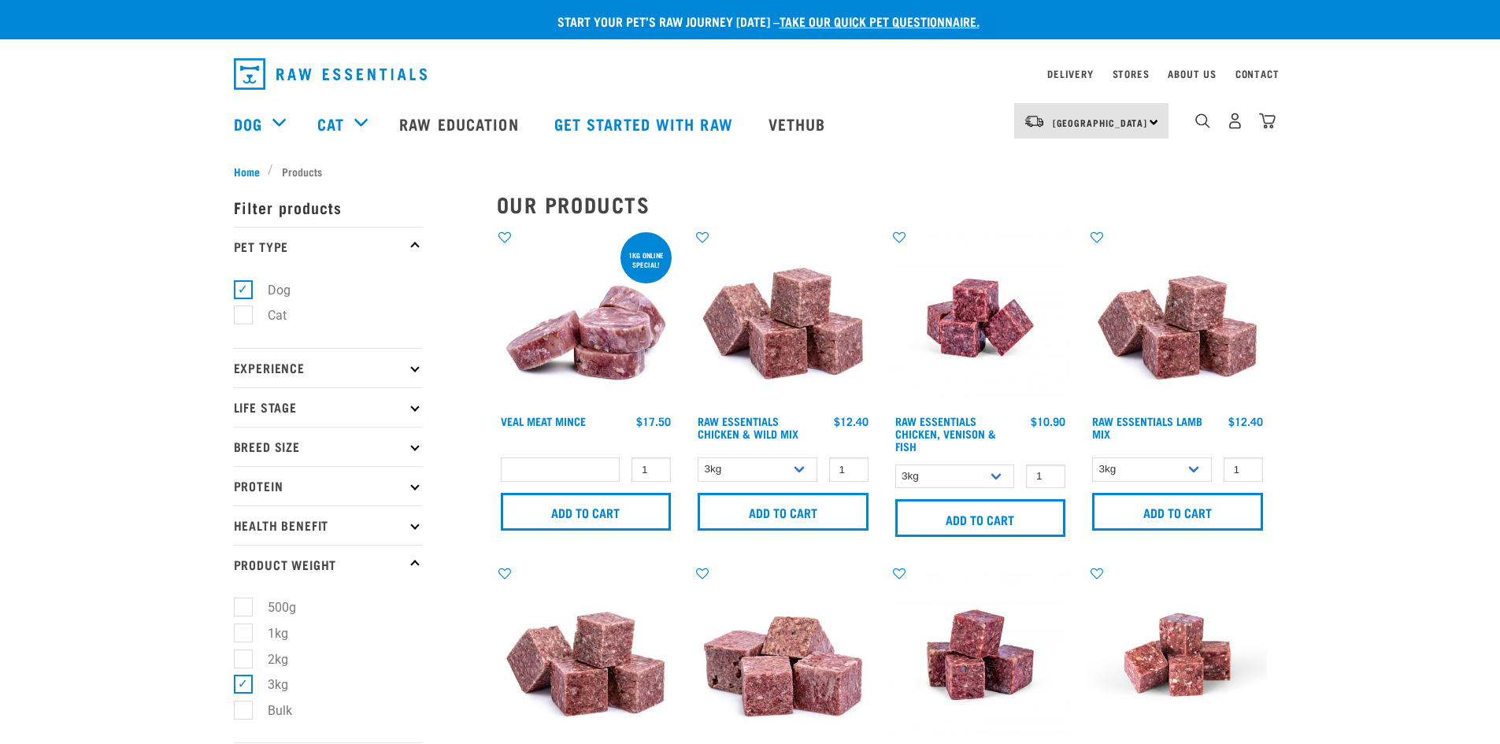
select select
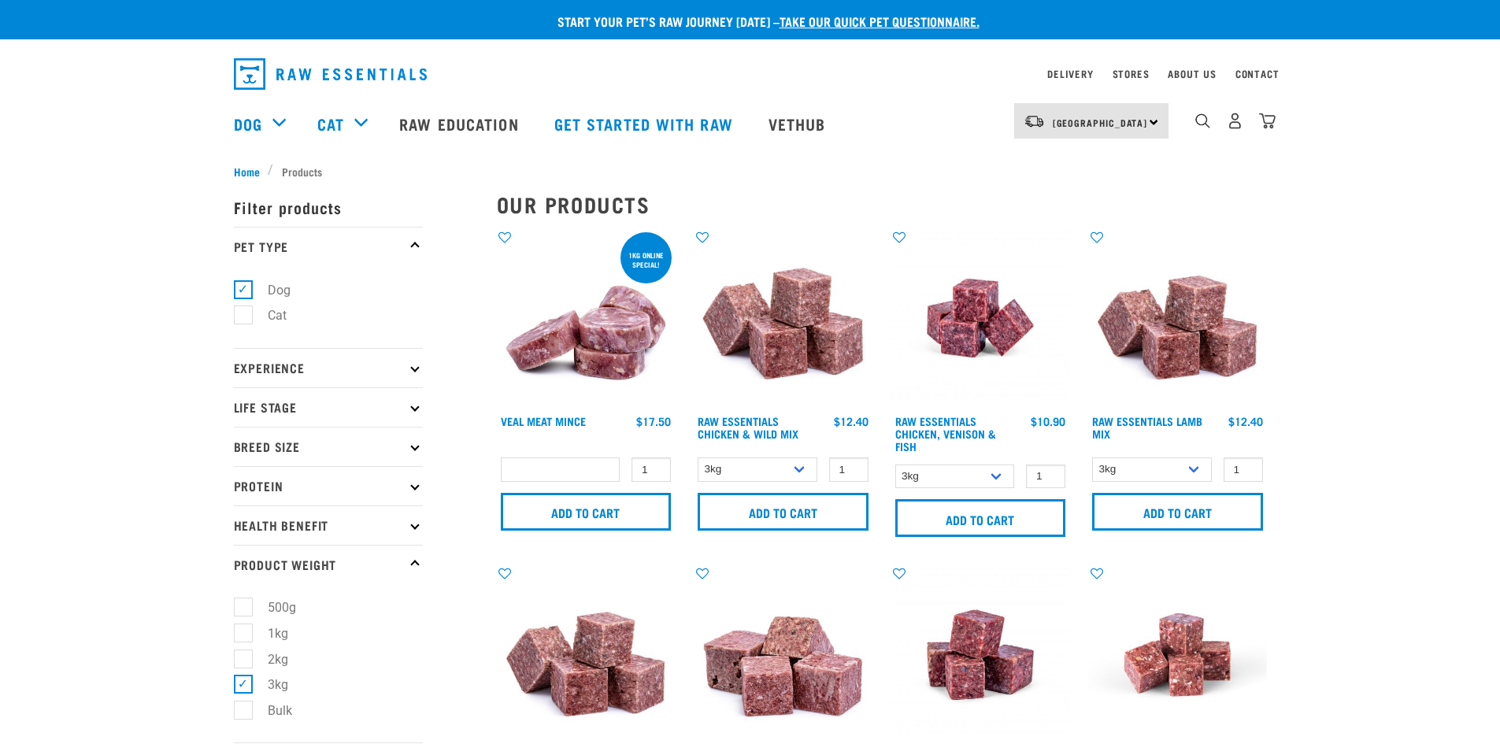
select select
select select "457"
select select
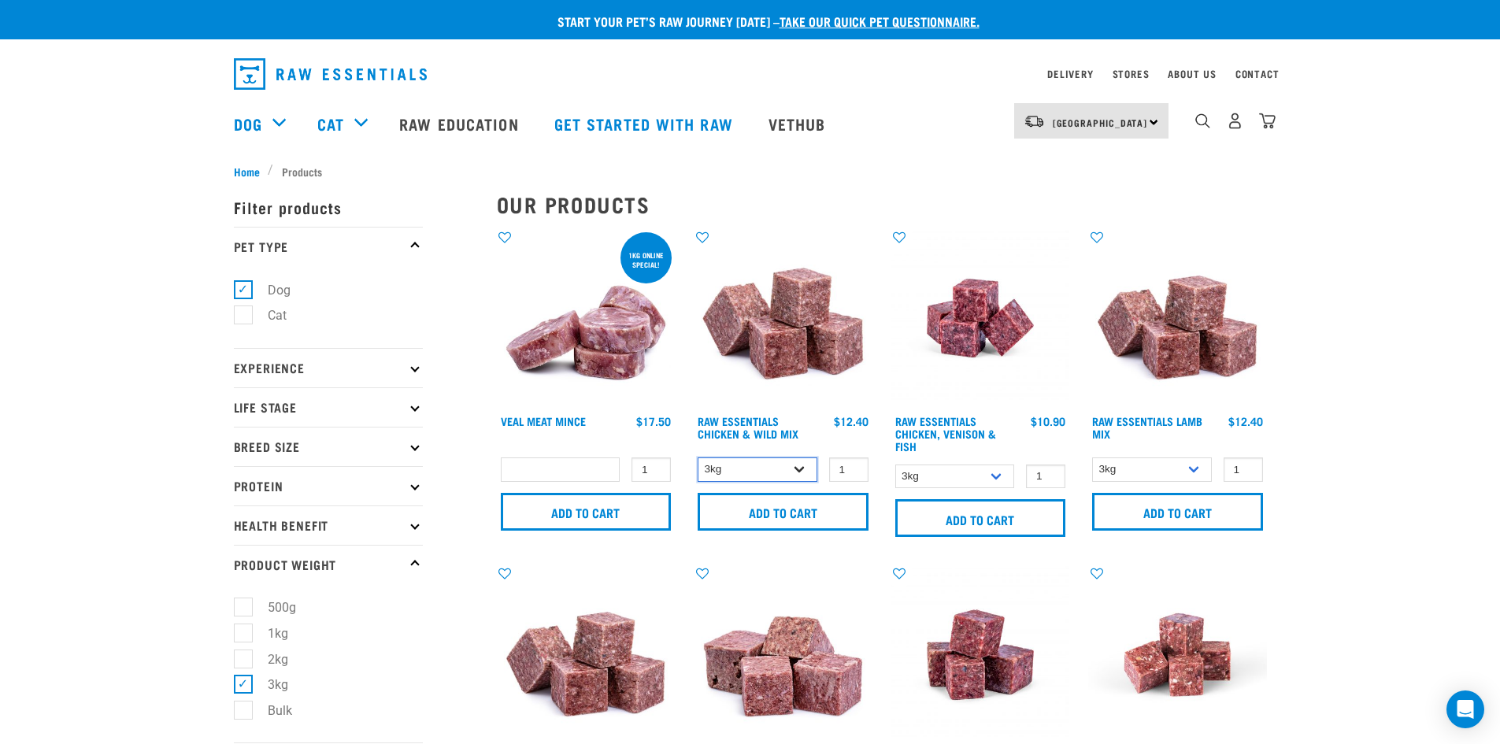
click at [798, 467] on select "1kg 3kg" at bounding box center [758, 469] width 120 height 24
click at [698, 457] on select "1kg 3kg" at bounding box center [758, 469] width 120 height 24
click at [749, 428] on link "Raw Essentials Chicken & Wild Mix" at bounding box center [748, 427] width 101 height 18
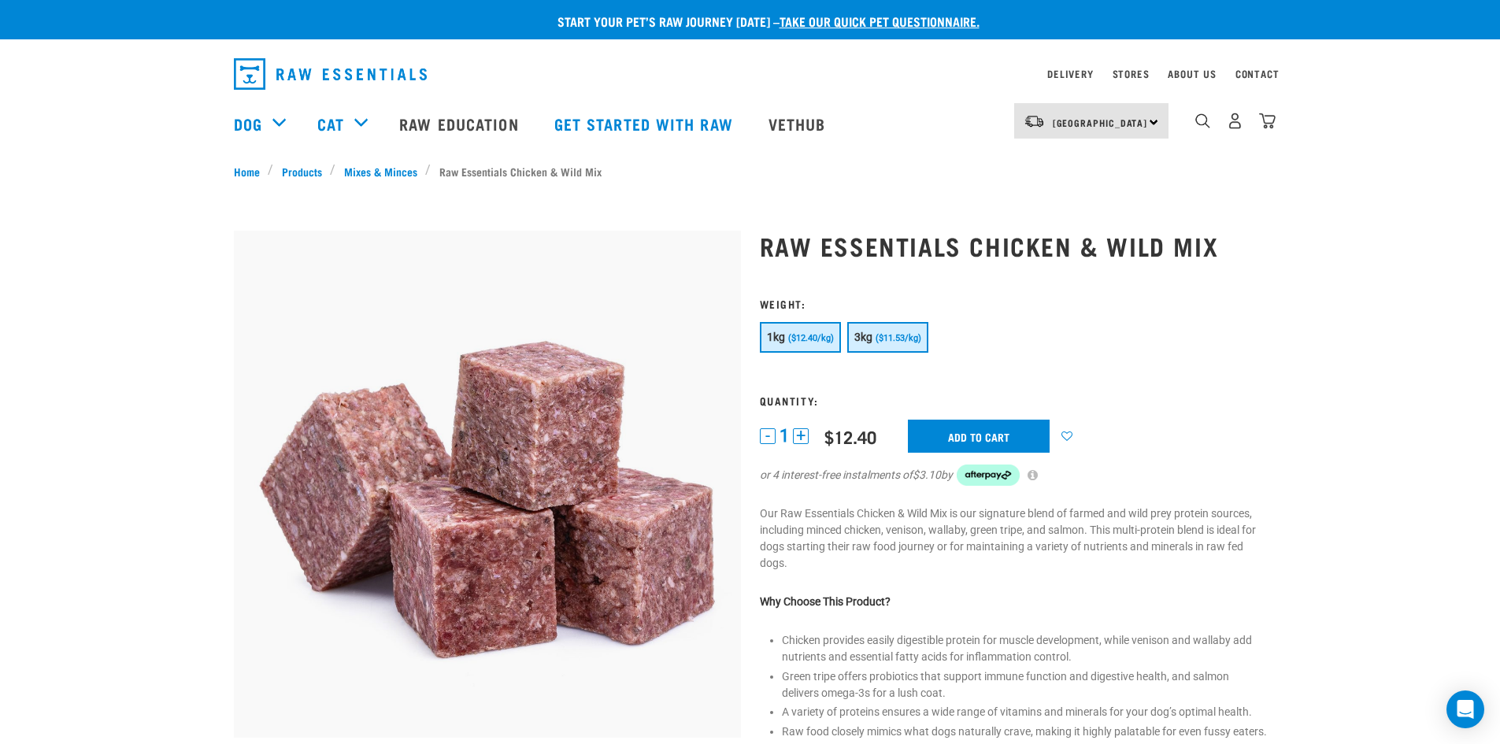
click at [891, 331] on button "3kg ($11.53/kg)" at bounding box center [887, 337] width 81 height 31
